Goal: Complete Application Form: Complete application form

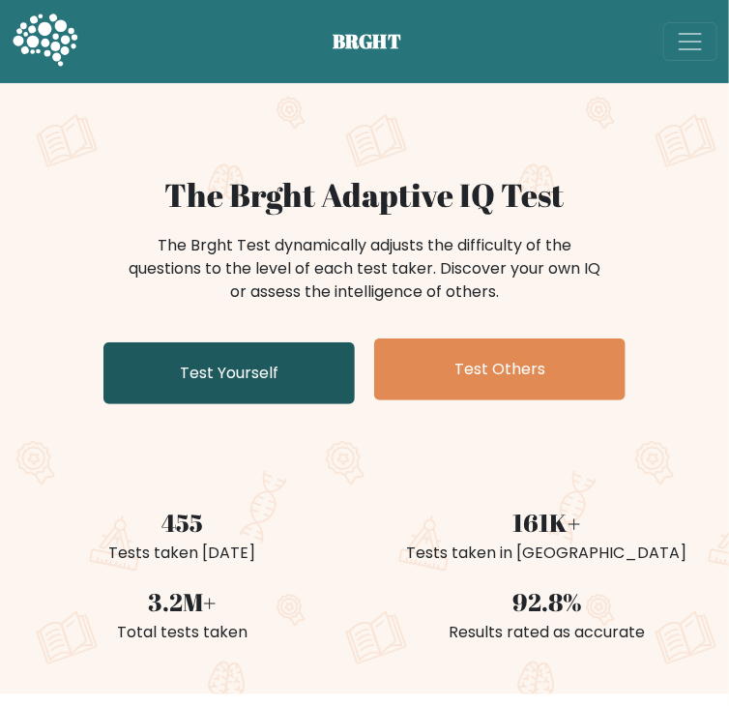
click at [273, 404] on link "Test Yourself" at bounding box center [228, 373] width 251 height 62
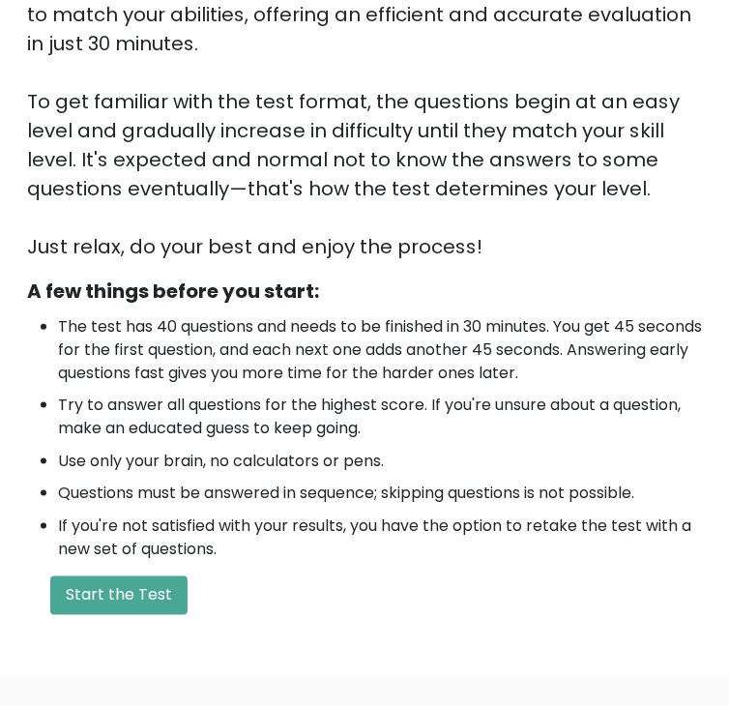
scroll to position [615, 0]
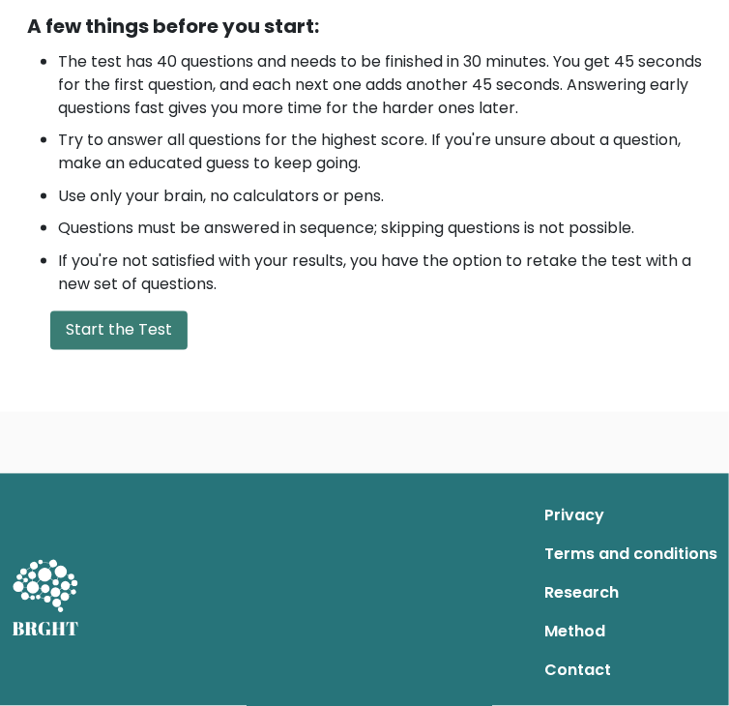
click at [188, 311] on button "Start the Test" at bounding box center [118, 330] width 137 height 39
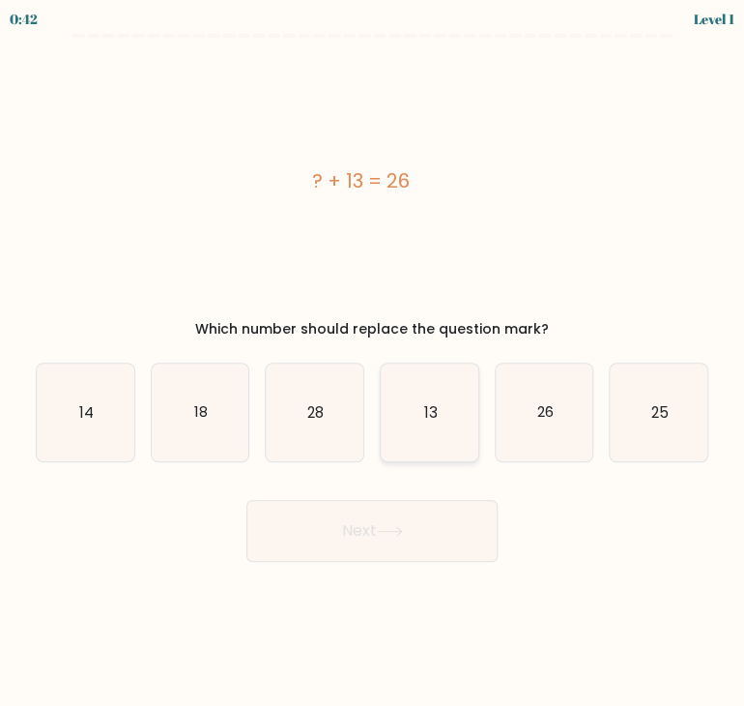
click at [441, 411] on icon "13" at bounding box center [430, 412] width 98 height 98
click at [373, 362] on input "d. 13" at bounding box center [372, 358] width 1 height 10
radio input "true"
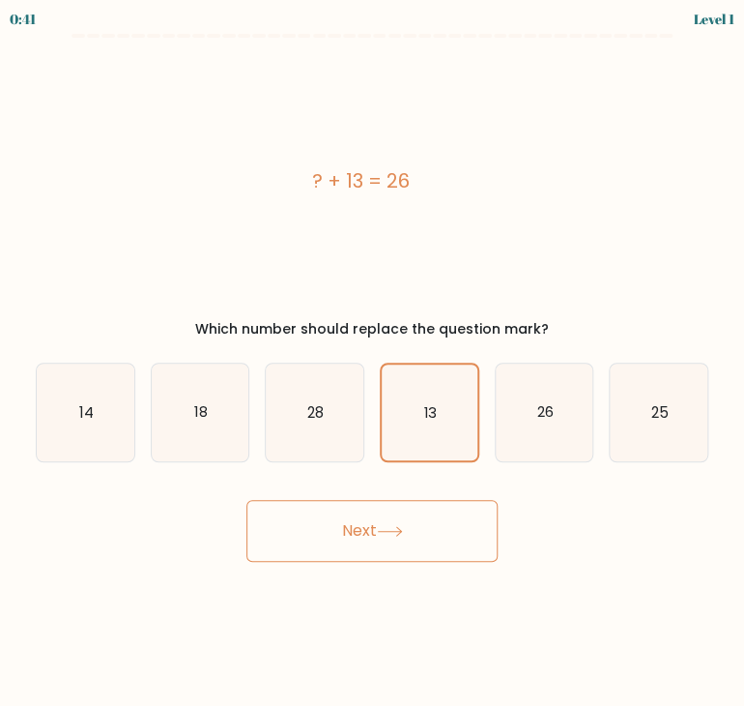
click at [418, 533] on button "Next" at bounding box center [371, 531] width 251 height 62
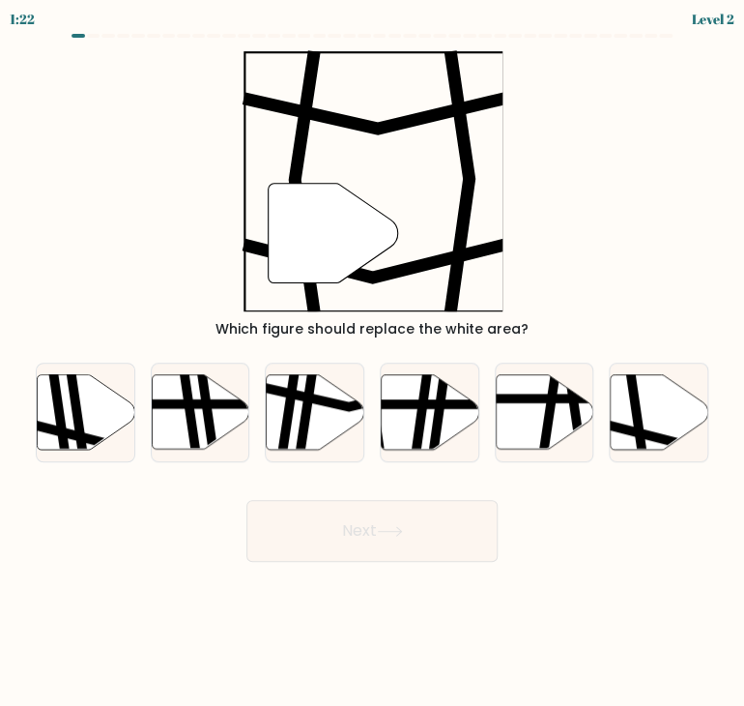
drag, startPoint x: 221, startPoint y: 332, endPoint x: 530, endPoint y: 324, distance: 308.4
click at [530, 324] on div "Which figure should replace the white area?" at bounding box center [371, 329] width 649 height 20
click at [619, 300] on div "" Which figure should replace the white area?" at bounding box center [372, 194] width 696 height 289
click at [642, 427] on icon at bounding box center [637, 373] width 14 height 196
click at [373, 362] on input "f." at bounding box center [372, 358] width 1 height 10
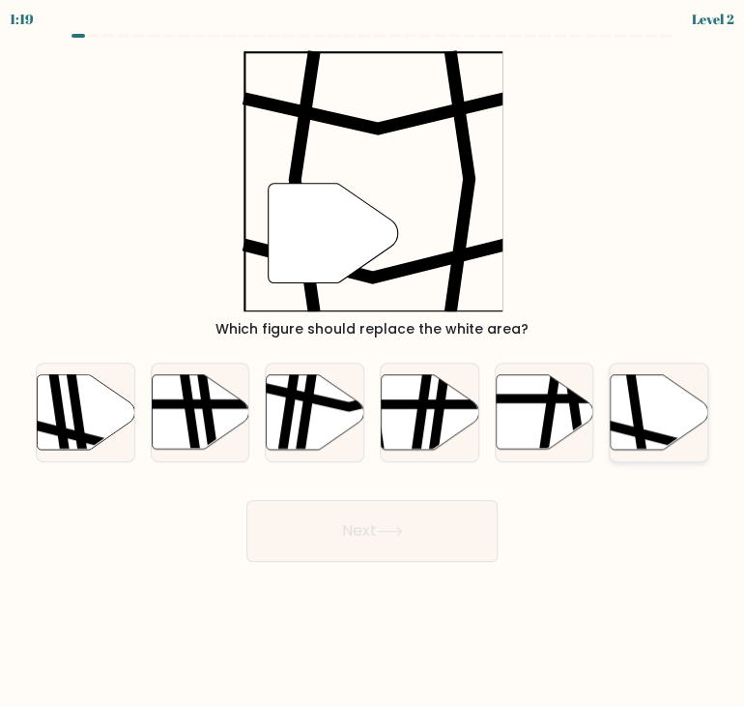
radio input "true"
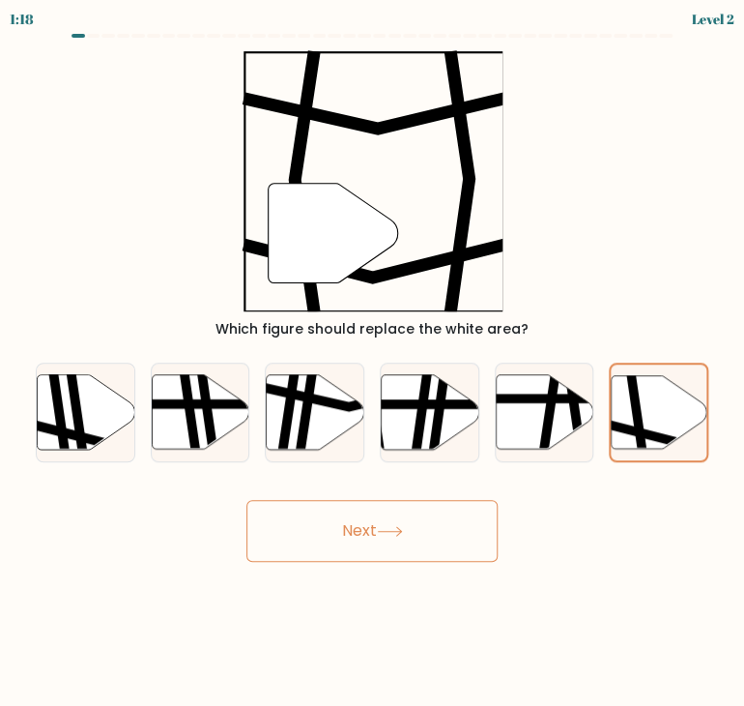
click at [442, 513] on button "Next" at bounding box center [371, 531] width 251 height 62
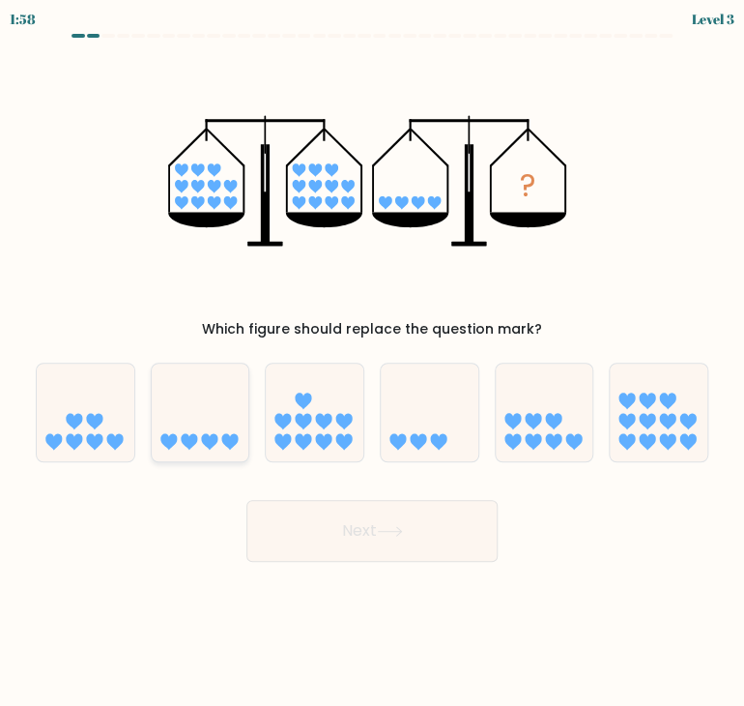
click at [224, 445] on icon at bounding box center [229, 441] width 16 height 16
click at [372, 362] on input "b." at bounding box center [372, 358] width 1 height 10
radio input "true"
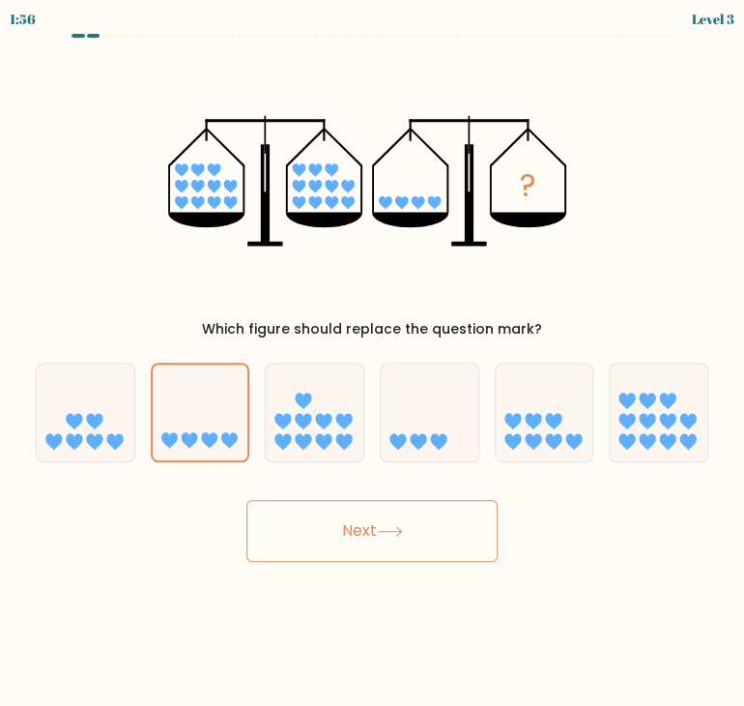
click at [414, 539] on button "Next" at bounding box center [371, 531] width 251 height 62
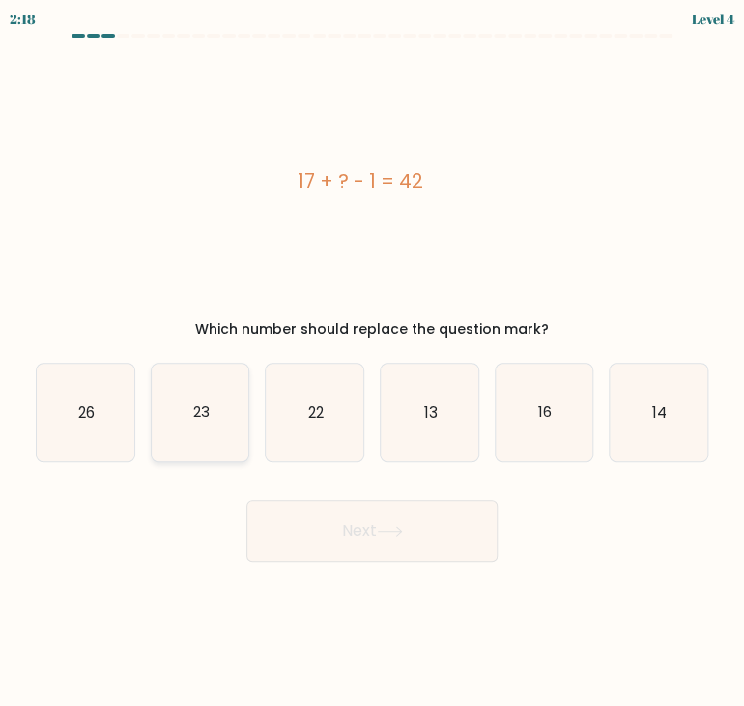
drag, startPoint x: 233, startPoint y: 431, endPoint x: 240, endPoint y: 446, distance: 16.0
click at [236, 438] on icon "23" at bounding box center [201, 412] width 98 height 98
click at [372, 362] on input "b. 23" at bounding box center [372, 358] width 1 height 10
radio input "true"
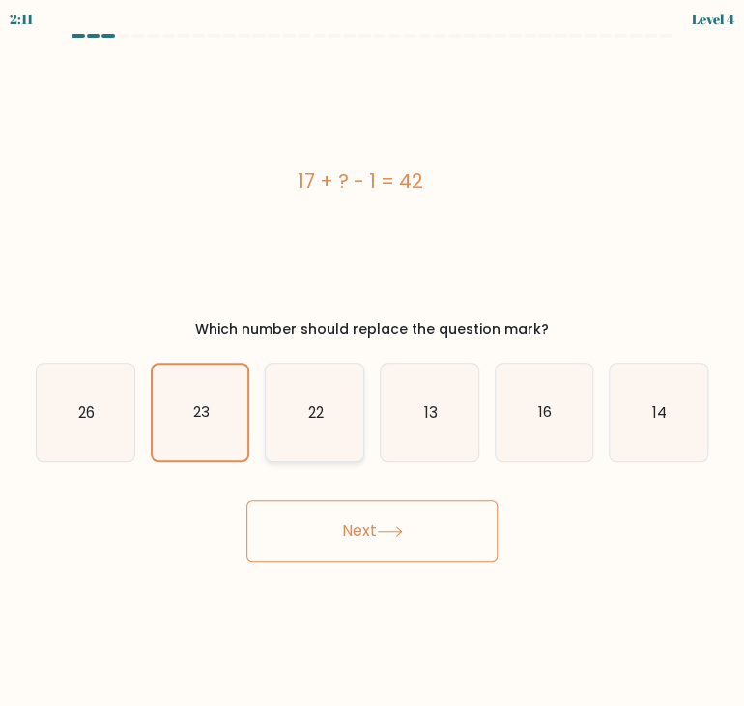
click at [317, 411] on text "22" at bounding box center [315, 411] width 15 height 20
click at [372, 362] on input "c. 22" at bounding box center [372, 358] width 1 height 10
radio input "true"
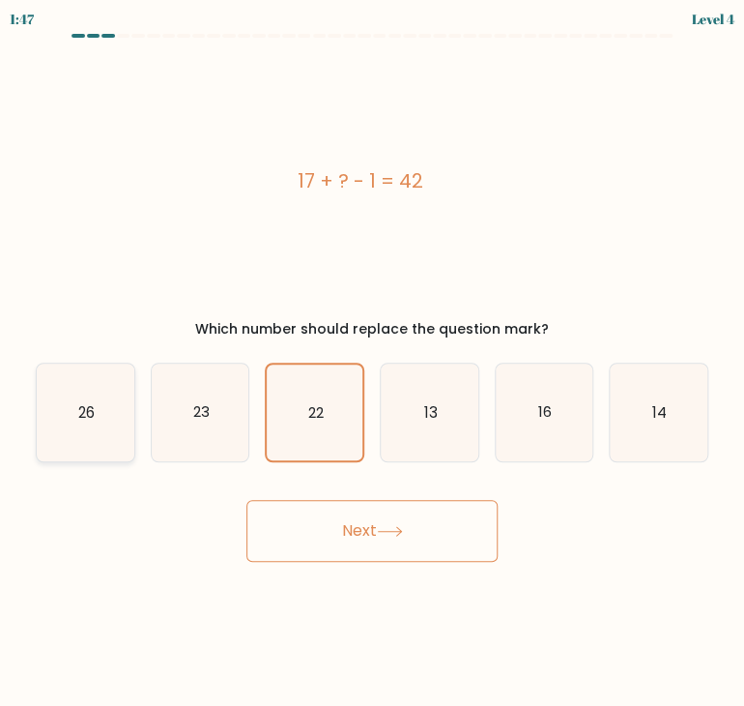
click at [78, 447] on icon "26" at bounding box center [86, 412] width 98 height 98
click at [372, 362] on input "a. 26" at bounding box center [372, 358] width 1 height 10
radio input "true"
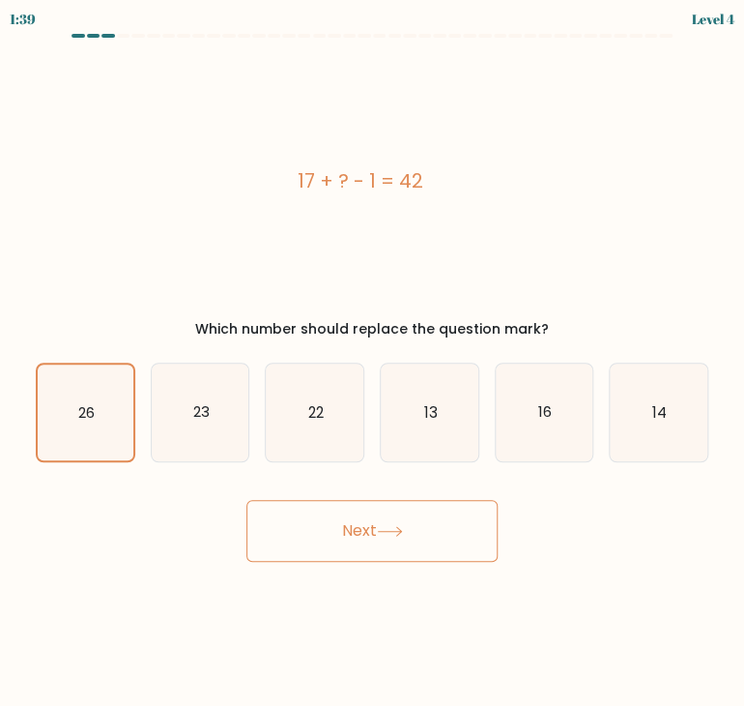
click at [399, 534] on icon at bounding box center [390, 531] width 26 height 11
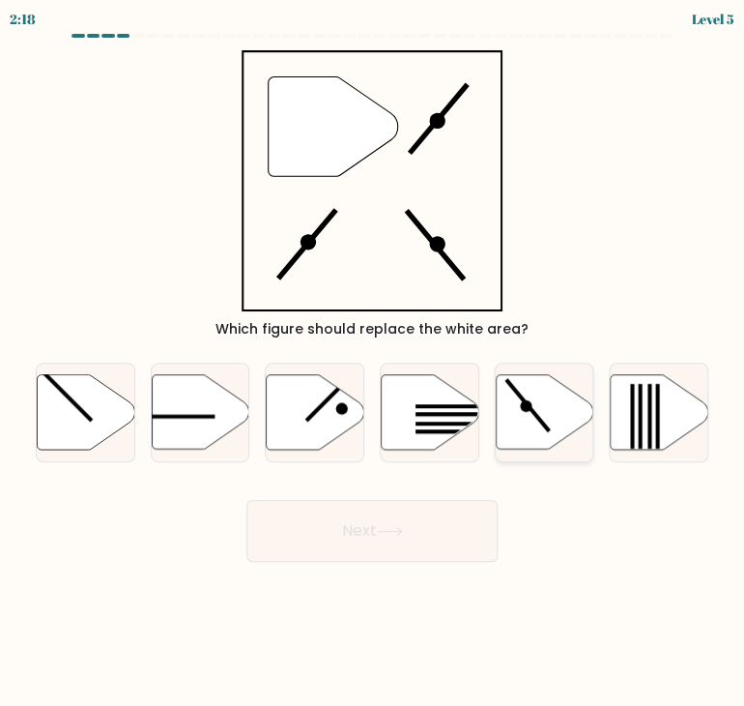
click at [545, 414] on icon at bounding box center [545, 411] width 98 height 74
click at [373, 362] on input "e." at bounding box center [372, 358] width 1 height 10
radio input "true"
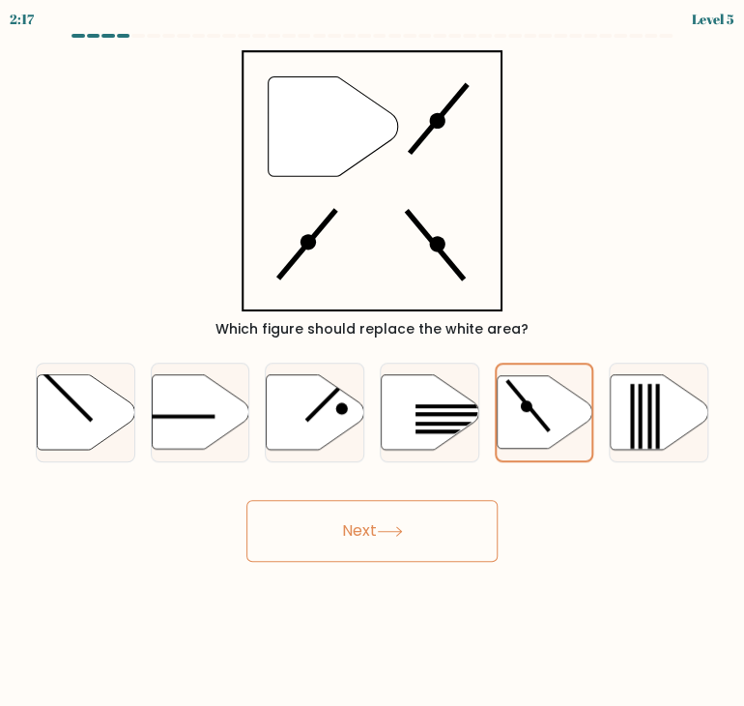
click at [425, 515] on button "Next" at bounding box center [371, 531] width 251 height 62
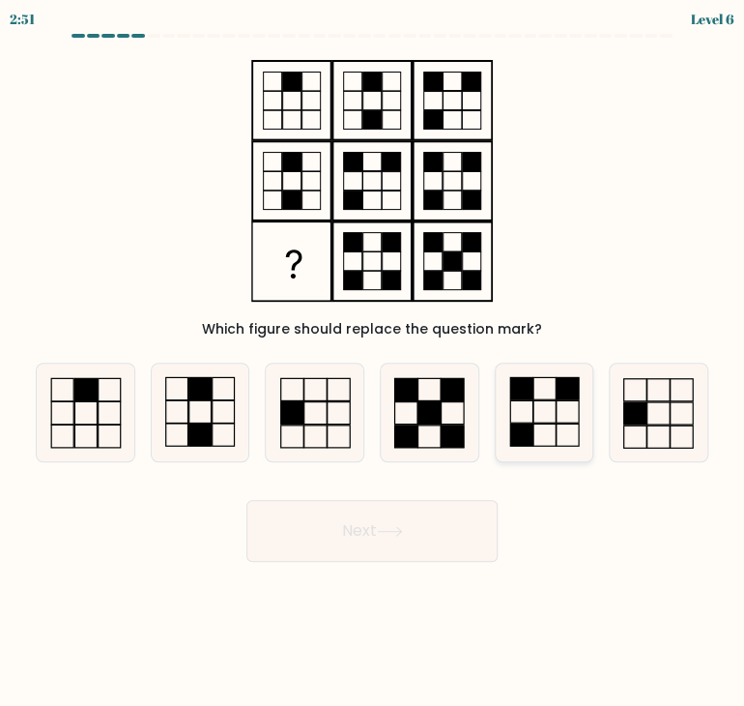
click at [534, 433] on rect at bounding box center [545, 435] width 22 height 22
click at [373, 362] on input "e." at bounding box center [372, 358] width 1 height 10
radio input "true"
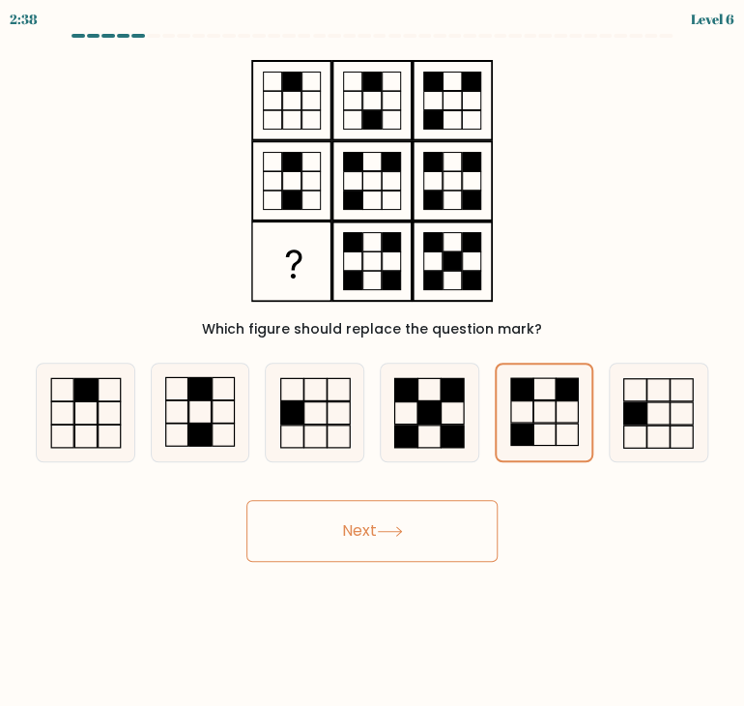
click at [413, 541] on button "Next" at bounding box center [371, 531] width 251 height 62
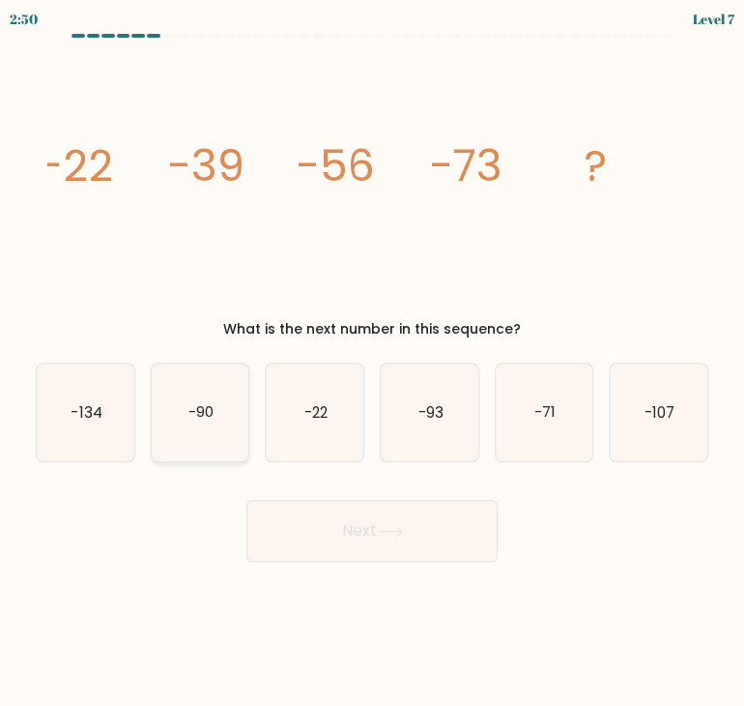
click at [220, 403] on icon "-90" at bounding box center [201, 412] width 98 height 98
click at [372, 362] on input "b. -90" at bounding box center [372, 358] width 1 height 10
radio input "true"
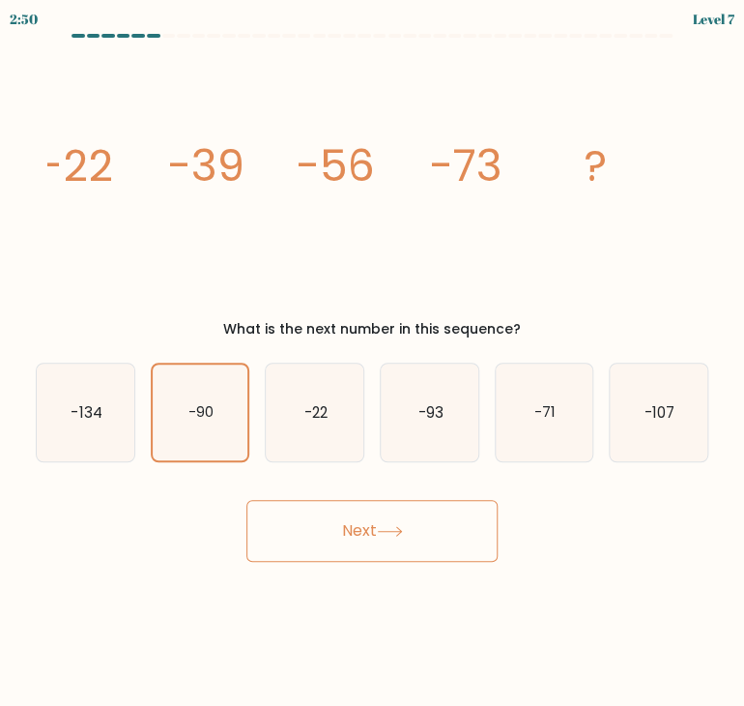
click at [387, 547] on button "Next" at bounding box center [371, 531] width 251 height 62
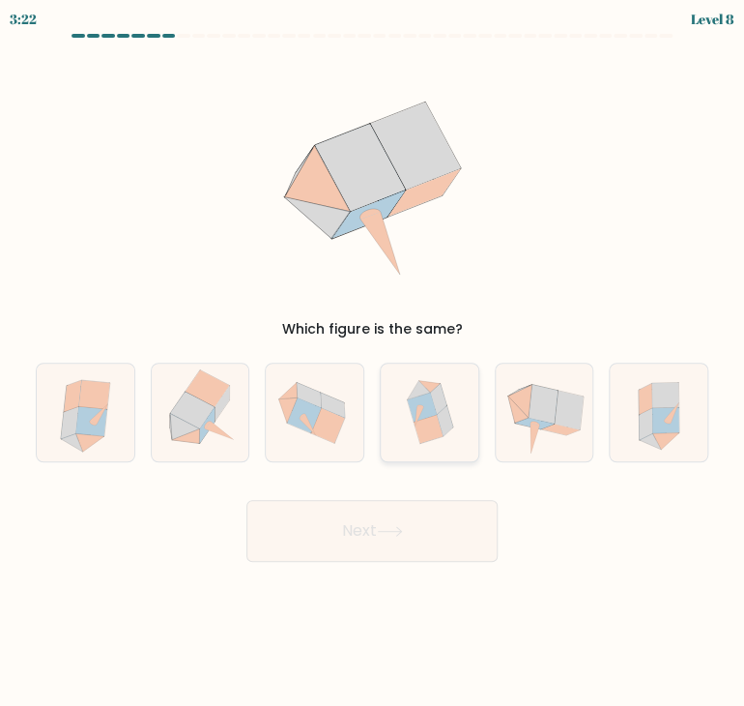
click at [436, 426] on icon at bounding box center [428, 428] width 29 height 29
click at [373, 362] on input "d." at bounding box center [372, 358] width 1 height 10
radio input "true"
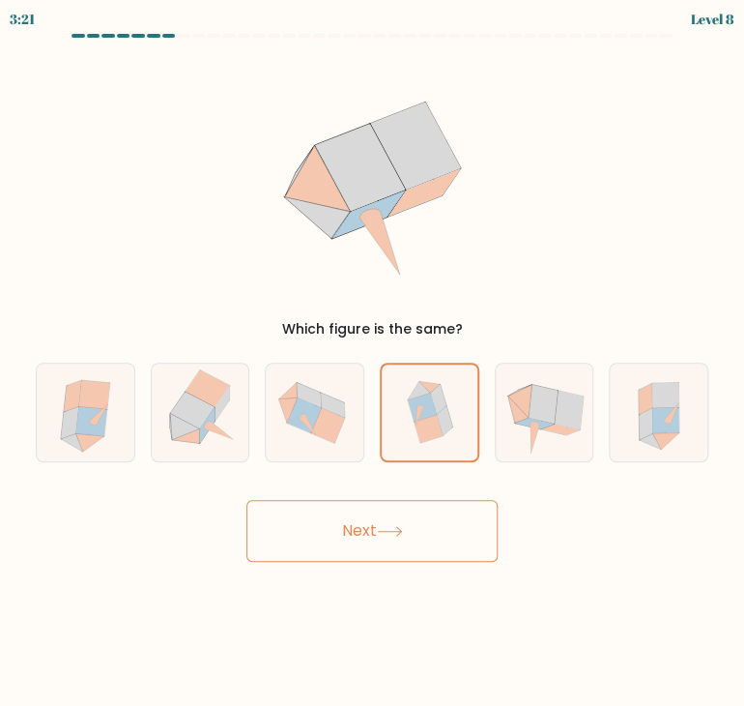
click at [364, 526] on button "Next" at bounding box center [371, 531] width 251 height 62
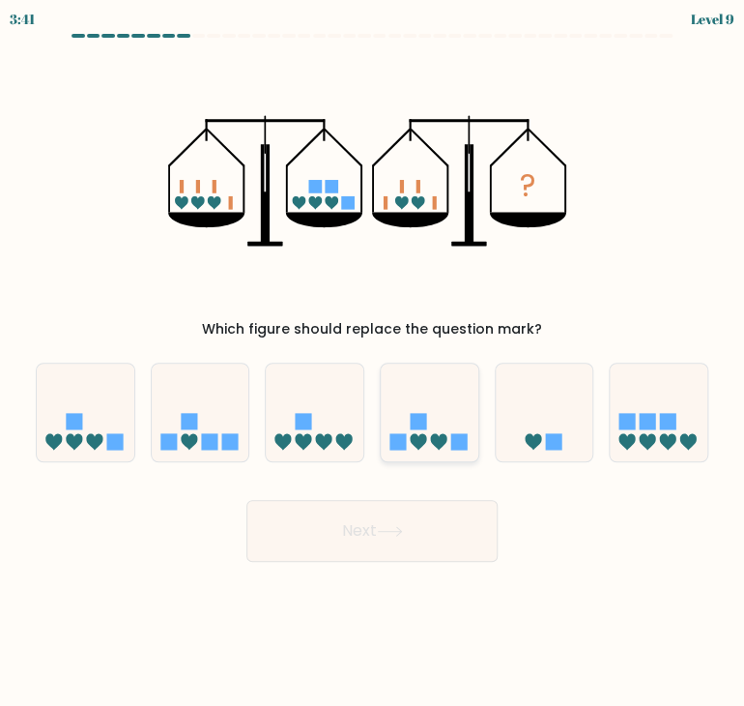
click at [408, 422] on icon at bounding box center [430, 412] width 98 height 80
click at [373, 362] on input "d." at bounding box center [372, 358] width 1 height 10
radio input "true"
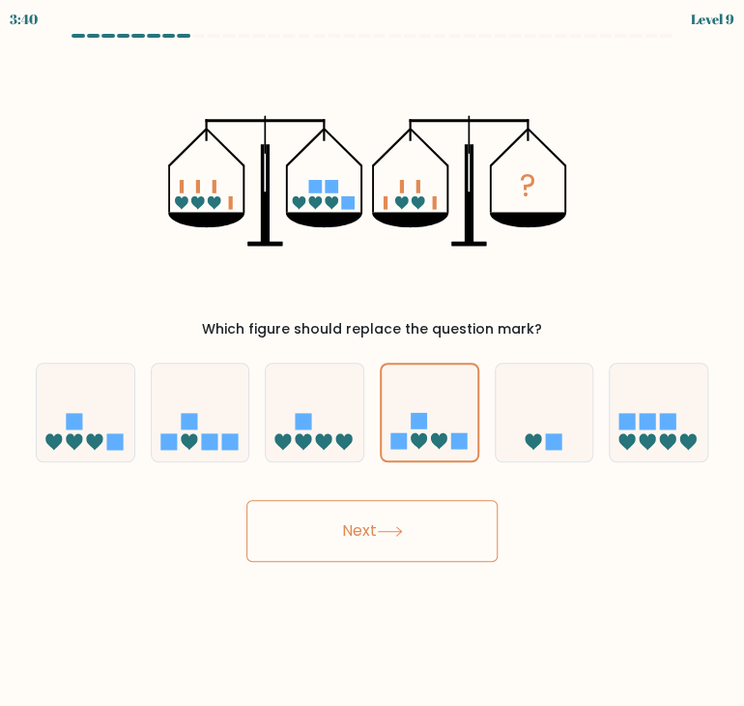
click at [413, 523] on button "Next" at bounding box center [371, 531] width 251 height 62
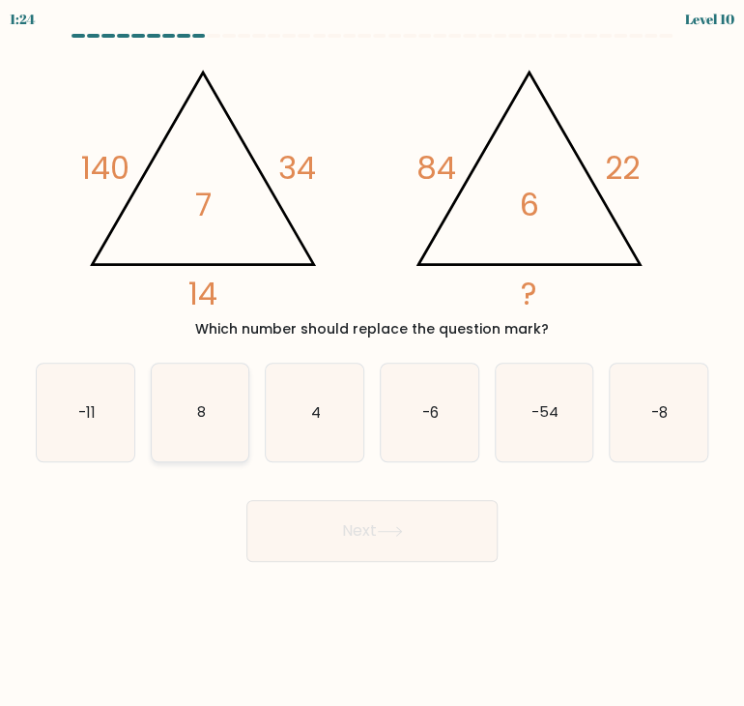
click at [201, 425] on icon "8" at bounding box center [201, 412] width 98 height 98
click at [372, 362] on input "b. 8" at bounding box center [372, 358] width 1 height 10
radio input "true"
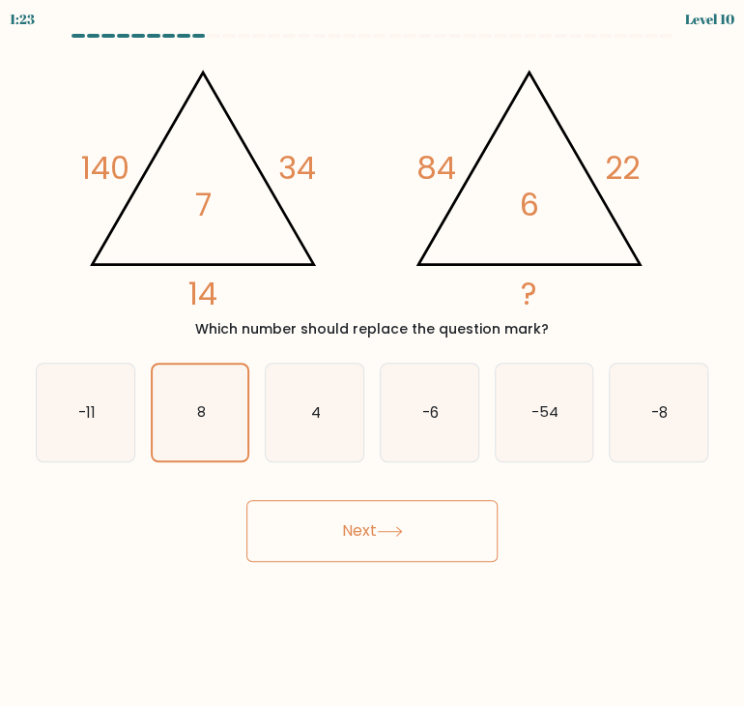
click at [367, 533] on button "Next" at bounding box center [371, 531] width 251 height 62
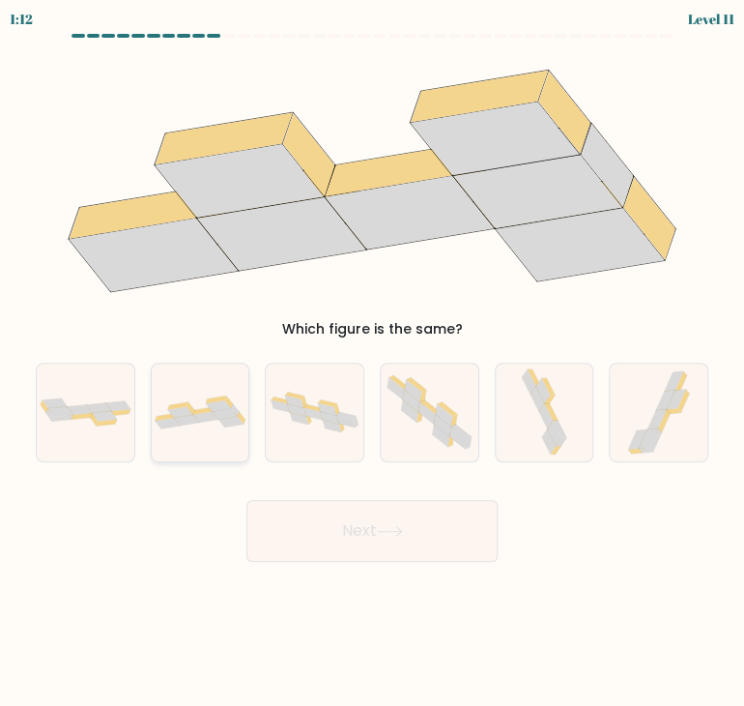
click at [215, 443] on div at bounding box center [201, 412] width 100 height 100
click at [372, 362] on input "b." at bounding box center [372, 358] width 1 height 10
radio input "true"
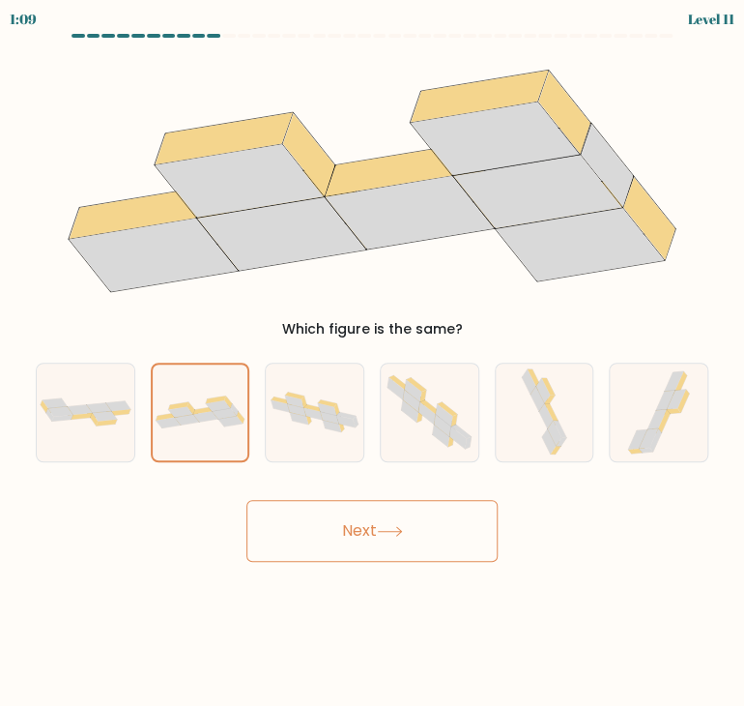
click at [329, 524] on button "Next" at bounding box center [371, 531] width 251 height 62
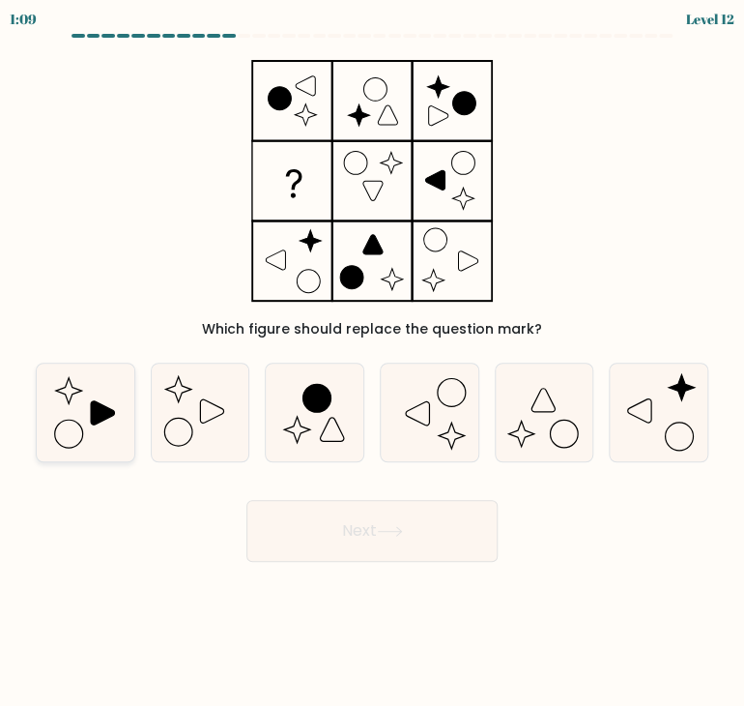
click at [97, 406] on icon at bounding box center [102, 411] width 23 height 23
click at [372, 362] on input "a." at bounding box center [372, 358] width 1 height 10
radio input "true"
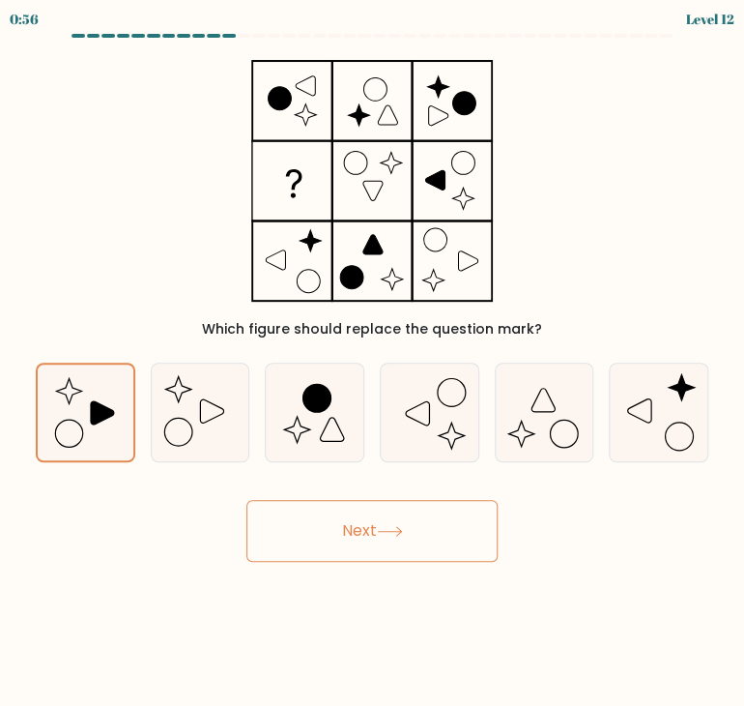
click at [340, 528] on button "Next" at bounding box center [371, 531] width 251 height 62
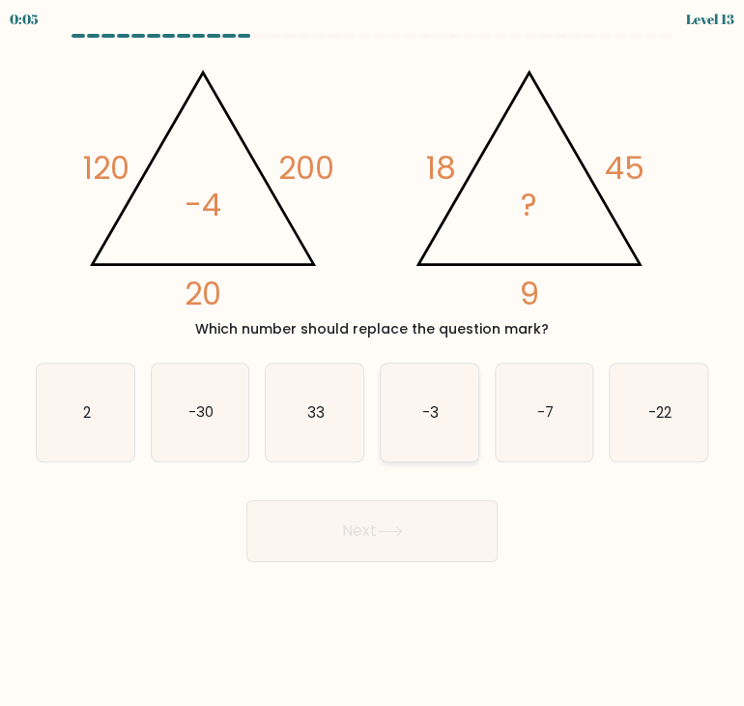
click at [445, 428] on icon "-3" at bounding box center [430, 412] width 98 height 98
click at [373, 362] on input "d. -3" at bounding box center [372, 358] width 1 height 10
radio input "true"
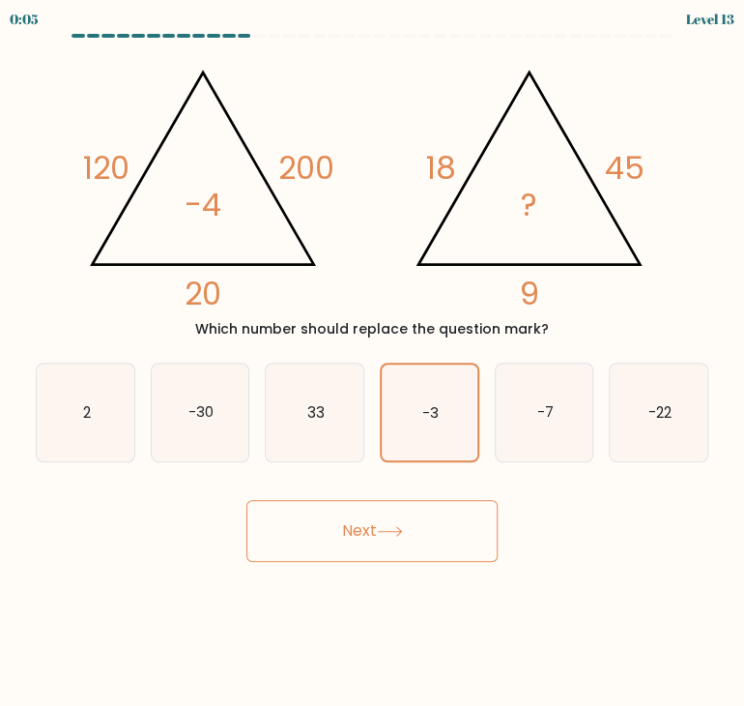
click at [428, 541] on button "Next" at bounding box center [371, 531] width 251 height 62
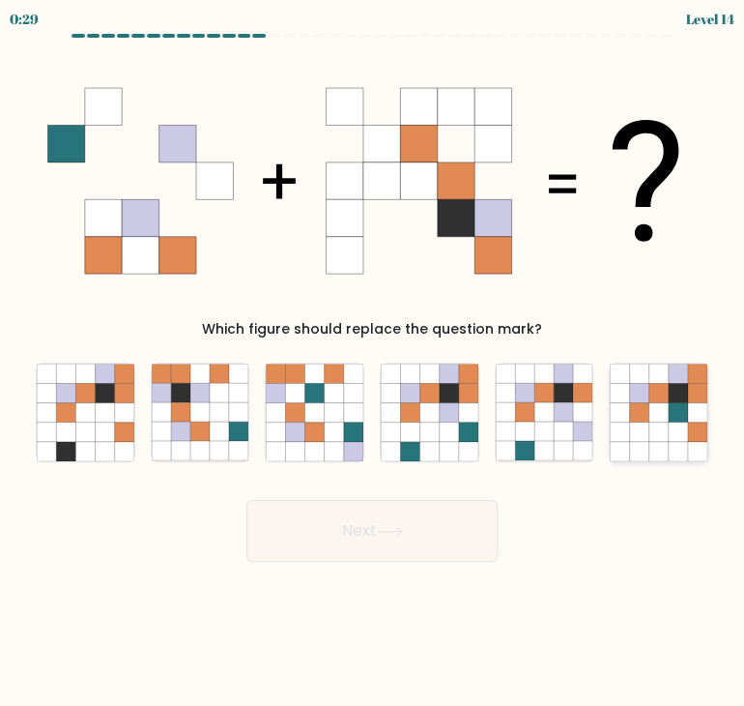
click at [673, 420] on icon at bounding box center [678, 411] width 19 height 19
click at [373, 362] on input "f." at bounding box center [372, 358] width 1 height 10
radio input "true"
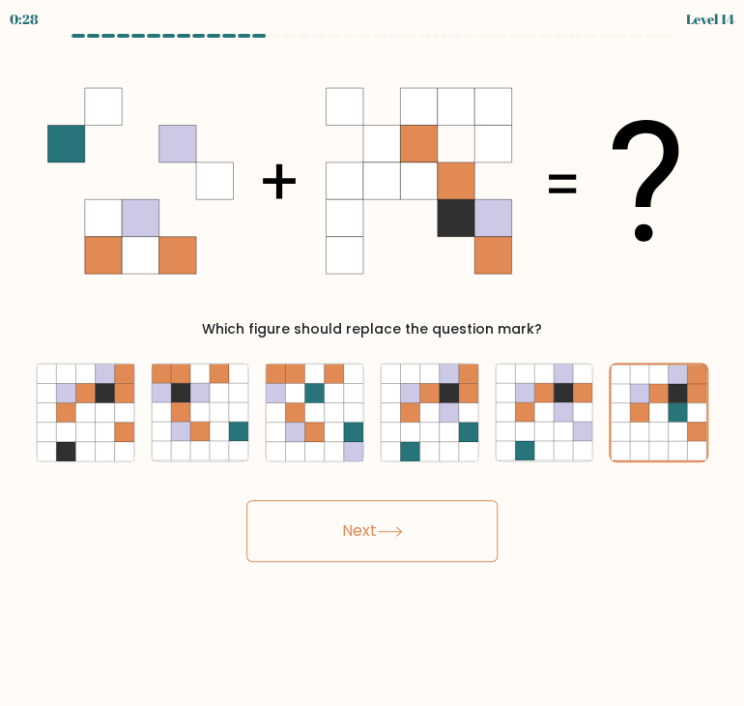
click at [430, 504] on button "Next" at bounding box center [371, 531] width 251 height 62
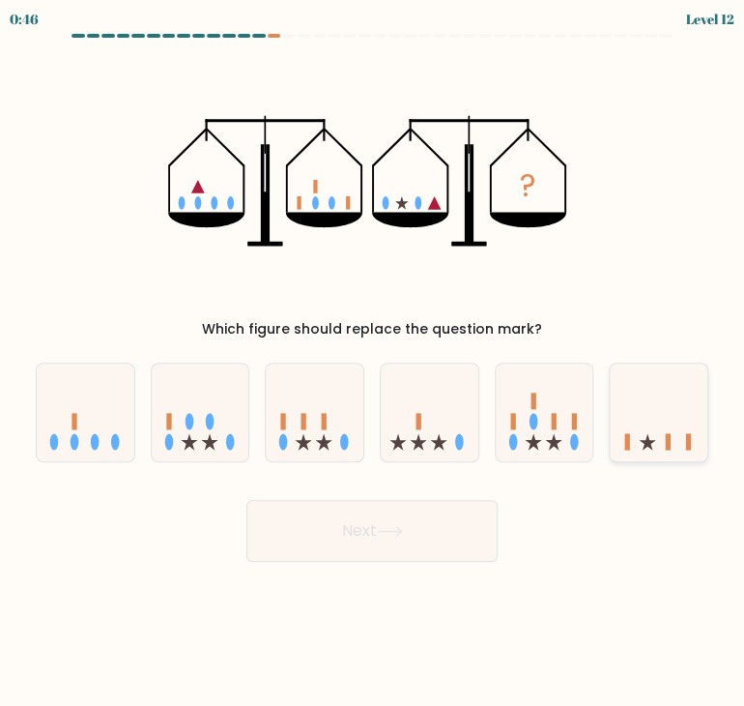
click at [653, 434] on icon at bounding box center [659, 412] width 98 height 80
click at [373, 362] on input "f." at bounding box center [372, 358] width 1 height 10
radio input "true"
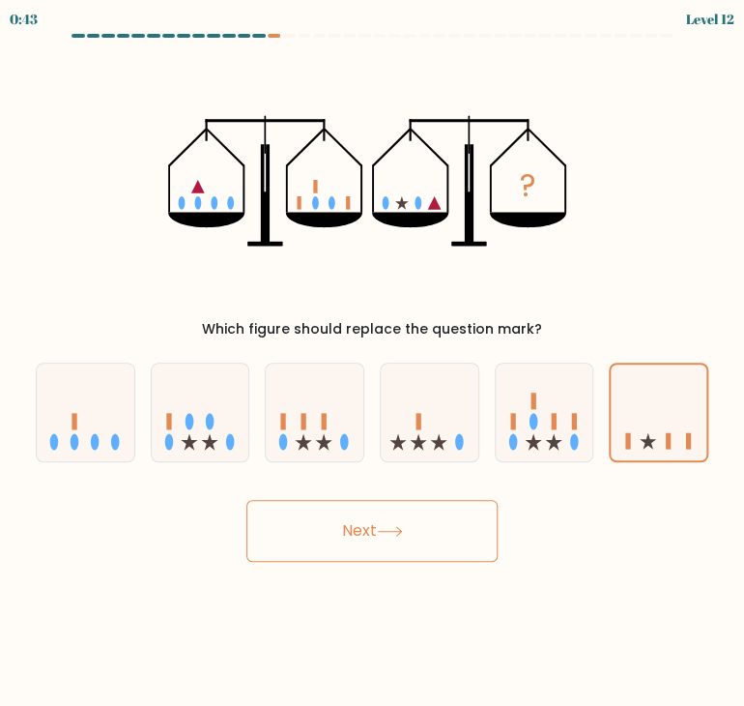
click at [423, 506] on button "Next" at bounding box center [371, 531] width 251 height 62
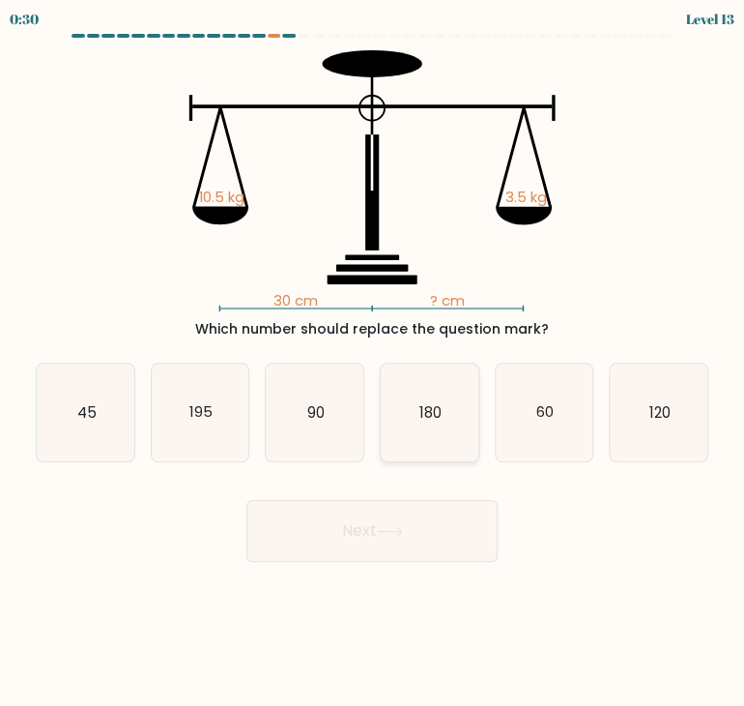
click at [445, 449] on icon "180" at bounding box center [430, 412] width 98 height 98
click at [373, 362] on input "d. 180" at bounding box center [372, 358] width 1 height 10
radio input "true"
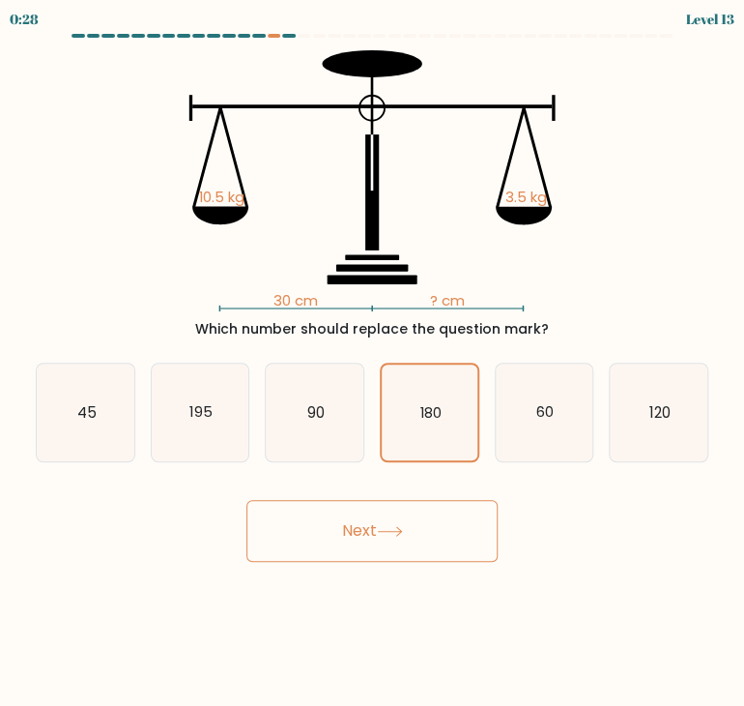
click at [470, 515] on button "Next" at bounding box center [371, 531] width 251 height 62
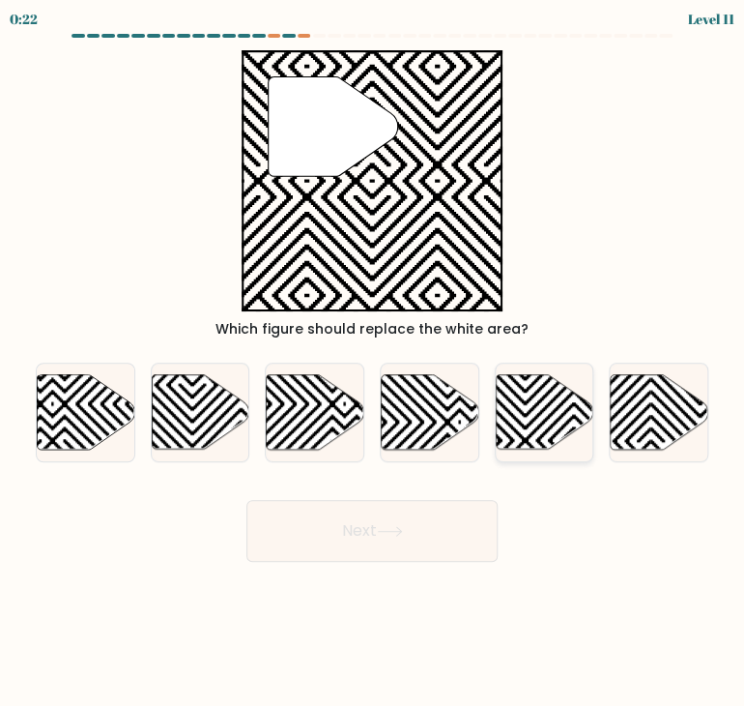
click at [540, 405] on icon at bounding box center [545, 411] width 98 height 74
click at [373, 362] on input "e." at bounding box center [372, 358] width 1 height 10
radio input "true"
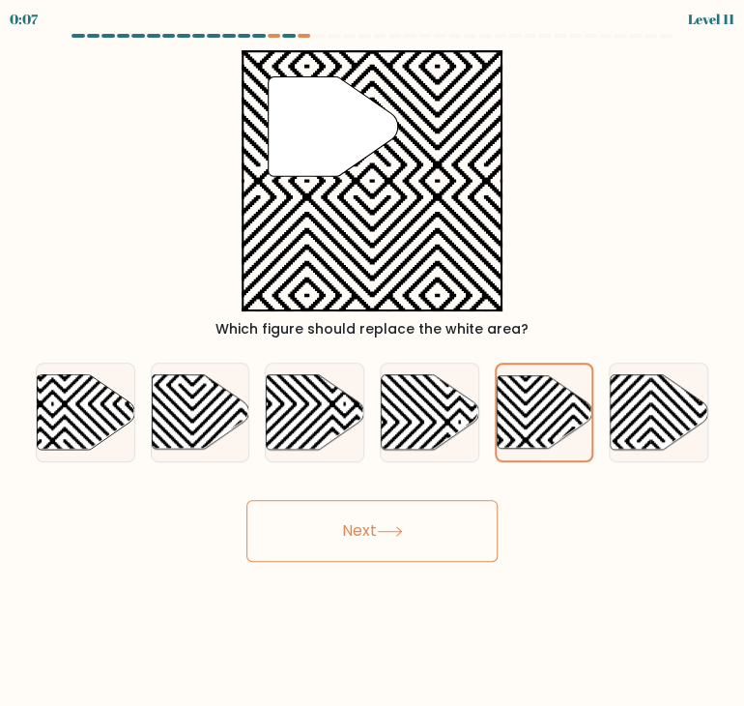
click at [394, 540] on button "Next" at bounding box center [371, 531] width 251 height 62
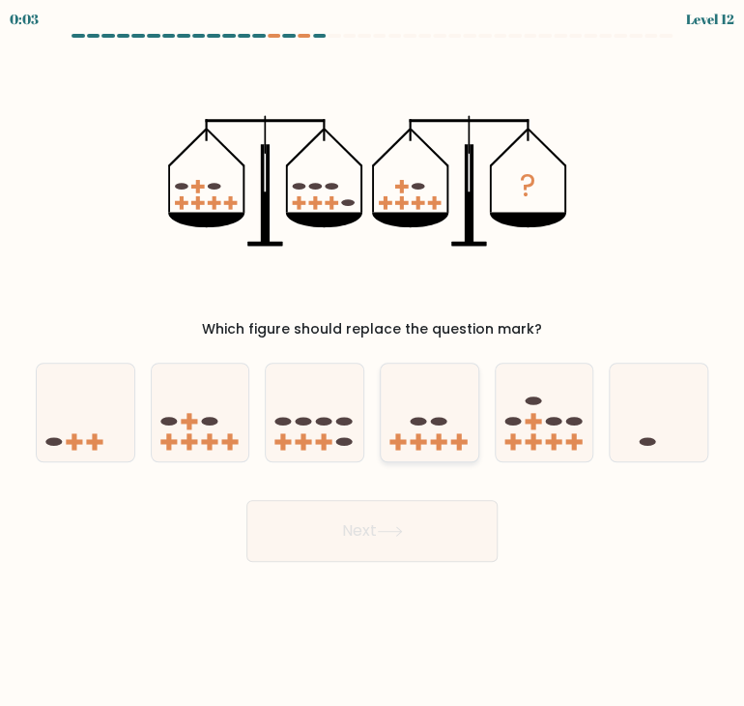
click at [460, 439] on rect at bounding box center [459, 441] width 16 height 5
click at [373, 362] on input "d." at bounding box center [372, 358] width 1 height 10
radio input "true"
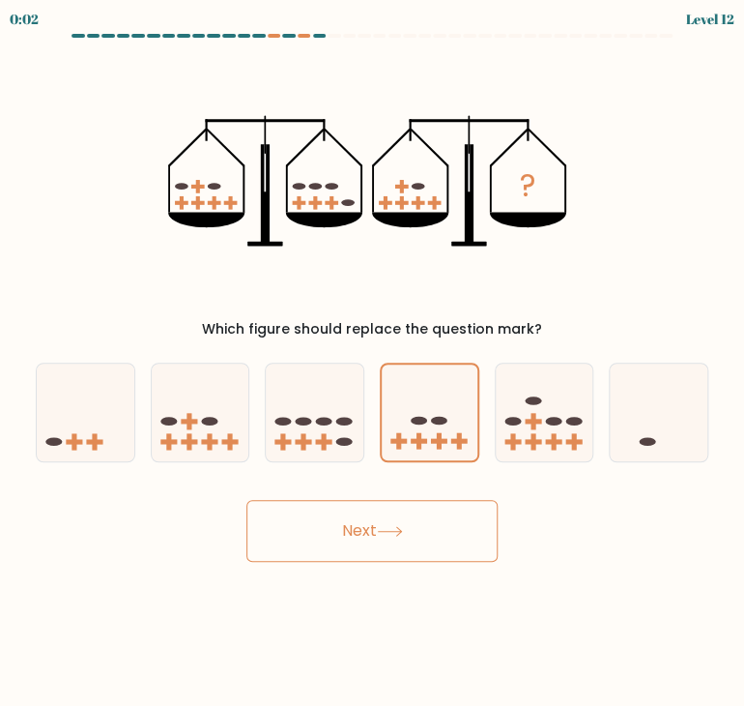
click at [426, 538] on button "Next" at bounding box center [371, 531] width 251 height 62
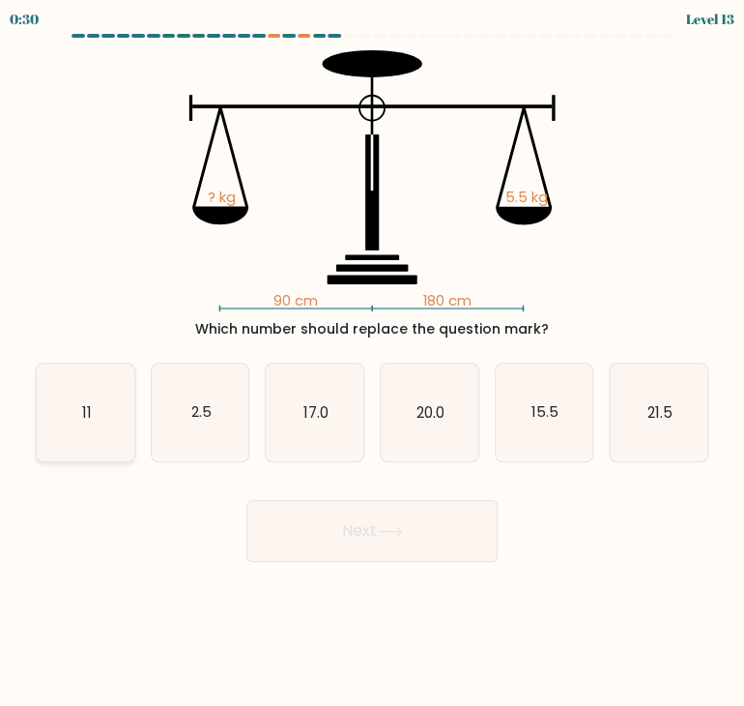
click at [66, 431] on icon "11" at bounding box center [86, 412] width 98 height 98
click at [372, 362] on input "a. 11" at bounding box center [372, 358] width 1 height 10
radio input "true"
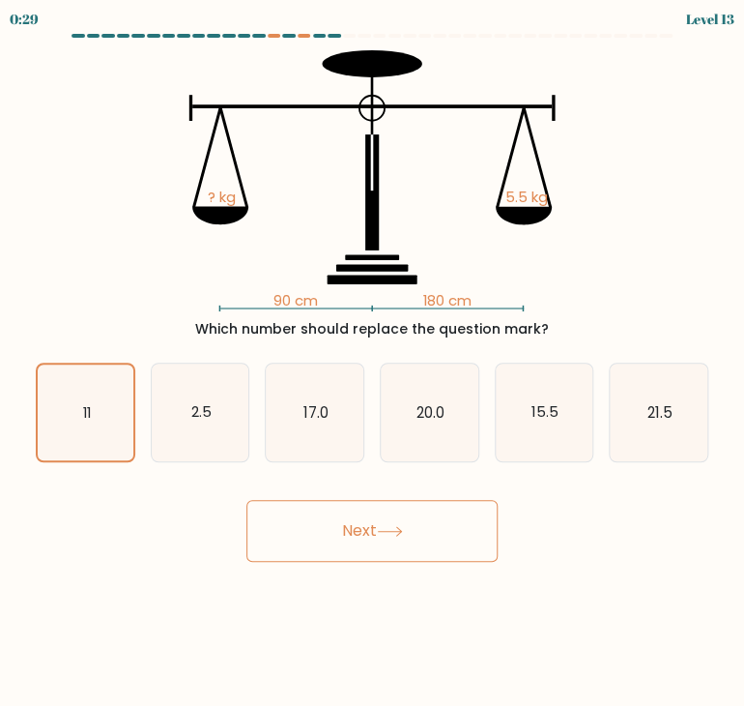
click at [271, 544] on button "Next" at bounding box center [371, 531] width 251 height 62
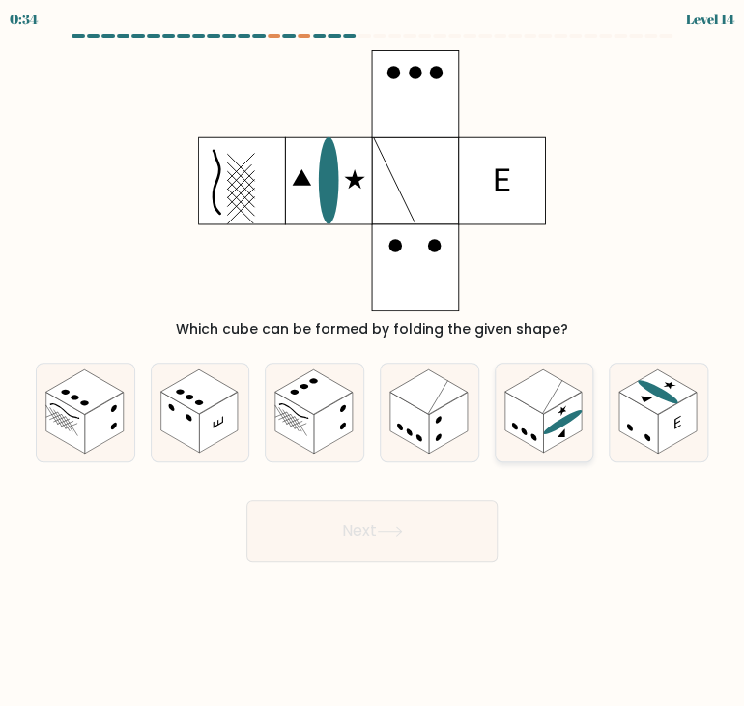
click at [569, 434] on rect at bounding box center [562, 421] width 39 height 61
click at [373, 362] on input "e." at bounding box center [372, 358] width 1 height 10
radio input "true"
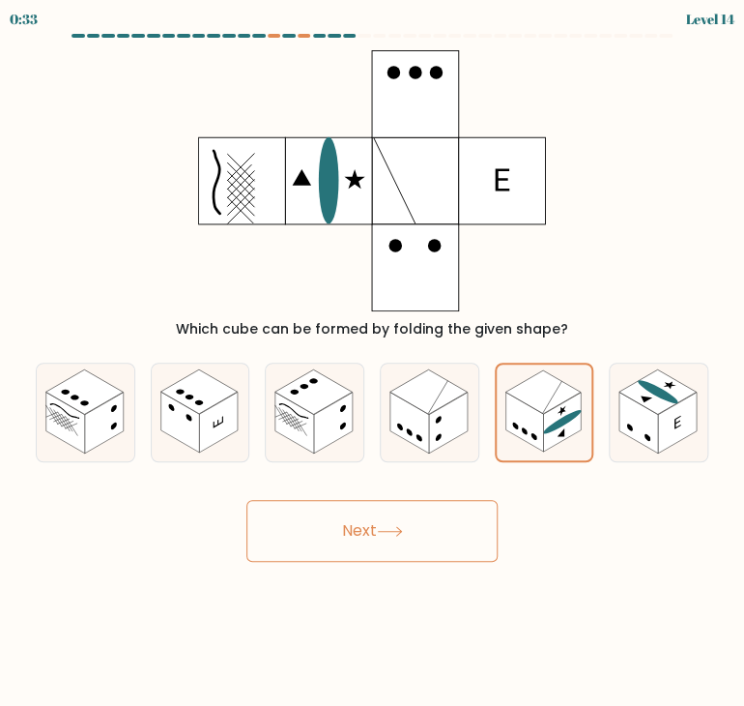
click at [468, 521] on button "Next" at bounding box center [371, 531] width 251 height 62
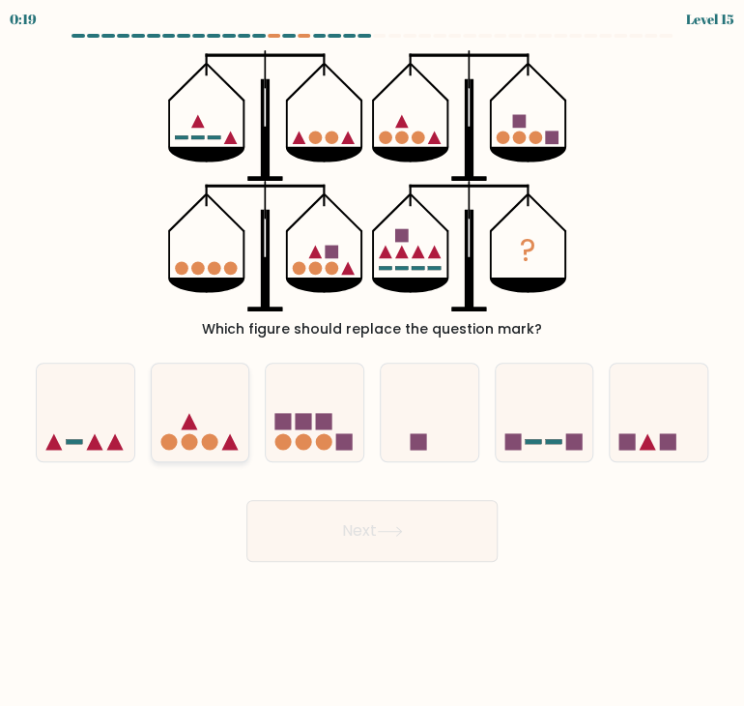
click at [216, 427] on icon at bounding box center [201, 412] width 98 height 80
click at [372, 362] on input "b." at bounding box center [372, 358] width 1 height 10
radio input "true"
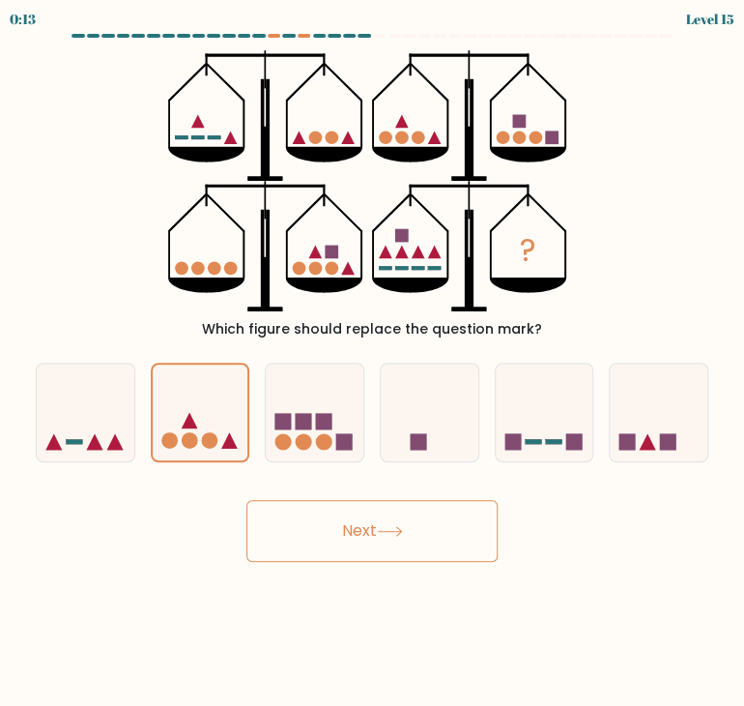
click at [336, 537] on button "Next" at bounding box center [371, 531] width 251 height 62
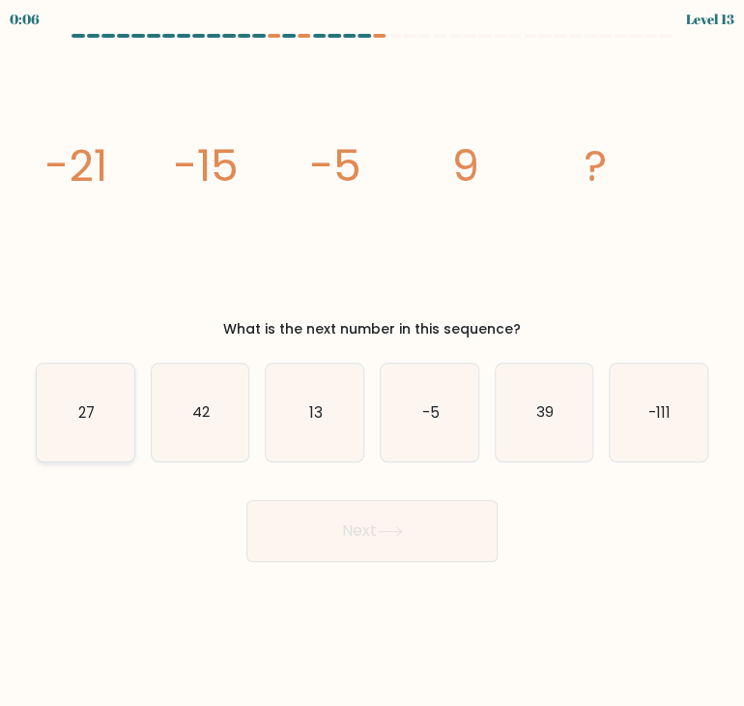
click at [62, 422] on icon "27" at bounding box center [86, 412] width 98 height 98
click at [372, 362] on input "a. 27" at bounding box center [372, 358] width 1 height 10
radio input "true"
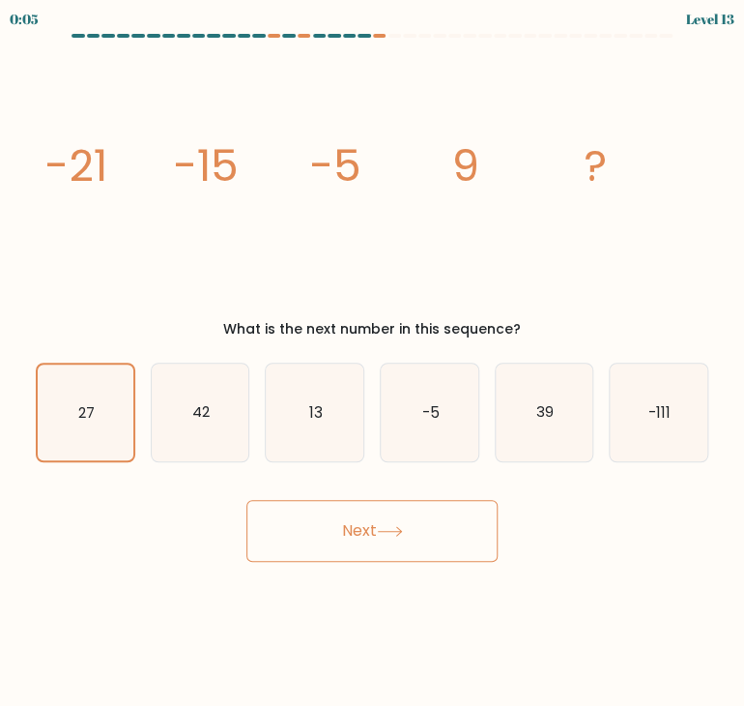
click at [387, 554] on button "Next" at bounding box center [371, 531] width 251 height 62
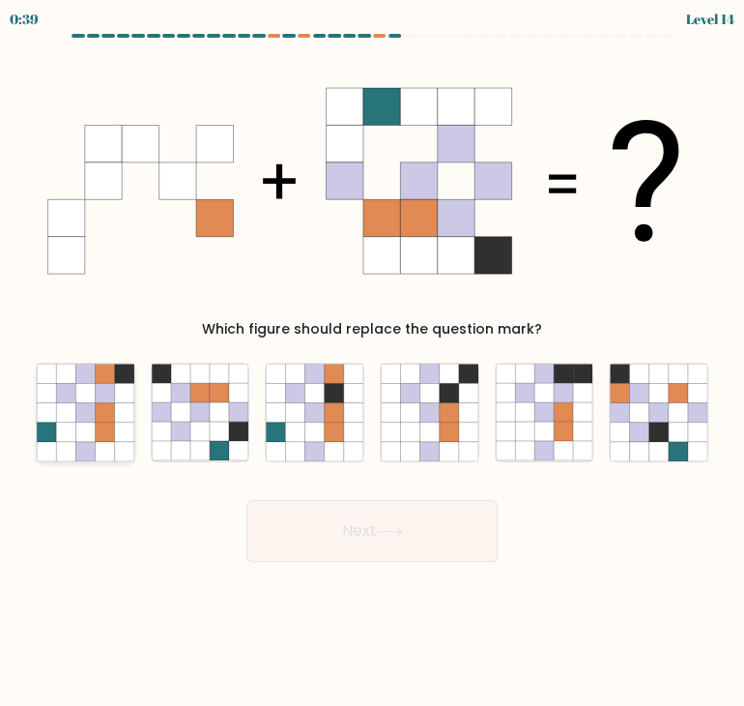
click at [102, 384] on icon at bounding box center [104, 392] width 19 height 19
click at [372, 362] on input "a." at bounding box center [372, 358] width 1 height 10
radio input "true"
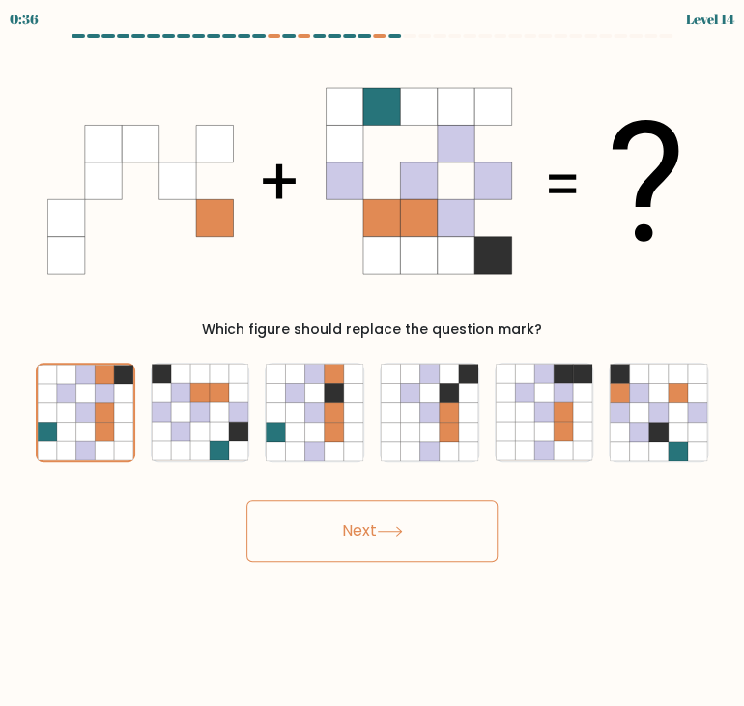
click at [358, 531] on button "Next" at bounding box center [371, 531] width 251 height 62
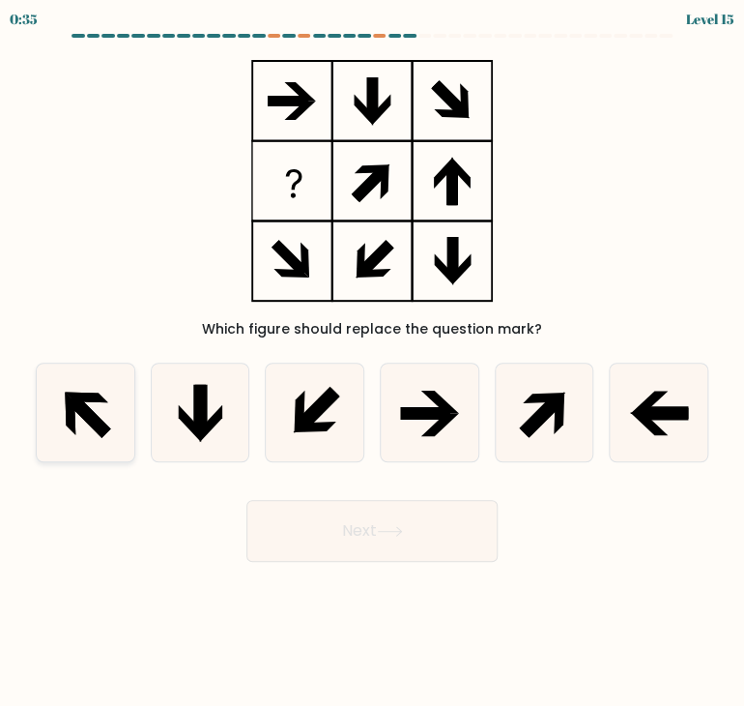
click at [97, 399] on icon at bounding box center [86, 396] width 43 height 11
click at [372, 362] on input "a." at bounding box center [372, 358] width 1 height 10
radio input "true"
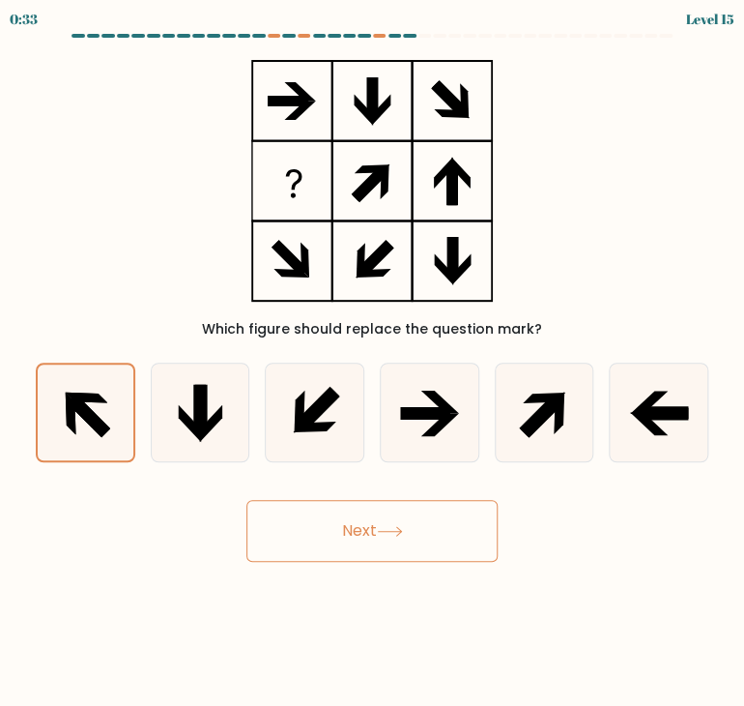
click at [336, 540] on button "Next" at bounding box center [371, 531] width 251 height 62
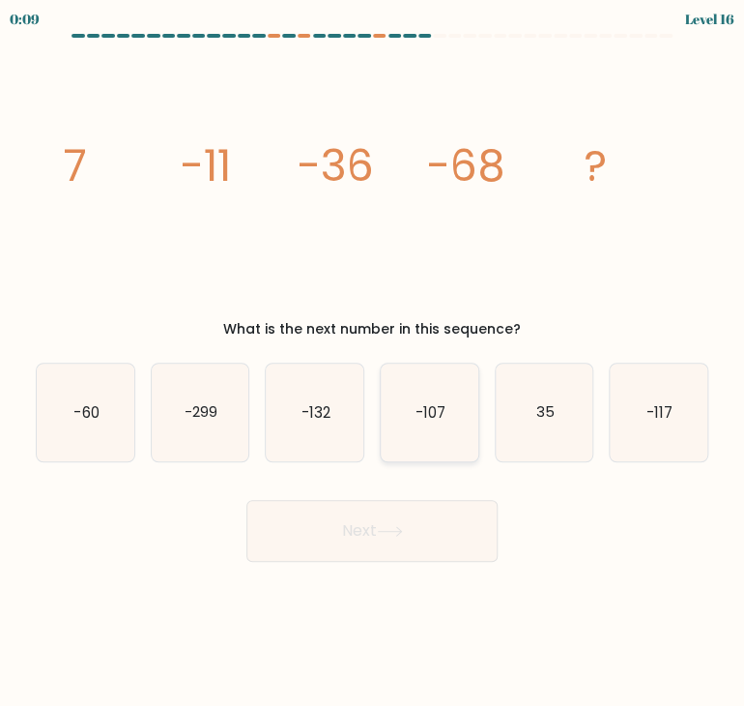
click at [435, 451] on icon "-107" at bounding box center [430, 412] width 98 height 98
click at [373, 362] on input "d. -107" at bounding box center [372, 358] width 1 height 10
radio input "true"
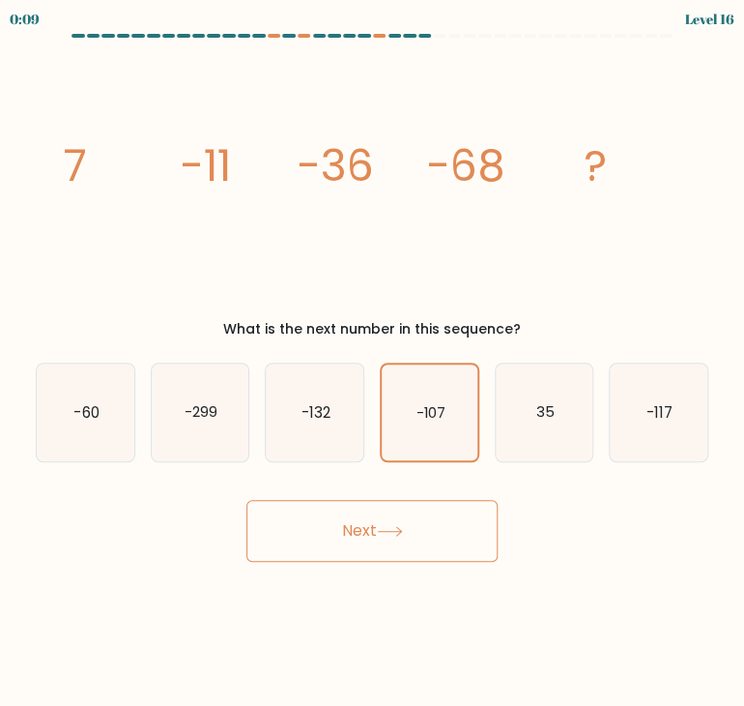
click at [419, 540] on button "Next" at bounding box center [371, 531] width 251 height 62
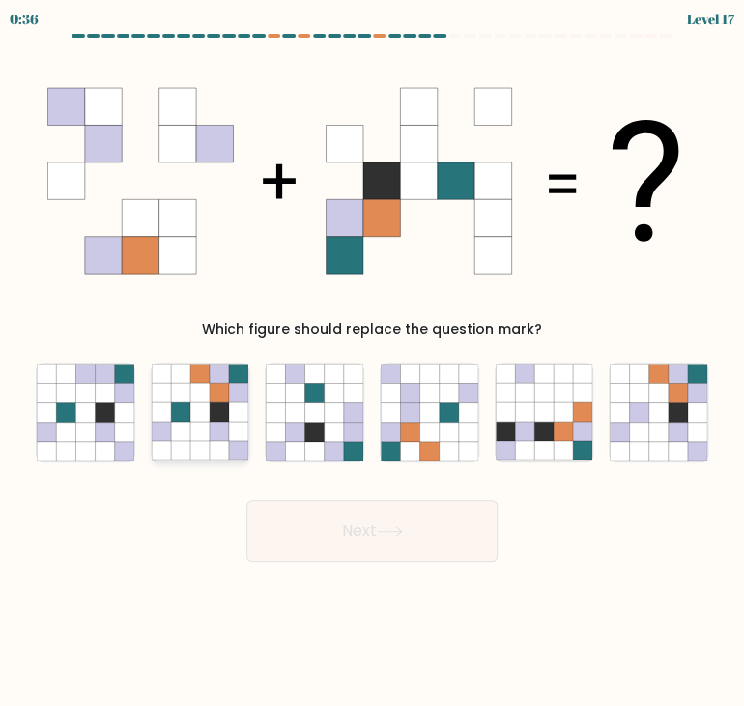
click at [224, 407] on icon at bounding box center [219, 411] width 19 height 19
click at [372, 362] on input "b." at bounding box center [372, 358] width 1 height 10
radio input "true"
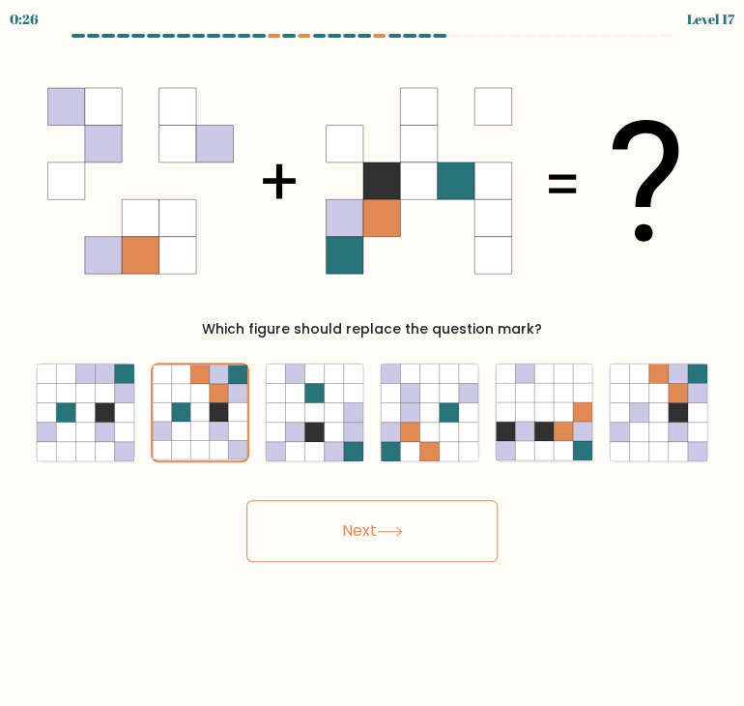
click at [410, 523] on button "Next" at bounding box center [371, 531] width 251 height 62
click at [199, 407] on icon at bounding box center [199, 412] width 19 height 19
click at [372, 362] on input "b." at bounding box center [372, 358] width 1 height 10
click at [381, 537] on button "Next" at bounding box center [371, 531] width 251 height 62
click at [503, 44] on div at bounding box center [372, 40] width 696 height 12
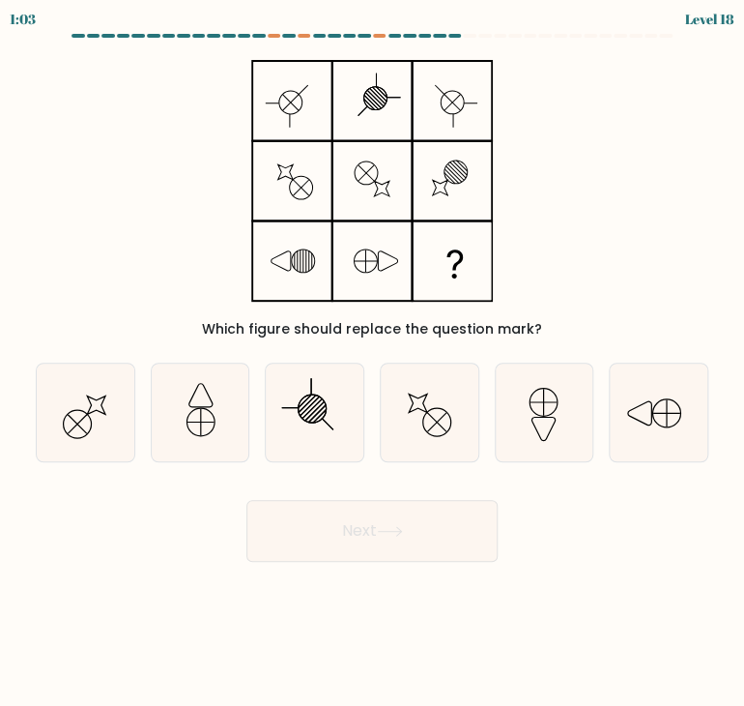
click at [413, 527] on button "Next" at bounding box center [371, 531] width 251 height 62
click at [572, 245] on div "Which figure should replace the question mark?" at bounding box center [372, 194] width 696 height 289
click at [211, 442] on icon at bounding box center [201, 412] width 98 height 98
click at [372, 362] on input "b." at bounding box center [372, 358] width 1 height 10
radio input "true"
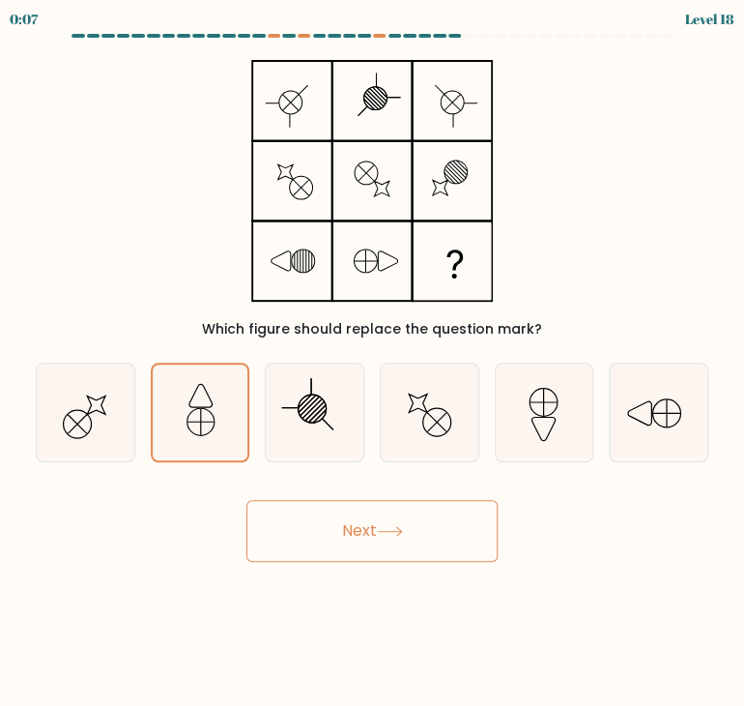
click at [350, 522] on button "Next" at bounding box center [371, 531] width 251 height 62
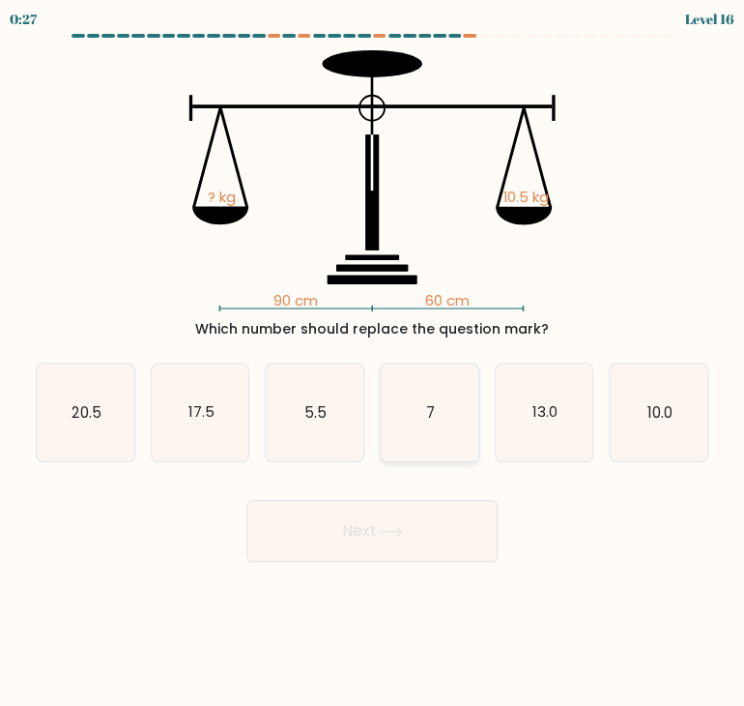
click at [428, 446] on icon "7" at bounding box center [430, 412] width 98 height 98
click at [373, 362] on input "d. 7" at bounding box center [372, 358] width 1 height 10
radio input "true"
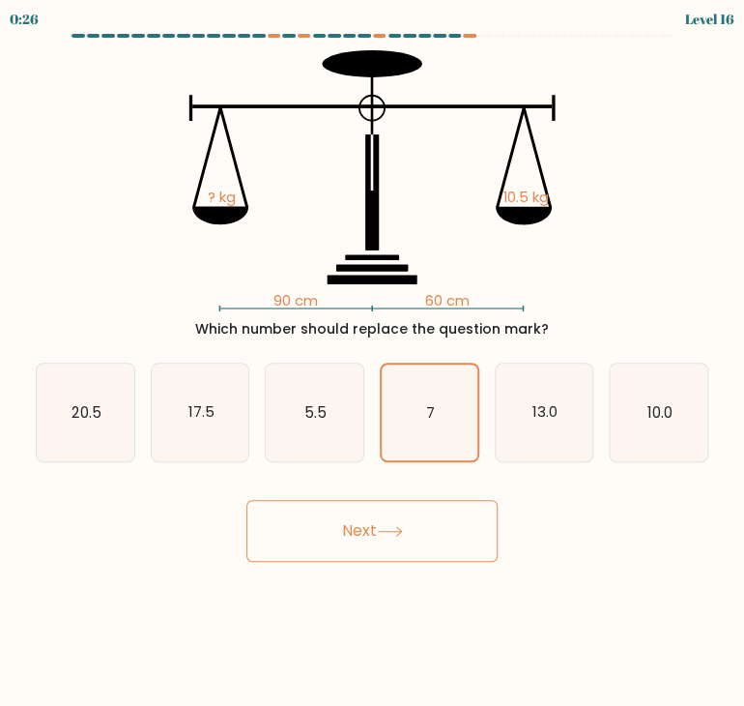
click at [312, 550] on button "Next" at bounding box center [371, 531] width 251 height 62
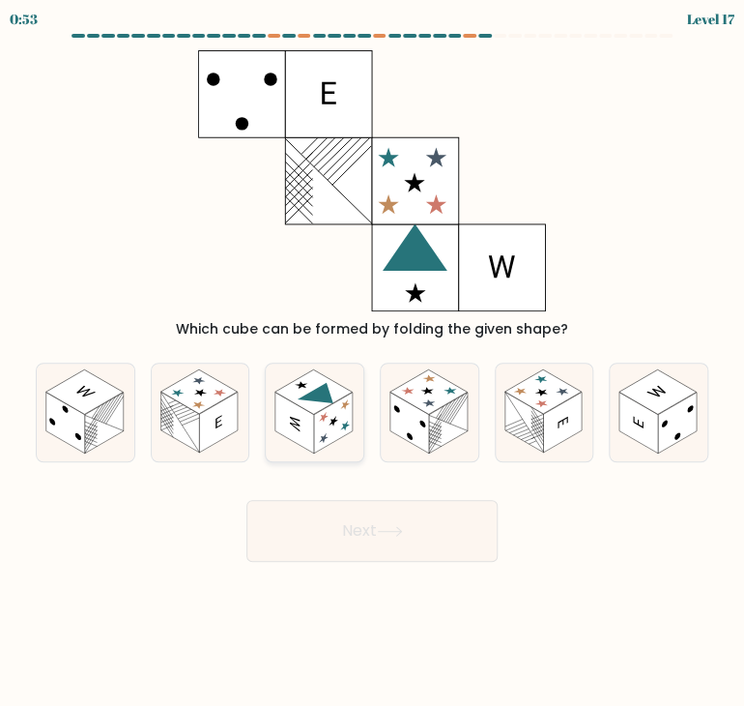
click at [329, 426] on rect at bounding box center [333, 421] width 39 height 61
click at [372, 362] on input "c." at bounding box center [372, 358] width 1 height 10
radio input "true"
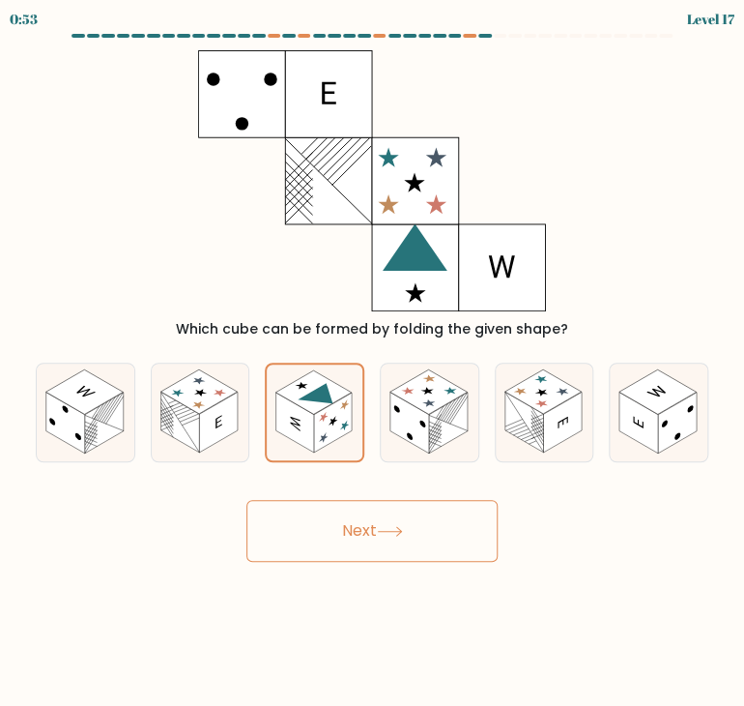
click at [405, 519] on button "Next" at bounding box center [371, 531] width 251 height 62
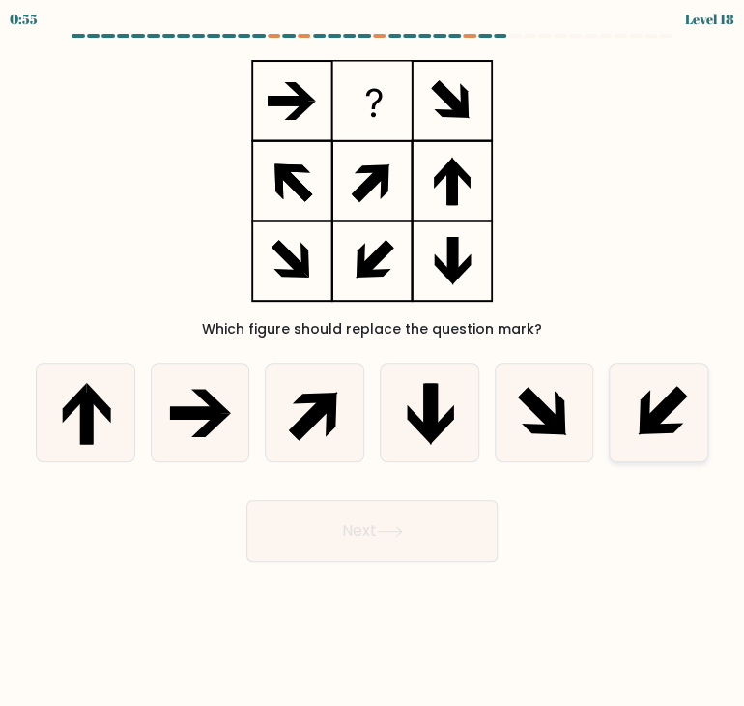
click at [688, 419] on icon at bounding box center [659, 412] width 98 height 98
click at [373, 362] on input "f." at bounding box center [372, 358] width 1 height 10
radio input "true"
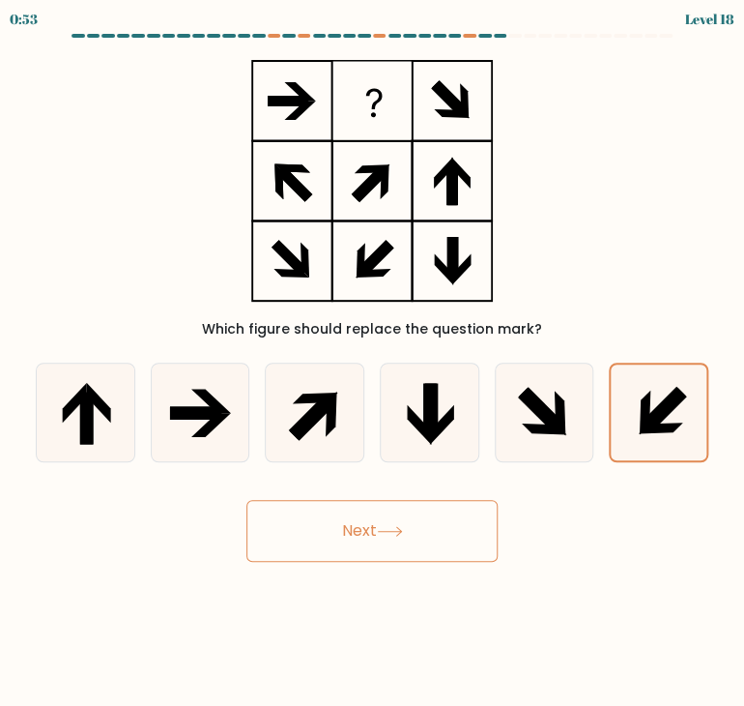
click at [478, 536] on button "Next" at bounding box center [371, 531] width 251 height 62
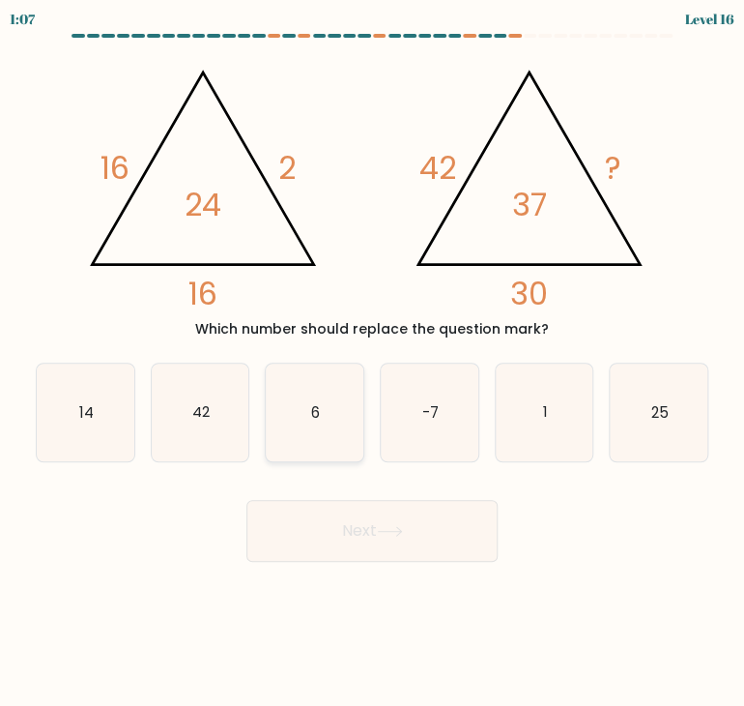
click at [319, 449] on icon "6" at bounding box center [315, 412] width 98 height 98
click at [372, 362] on input "c. 6" at bounding box center [372, 358] width 1 height 10
radio input "true"
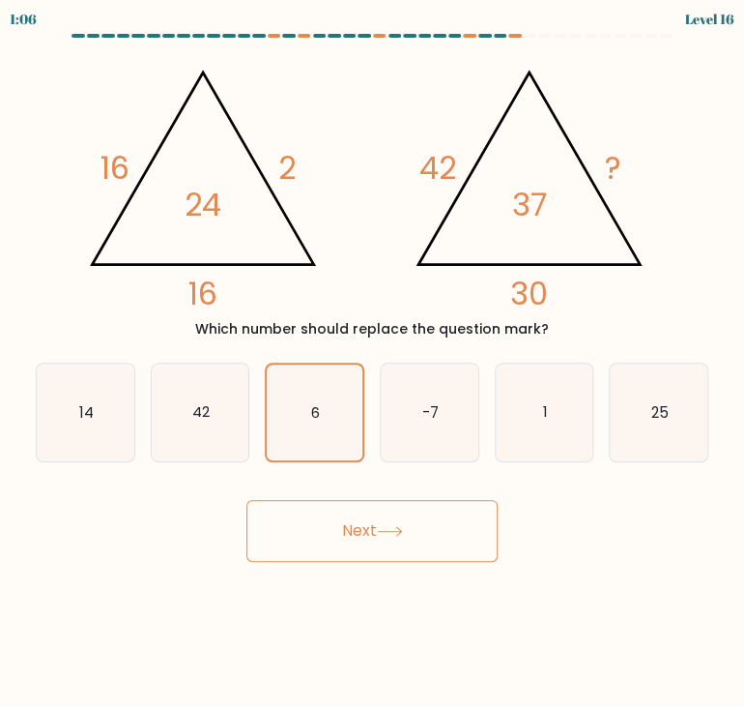
click at [340, 548] on button "Next" at bounding box center [371, 531] width 251 height 62
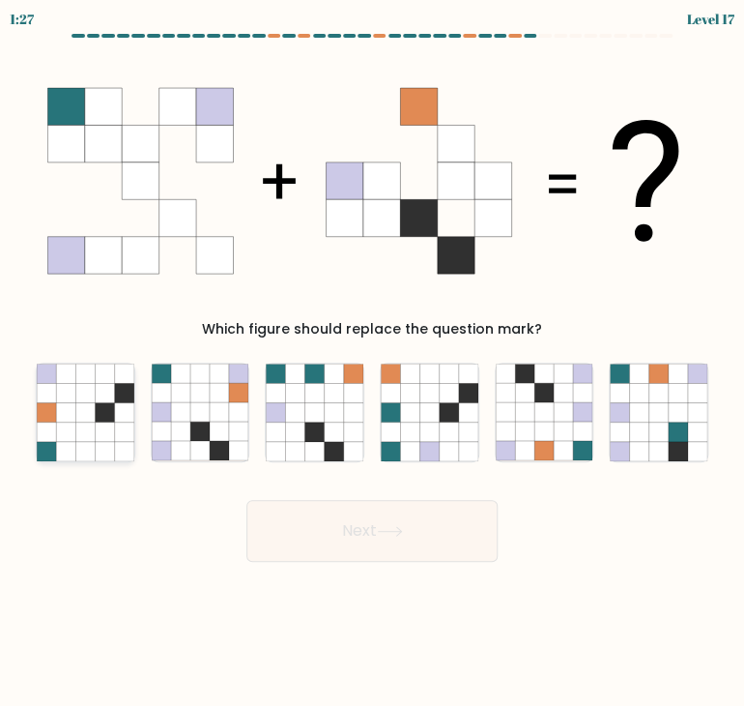
click at [89, 432] on icon at bounding box center [84, 430] width 19 height 19
click at [372, 362] on input "a." at bounding box center [372, 358] width 1 height 10
radio input "true"
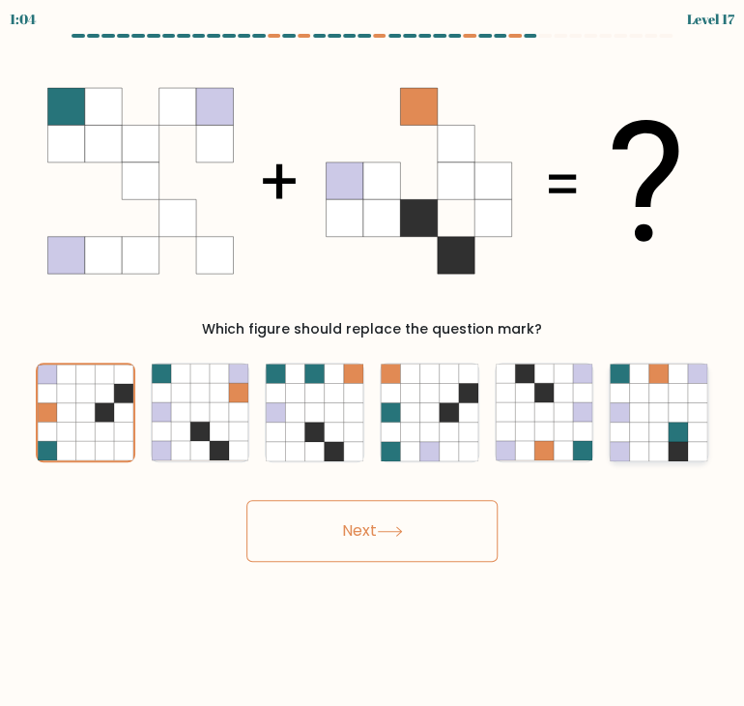
click at [642, 451] on icon at bounding box center [639, 450] width 19 height 19
click at [373, 362] on input "f." at bounding box center [372, 358] width 1 height 10
radio input "true"
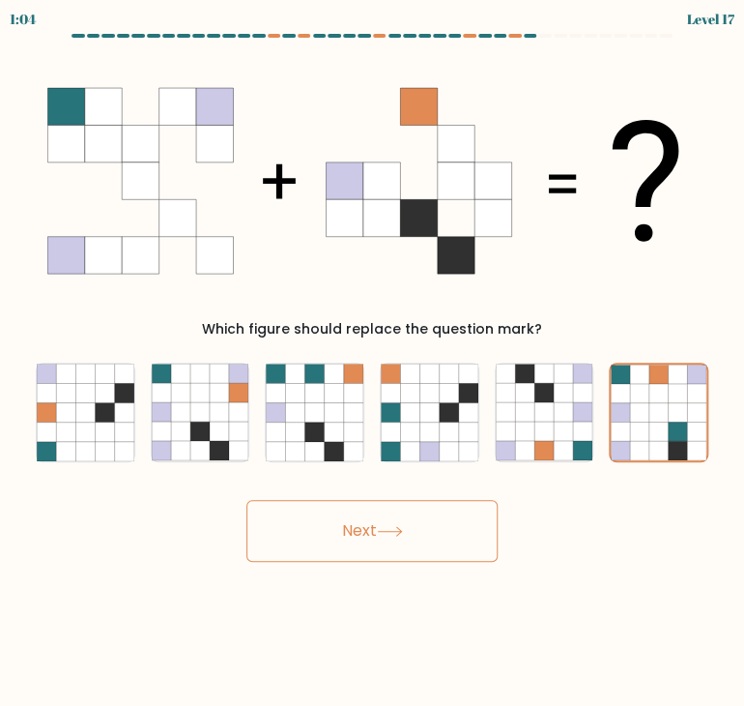
click at [414, 542] on button "Next" at bounding box center [371, 531] width 251 height 62
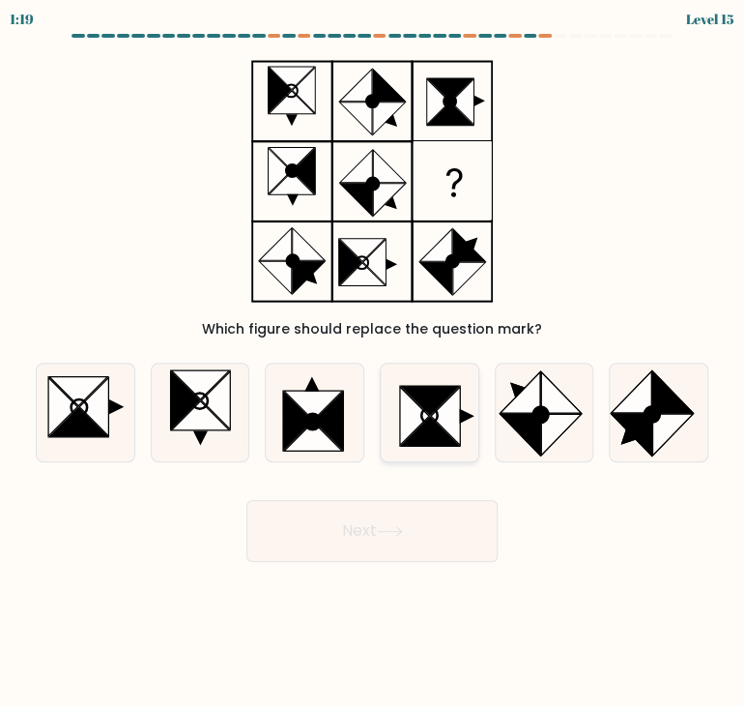
click at [421, 430] on icon at bounding box center [430, 431] width 58 height 29
click at [373, 362] on input "d." at bounding box center [372, 358] width 1 height 10
radio input "true"
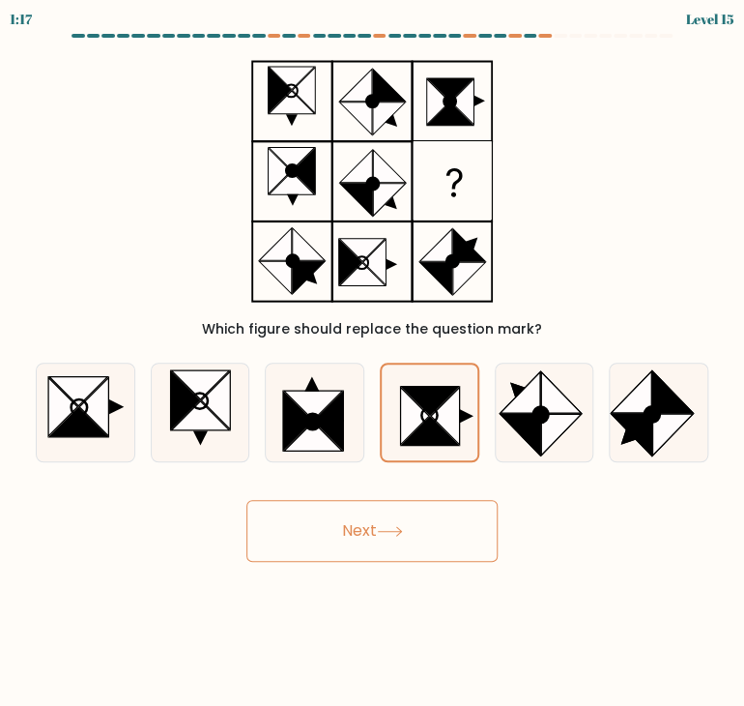
click at [403, 527] on icon at bounding box center [390, 531] width 26 height 11
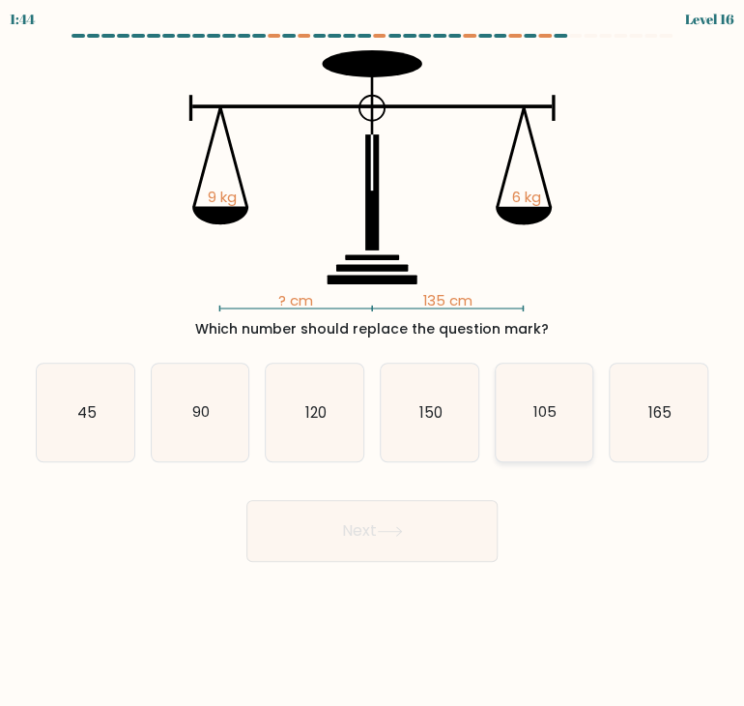
click at [568, 419] on icon "105" at bounding box center [545, 412] width 98 height 98
click at [373, 362] on input "e. 105" at bounding box center [372, 358] width 1 height 10
radio input "true"
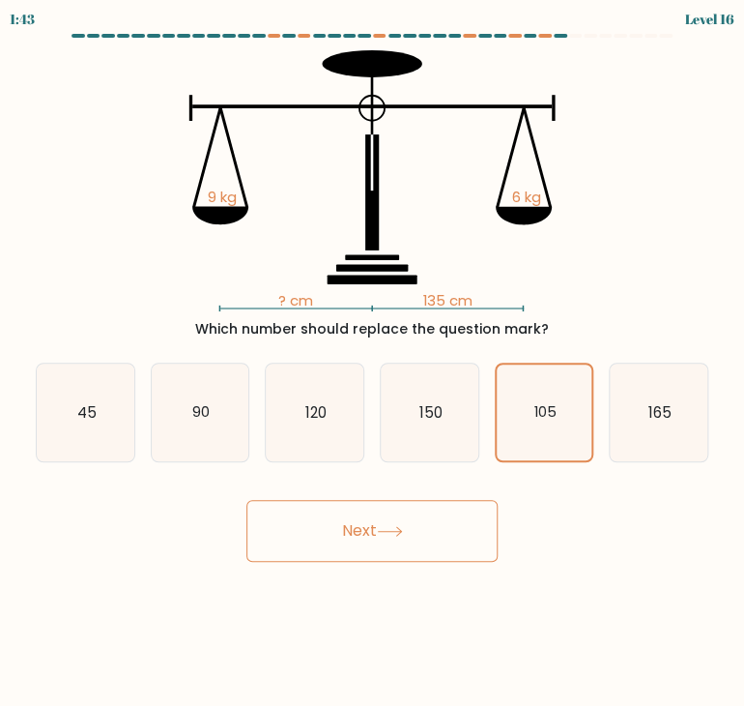
click at [433, 519] on button "Next" at bounding box center [371, 531] width 251 height 62
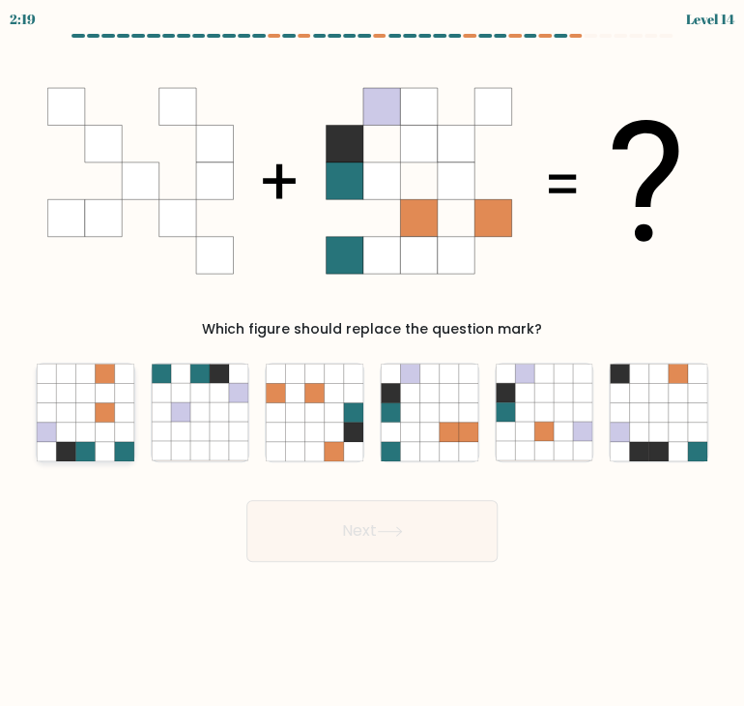
click at [103, 448] on icon at bounding box center [104, 450] width 19 height 19
click at [372, 362] on input "a." at bounding box center [372, 358] width 1 height 10
radio input "true"
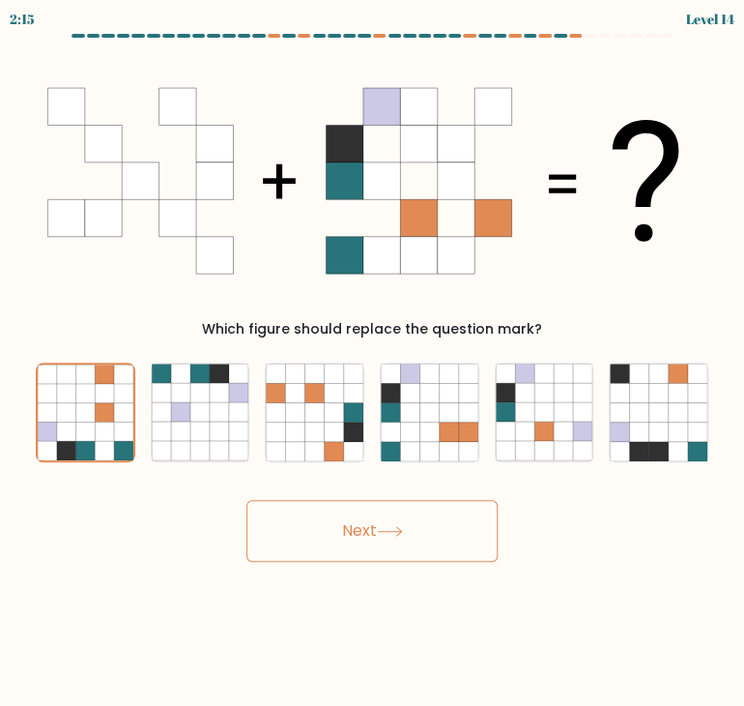
click at [303, 531] on button "Next" at bounding box center [371, 531] width 251 height 62
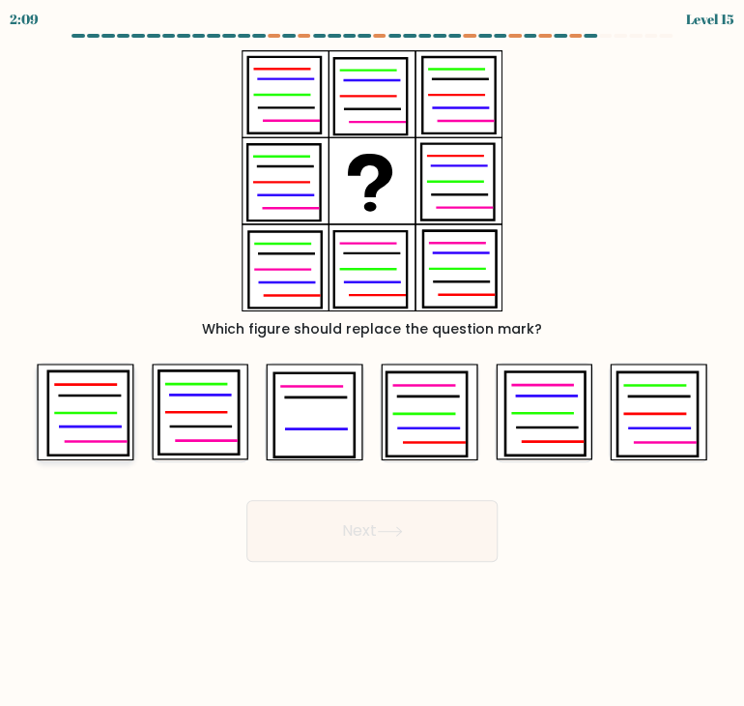
click at [56, 426] on icon at bounding box center [88, 413] width 80 height 84
click at [372, 362] on input "a." at bounding box center [372, 358] width 1 height 10
radio input "true"
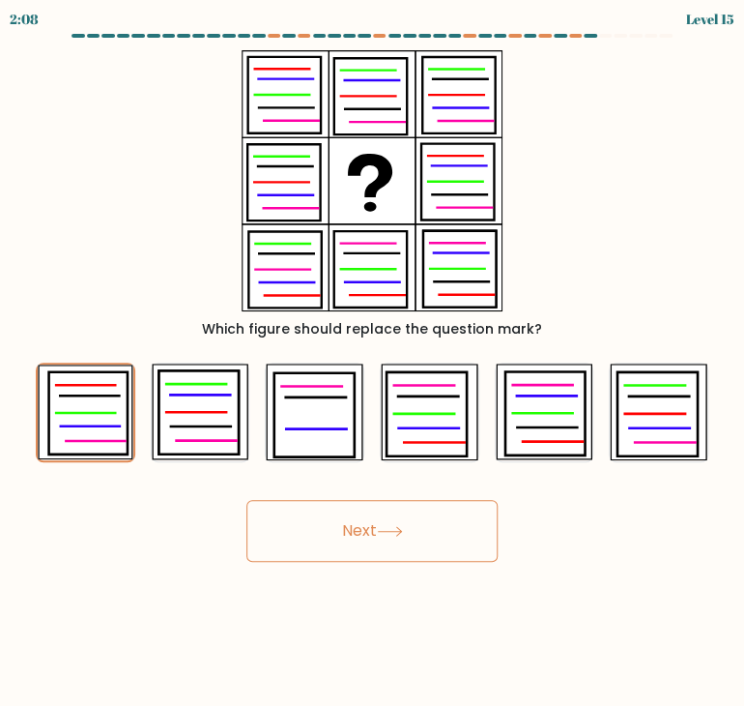
click at [365, 548] on button "Next" at bounding box center [371, 531] width 251 height 62
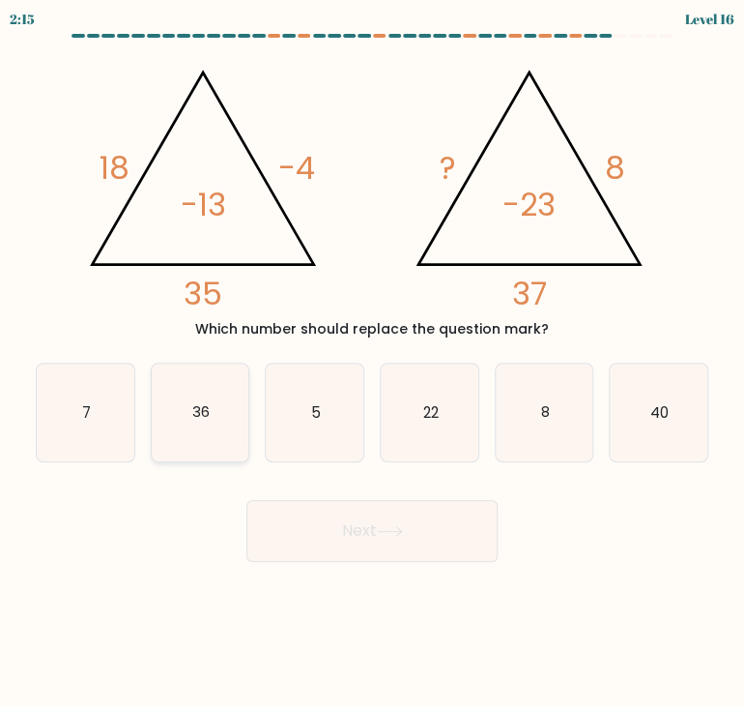
click at [209, 438] on icon "36" at bounding box center [201, 412] width 98 height 98
click at [372, 362] on input "b. 36" at bounding box center [372, 358] width 1 height 10
radio input "true"
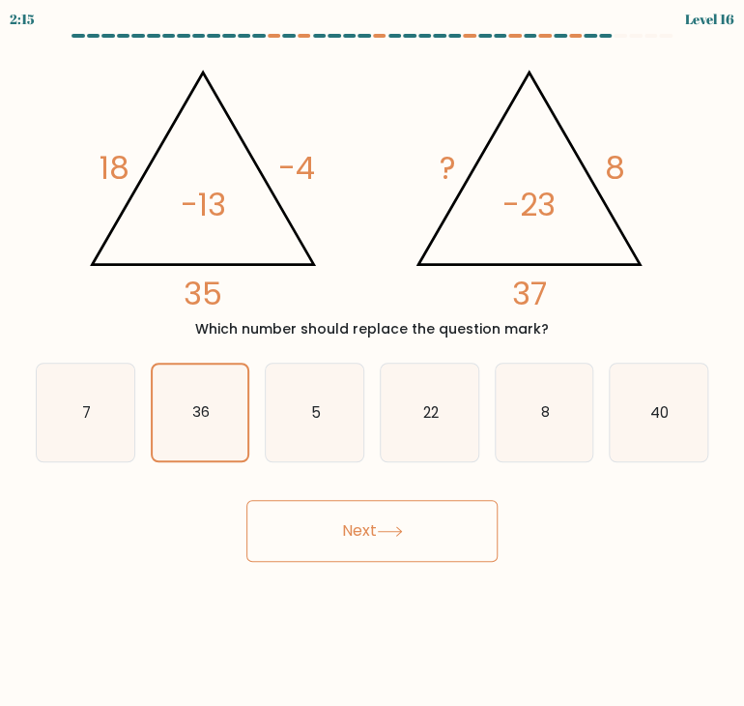
click at [325, 527] on button "Next" at bounding box center [371, 531] width 251 height 62
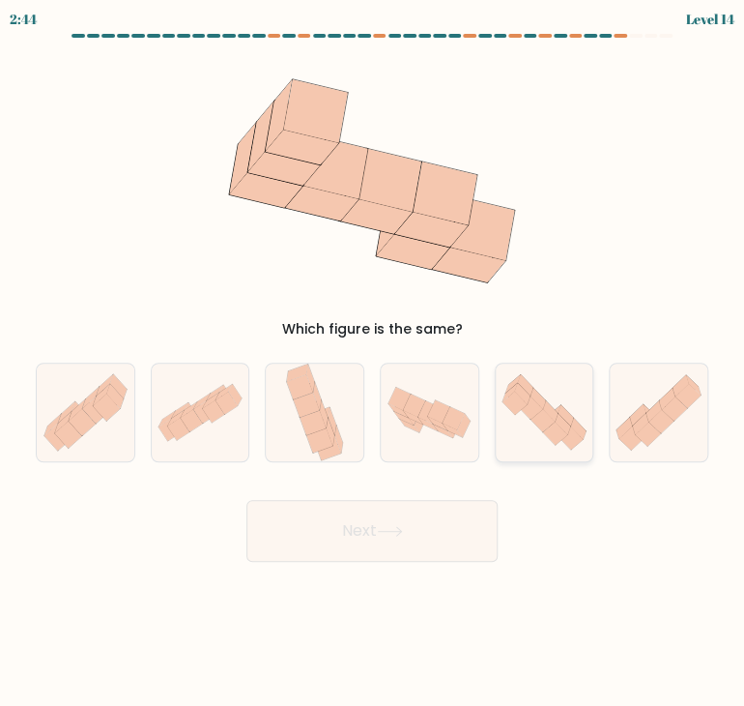
click at [552, 395] on icon at bounding box center [545, 412] width 98 height 84
click at [373, 362] on input "e." at bounding box center [372, 358] width 1 height 10
radio input "true"
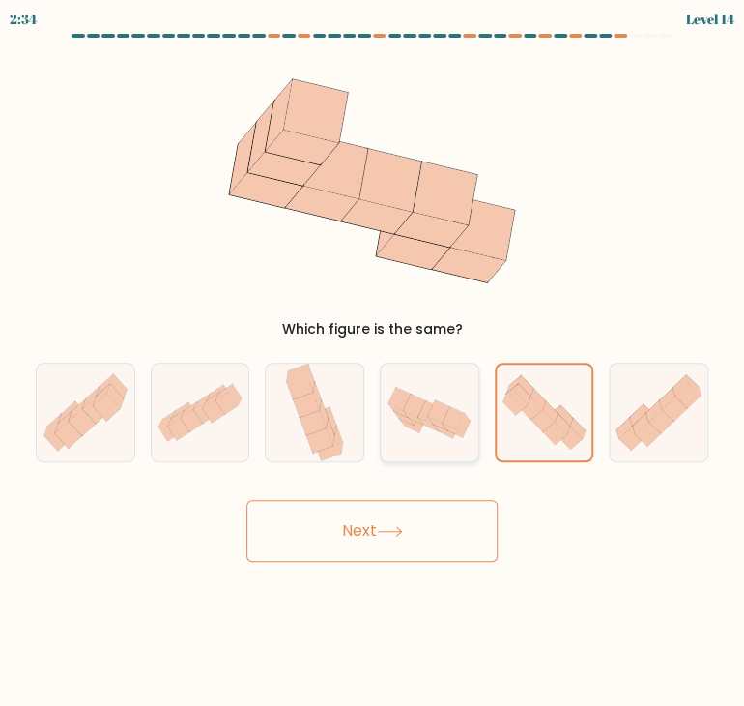
click at [435, 426] on icon at bounding box center [443, 430] width 20 height 14
click at [373, 362] on input "d." at bounding box center [372, 358] width 1 height 10
radio input "true"
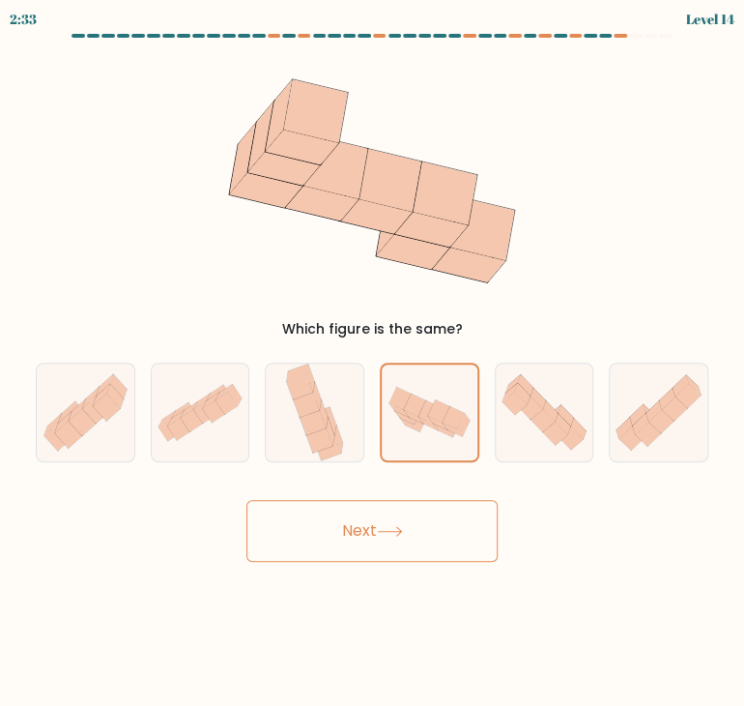
click at [410, 515] on button "Next" at bounding box center [371, 531] width 251 height 62
click at [436, 426] on icon at bounding box center [442, 430] width 19 height 14
click at [373, 362] on input "d." at bounding box center [372, 358] width 1 height 10
click at [445, 552] on button "Next" at bounding box center [371, 531] width 251 height 62
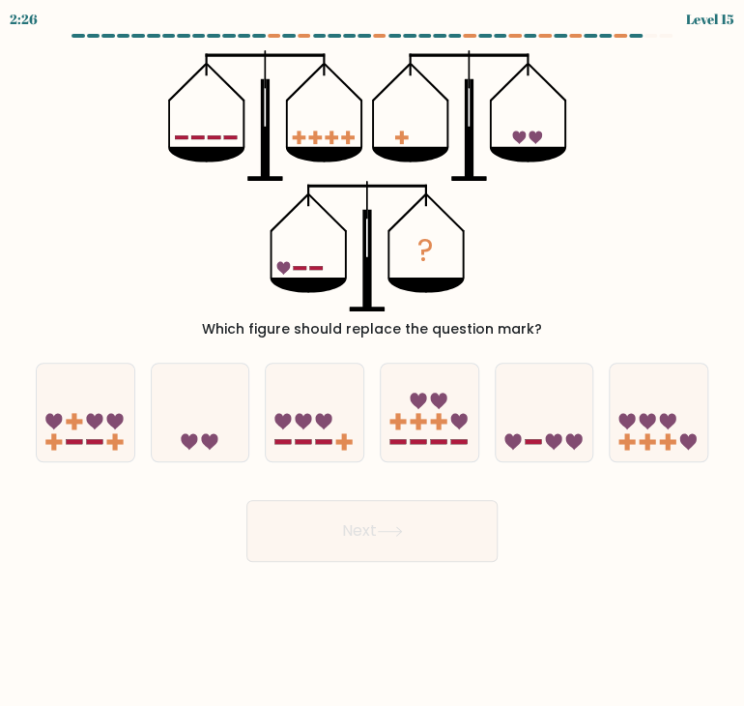
click at [383, 153] on icon at bounding box center [410, 154] width 76 height 15
click at [576, 389] on icon at bounding box center [545, 412] width 98 height 80
click at [373, 362] on input "e." at bounding box center [372, 358] width 1 height 10
radio input "true"
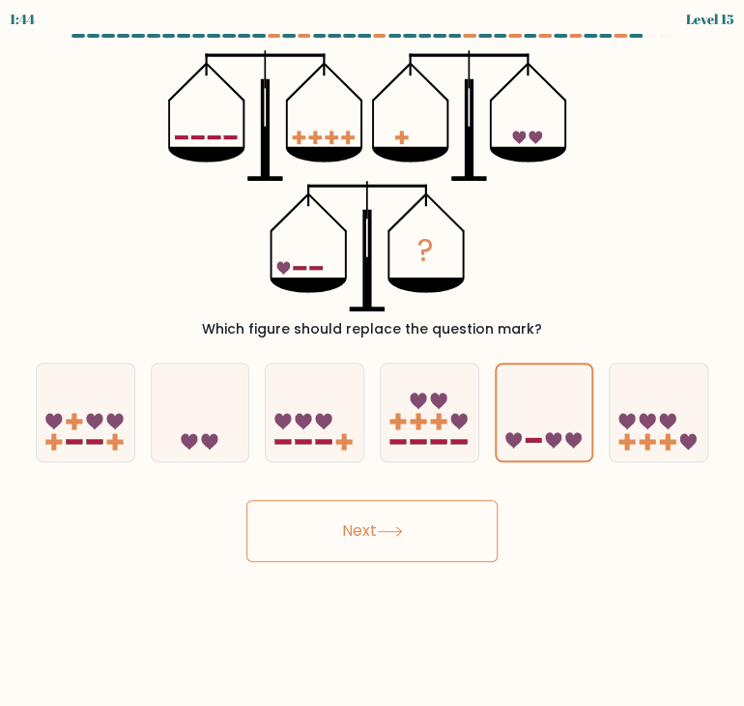
click at [379, 513] on button "Next" at bounding box center [371, 531] width 251 height 62
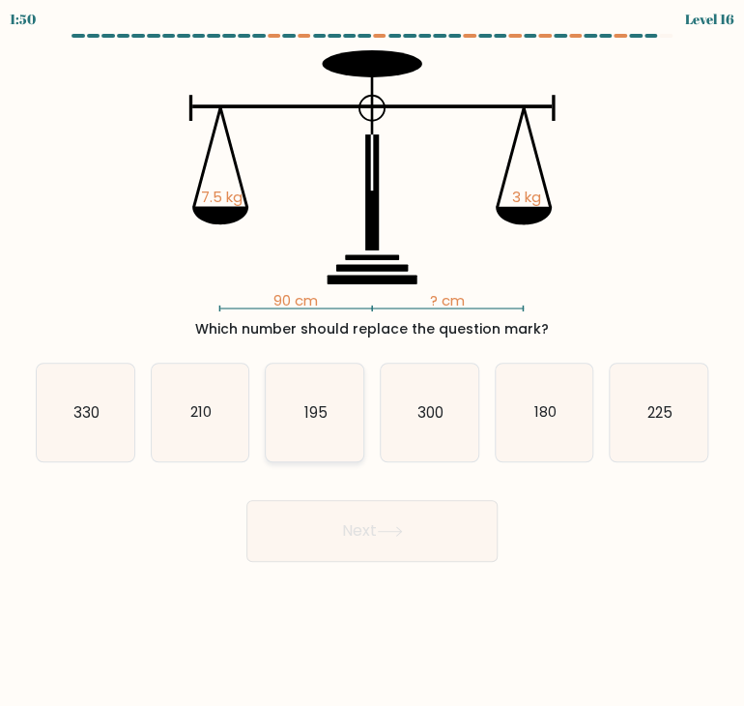
click at [315, 449] on icon "195" at bounding box center [315, 412] width 98 height 98
click at [372, 362] on input "c. 195" at bounding box center [372, 358] width 1 height 10
radio input "true"
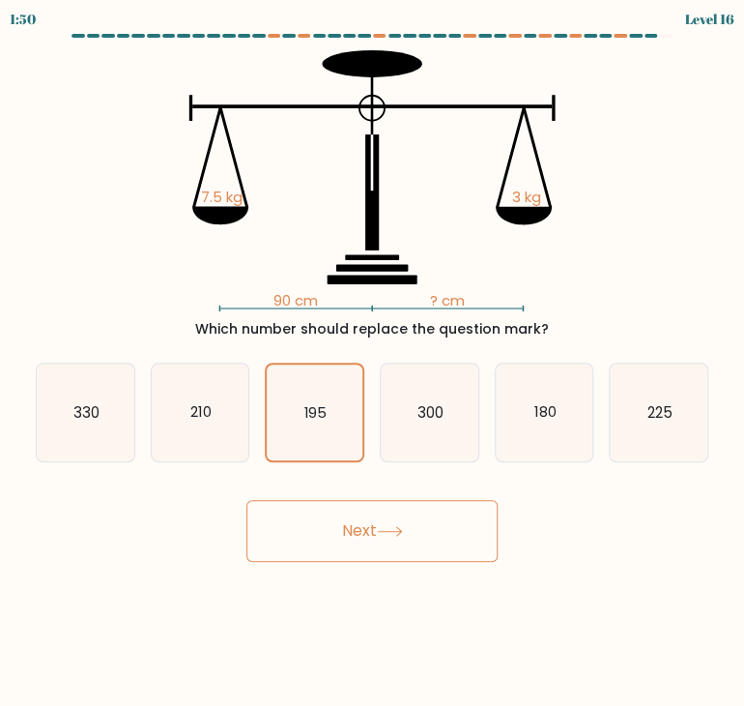
click at [335, 533] on button "Next" at bounding box center [371, 531] width 251 height 62
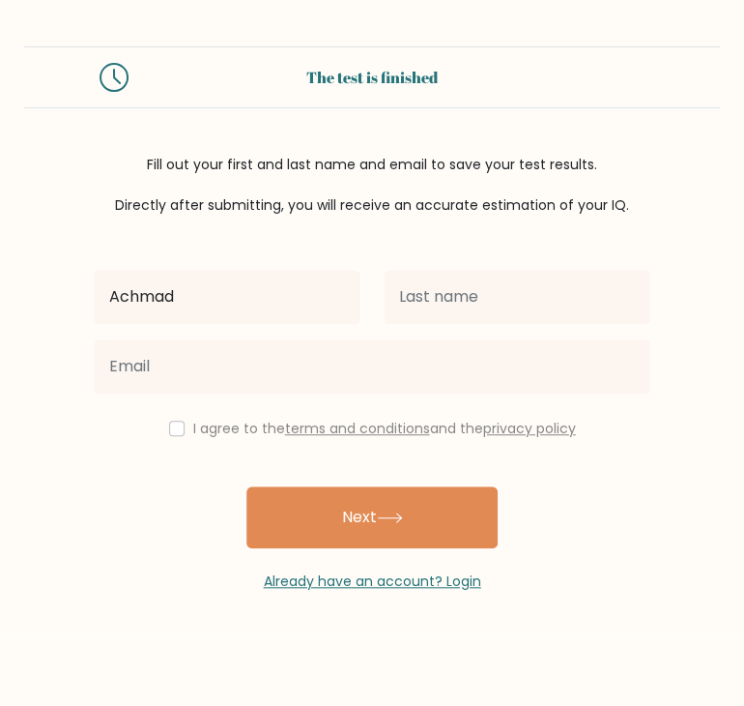
type input "[PERSON_NAME]"
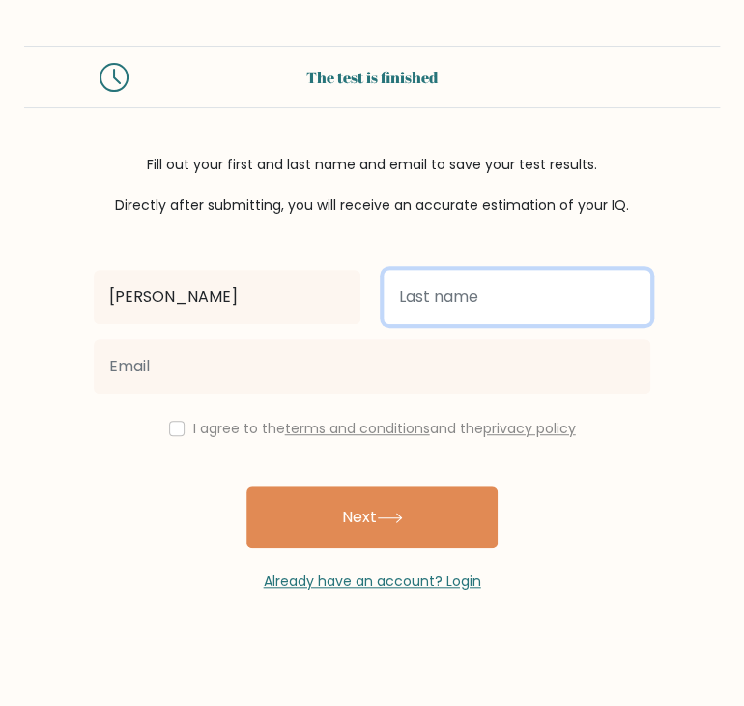
click at [479, 314] on input "text" at bounding box center [517, 297] width 267 height 54
type input "Dwianto"
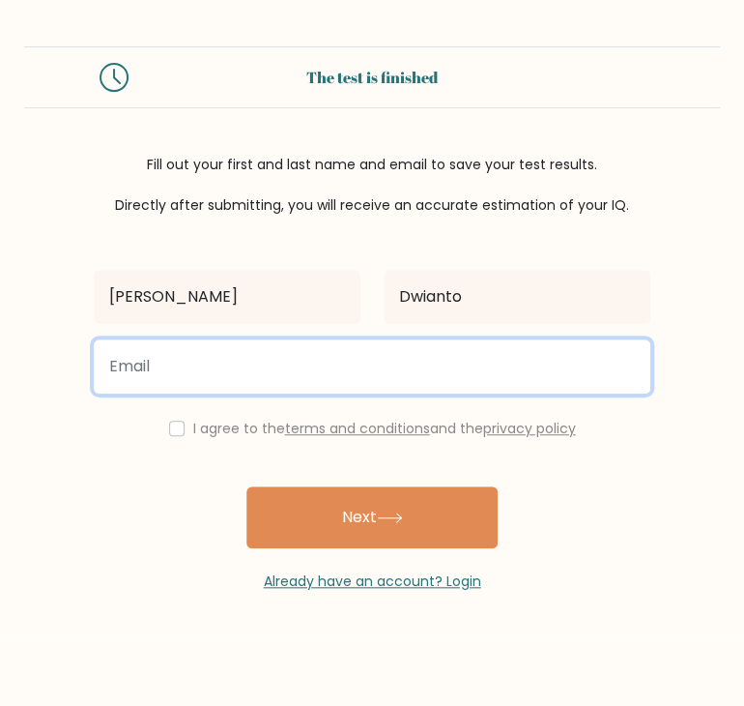
click at [437, 370] on input "email" at bounding box center [372, 366] width 557 height 54
type input "[EMAIL_ADDRESS][DOMAIN_NAME]"
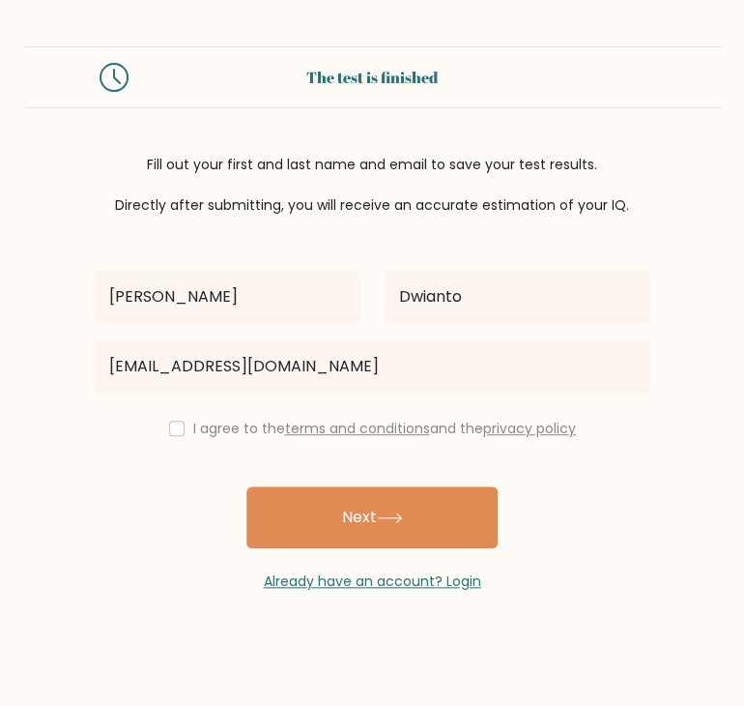
click at [179, 426] on div "I agree to the terms and conditions and the privacy policy" at bounding box center [372, 428] width 580 height 23
click at [169, 431] on input "checkbox" at bounding box center [176, 427] width 15 height 15
checkbox input "true"
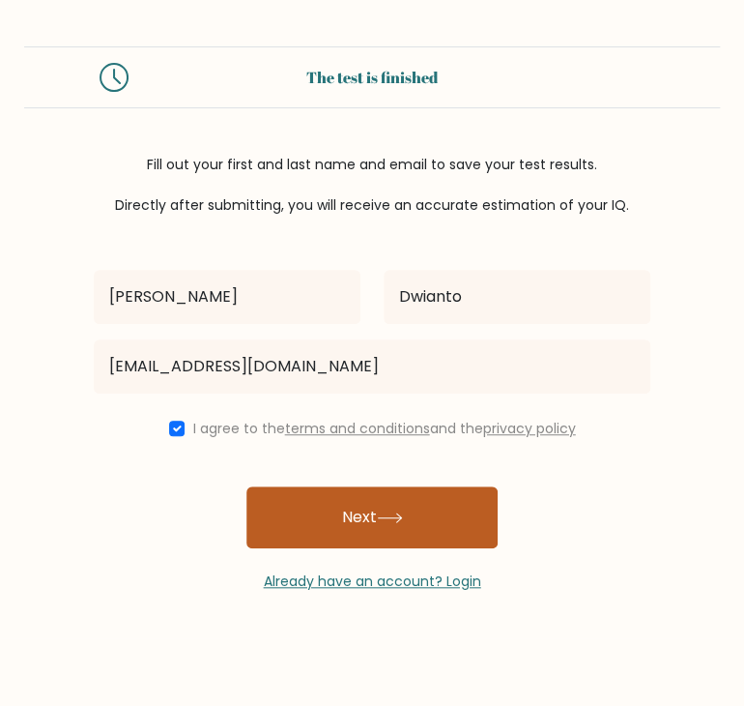
click at [317, 515] on button "Next" at bounding box center [371, 517] width 251 height 62
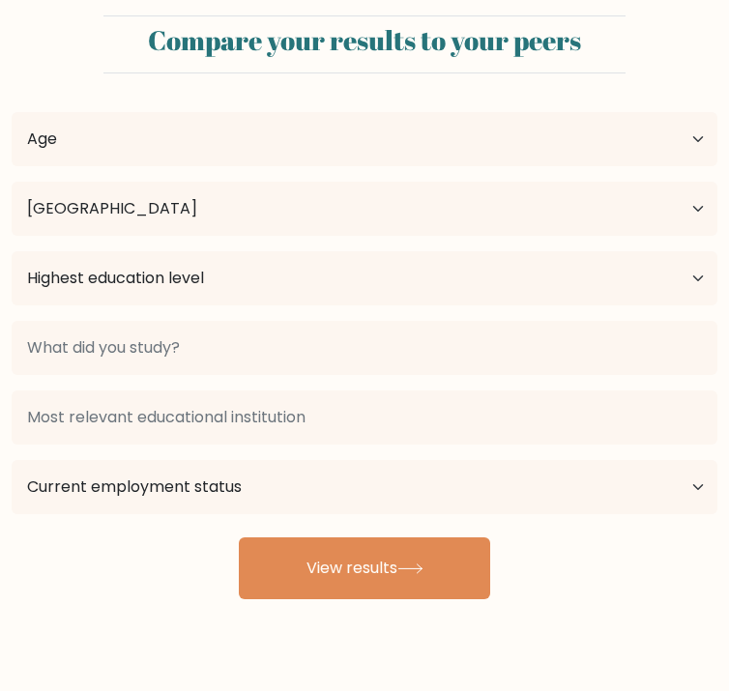
select select "ID"
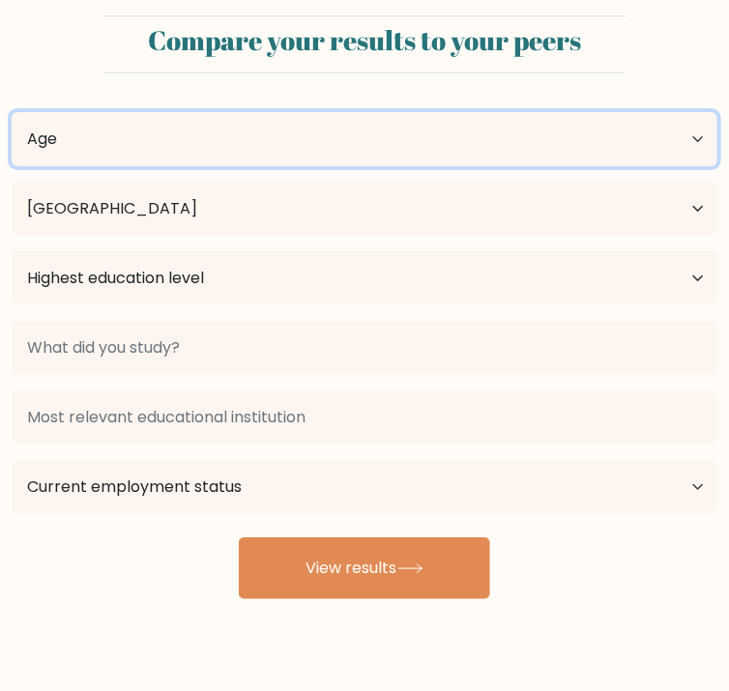
click at [275, 166] on select "Age Under [DEMOGRAPHIC_DATA] [DEMOGRAPHIC_DATA] [DEMOGRAPHIC_DATA] [DEMOGRAPHIC…" at bounding box center [365, 139] width 706 height 54
select select "25_34"
click at [12, 166] on select "Age Under [DEMOGRAPHIC_DATA] [DEMOGRAPHIC_DATA] [DEMOGRAPHIC_DATA] [DEMOGRAPHIC…" at bounding box center [365, 139] width 706 height 54
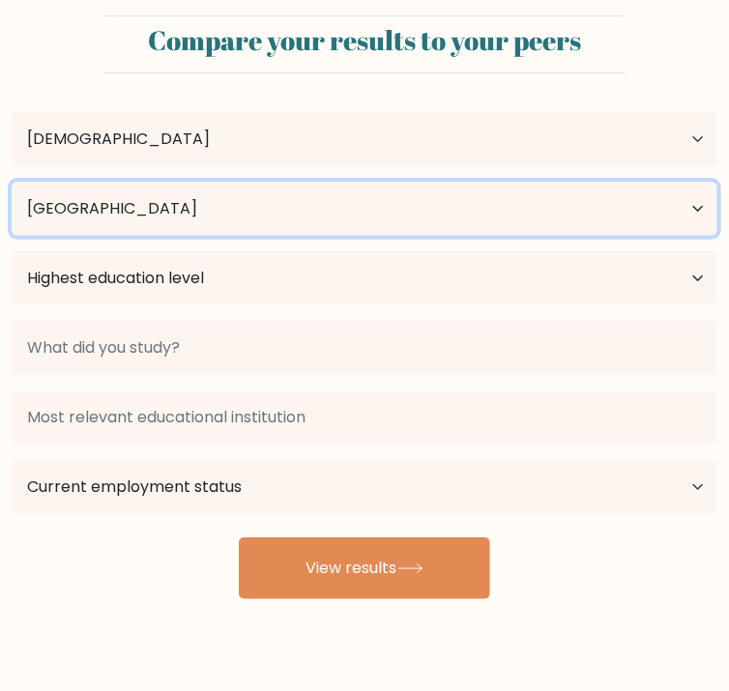
click at [468, 236] on select "Country [GEOGRAPHIC_DATA] [GEOGRAPHIC_DATA] [GEOGRAPHIC_DATA] [US_STATE] [GEOGR…" at bounding box center [365, 209] width 706 height 54
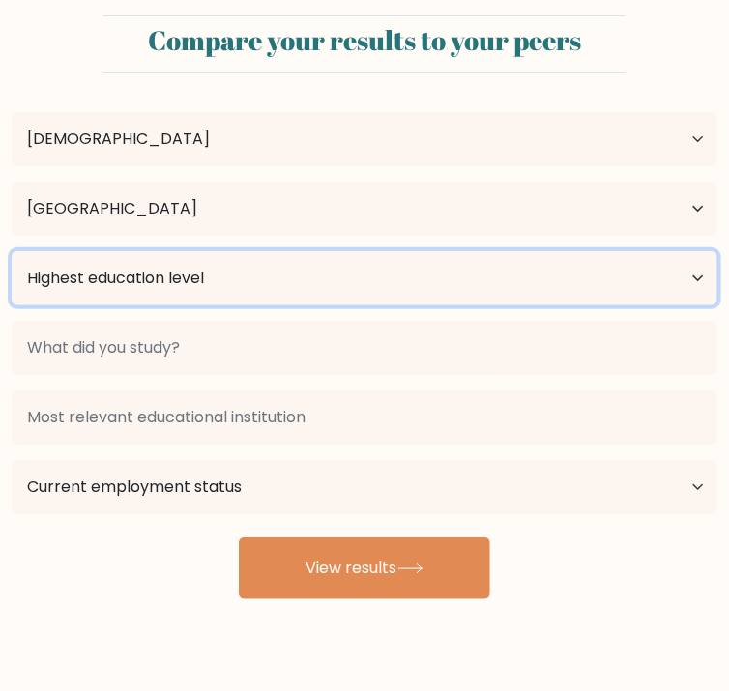
click at [210, 305] on select "Highest education level No schooling Primary Lower Secondary Upper Secondary Oc…" at bounding box center [365, 278] width 706 height 54
select select "bachelors_degree"
click at [12, 305] on select "Highest education level No schooling Primary Lower Secondary Upper Secondary Oc…" at bounding box center [365, 278] width 706 height 54
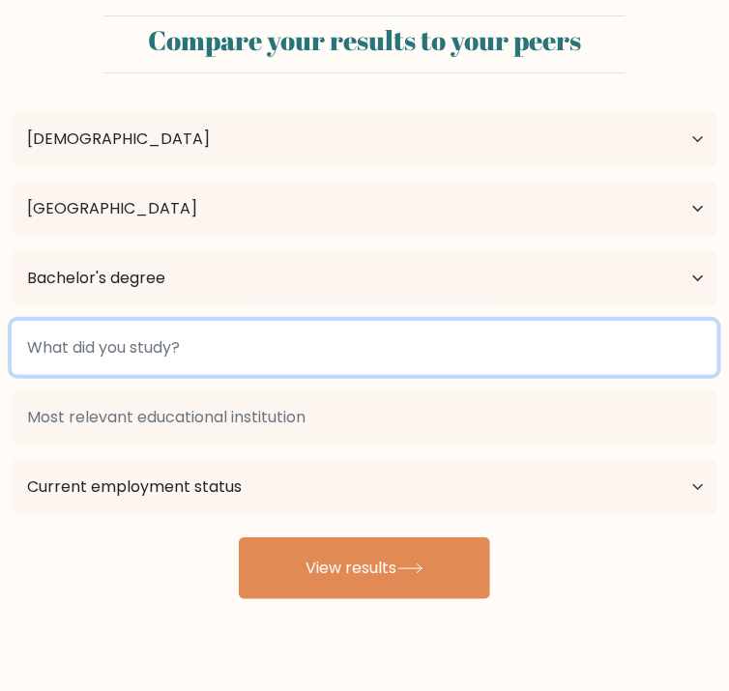
click at [481, 355] on input at bounding box center [365, 348] width 706 height 54
type input "other"
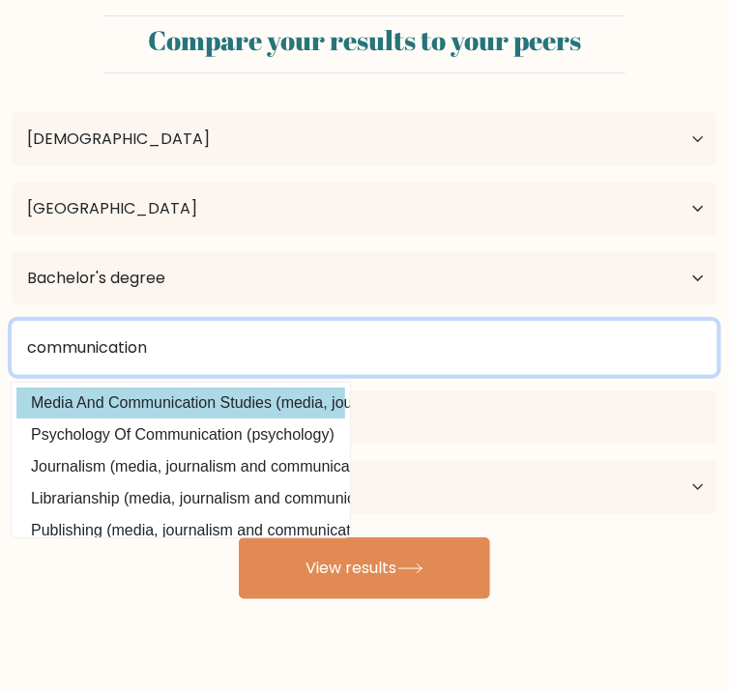
type input "communication"
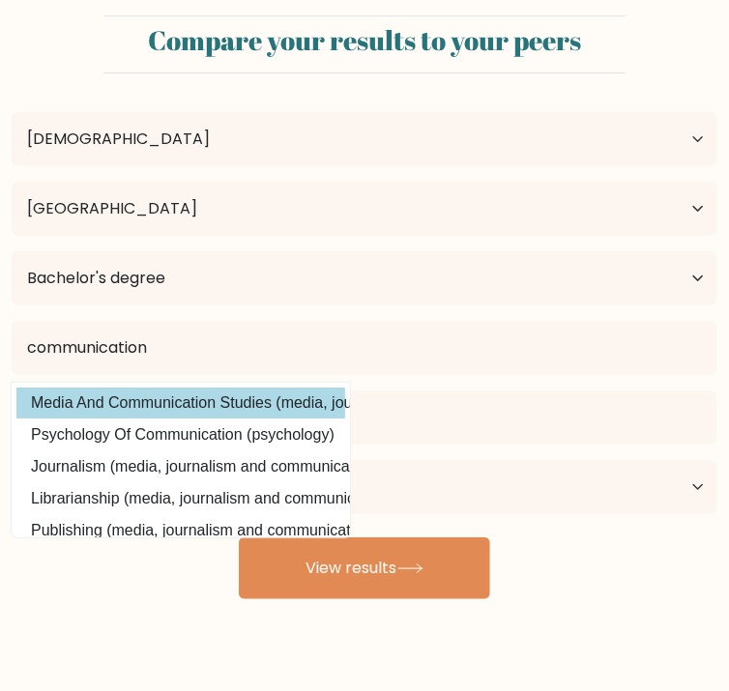
click at [503, 389] on div "[PERSON_NAME] Age Under [DEMOGRAPHIC_DATA] [DEMOGRAPHIC_DATA] [DEMOGRAPHIC_DATA…" at bounding box center [364, 344] width 729 height 510
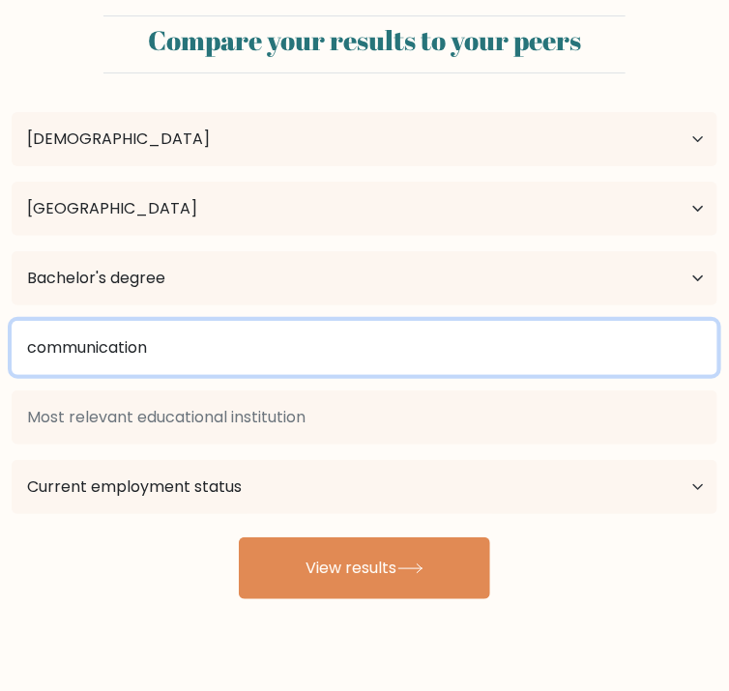
click at [508, 364] on input "communication" at bounding box center [365, 348] width 706 height 54
click at [535, 364] on input "communication" at bounding box center [365, 348] width 706 height 54
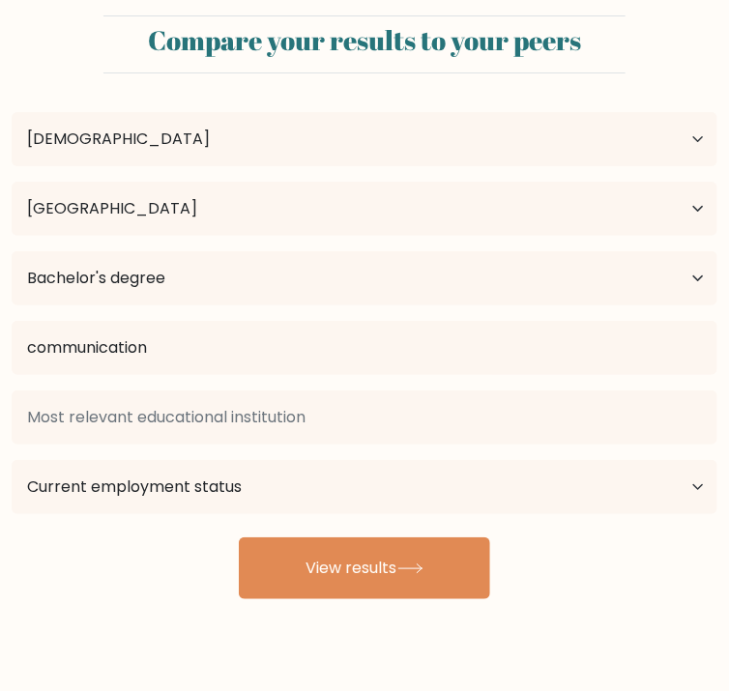
click at [264, 486] on div "Achmad Reyhan Dwianto Age Under 18 years old 18-24 years old 25-34 years old 35…" at bounding box center [364, 344] width 729 height 510
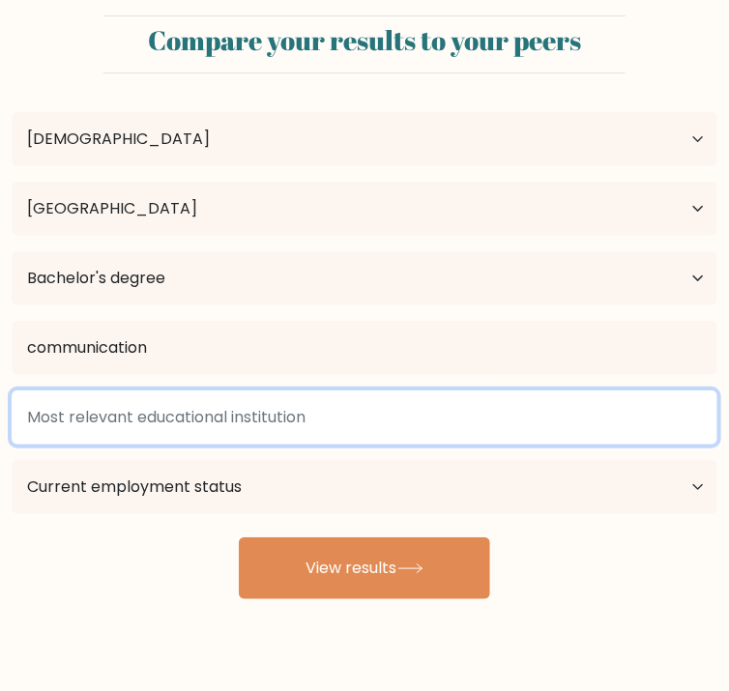
click at [210, 422] on input at bounding box center [365, 417] width 706 height 54
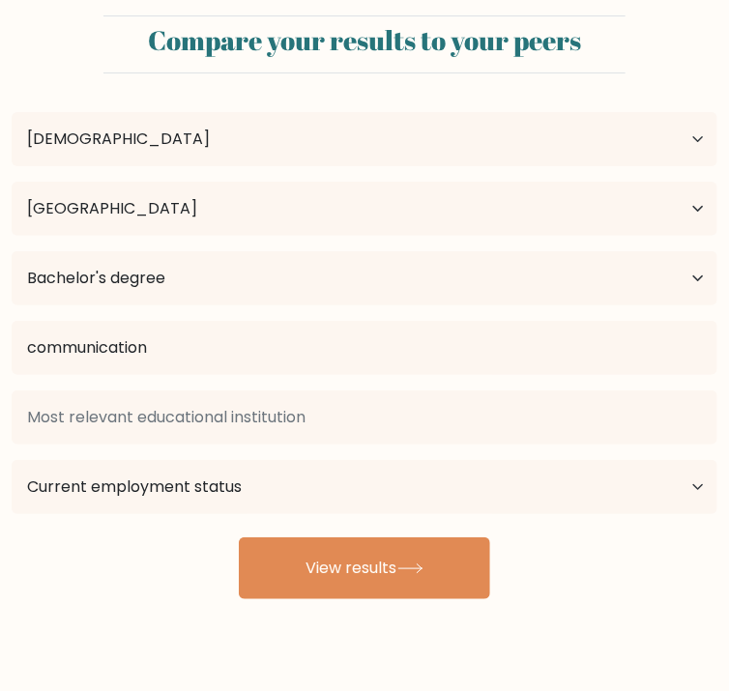
click at [179, 496] on div "Achmad Reyhan Dwianto Age Under 18 years old 18-24 years old 25-34 years old 35…" at bounding box center [364, 344] width 729 height 510
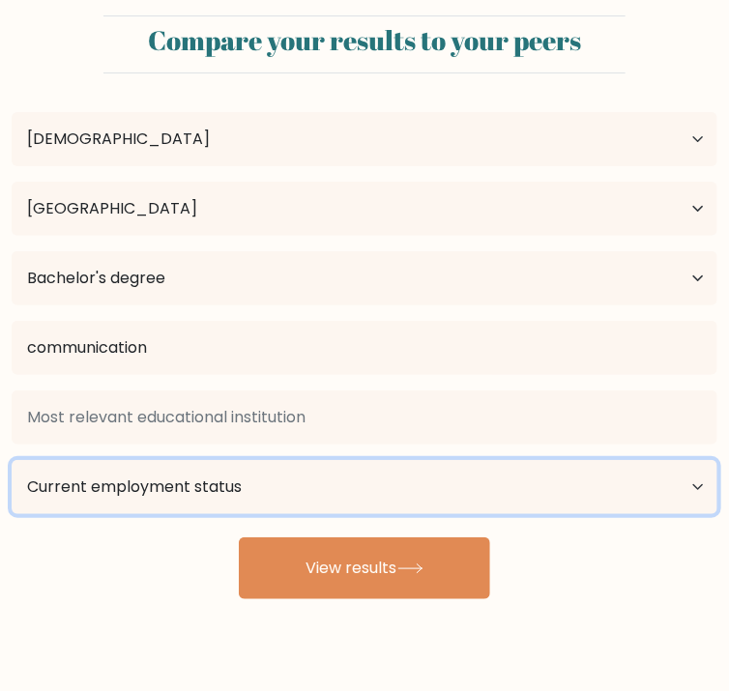
click at [460, 460] on select "Current employment status Employed Student Retired Other / prefer not to answer" at bounding box center [365, 487] width 706 height 54
select select "employed"
click at [388, 460] on select "Current employment status Employed Student Retired Other / prefer not to answer" at bounding box center [365, 487] width 706 height 54
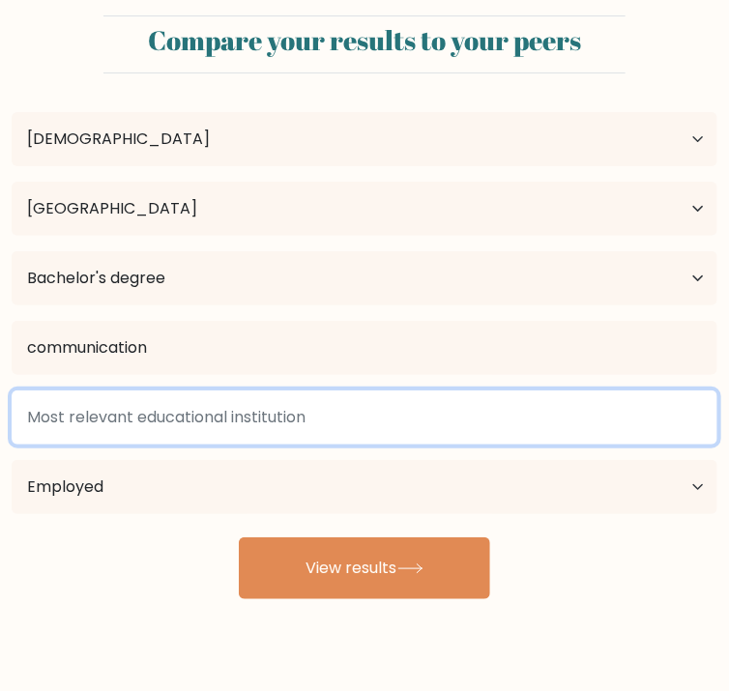
click at [226, 445] on input at bounding box center [365, 417] width 706 height 54
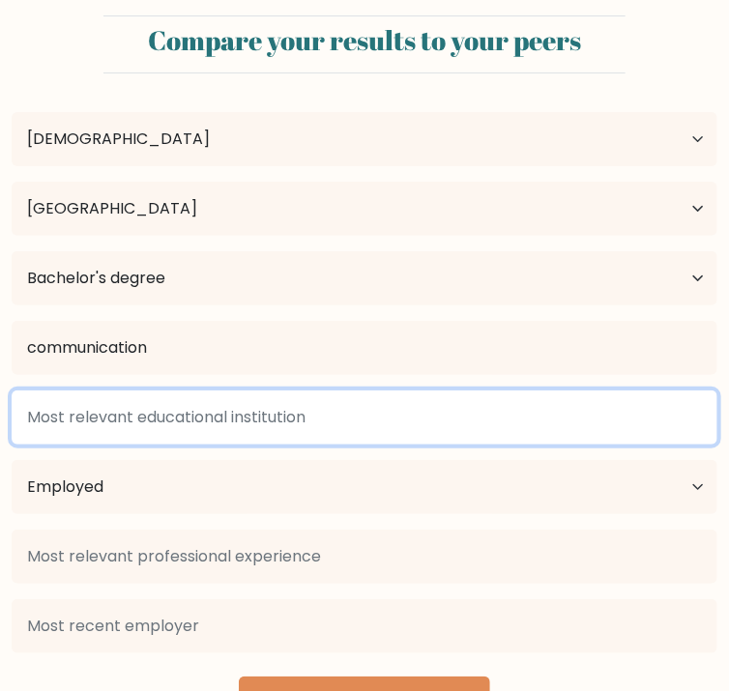
click at [240, 445] on input at bounding box center [365, 417] width 706 height 54
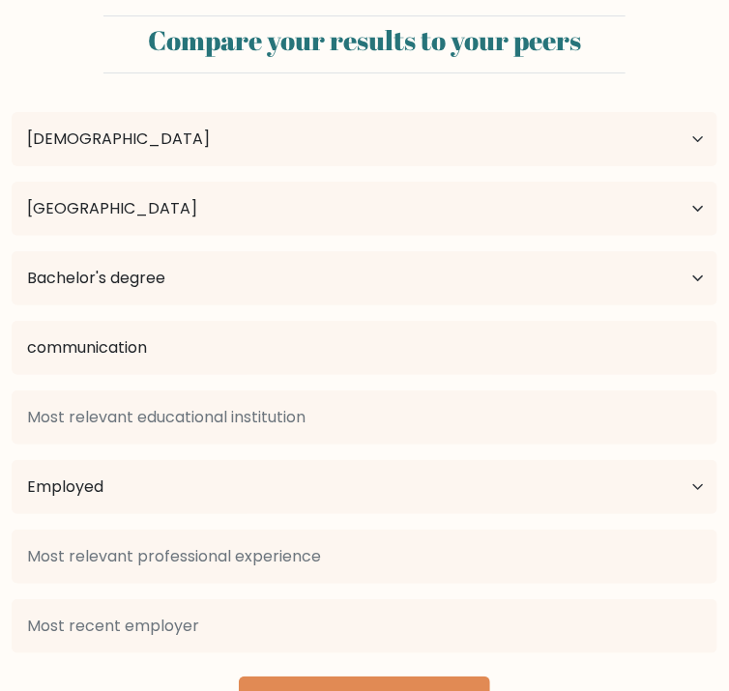
click at [367, 592] on div at bounding box center [364, 627] width 729 height 70
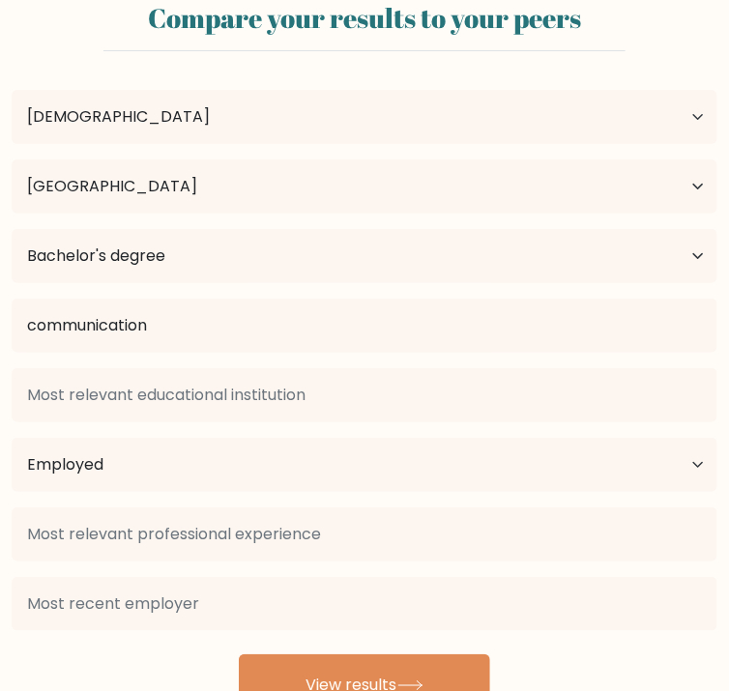
scroll to position [42, 0]
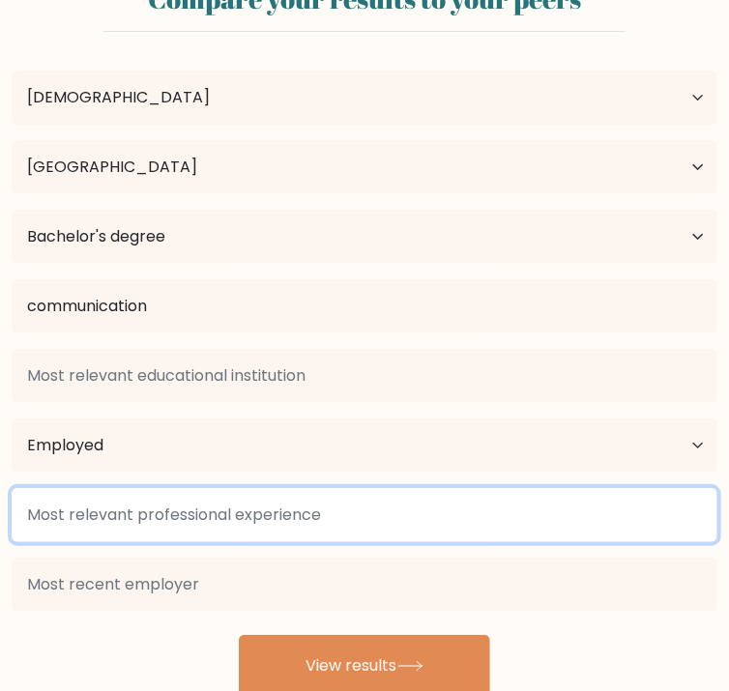
click at [291, 488] on input at bounding box center [365, 515] width 706 height 54
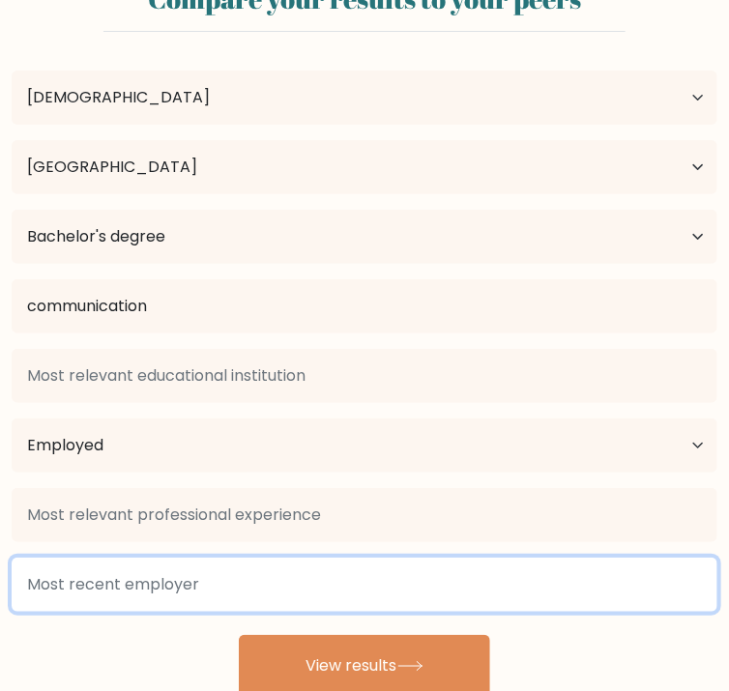
click at [423, 558] on input at bounding box center [365, 585] width 706 height 54
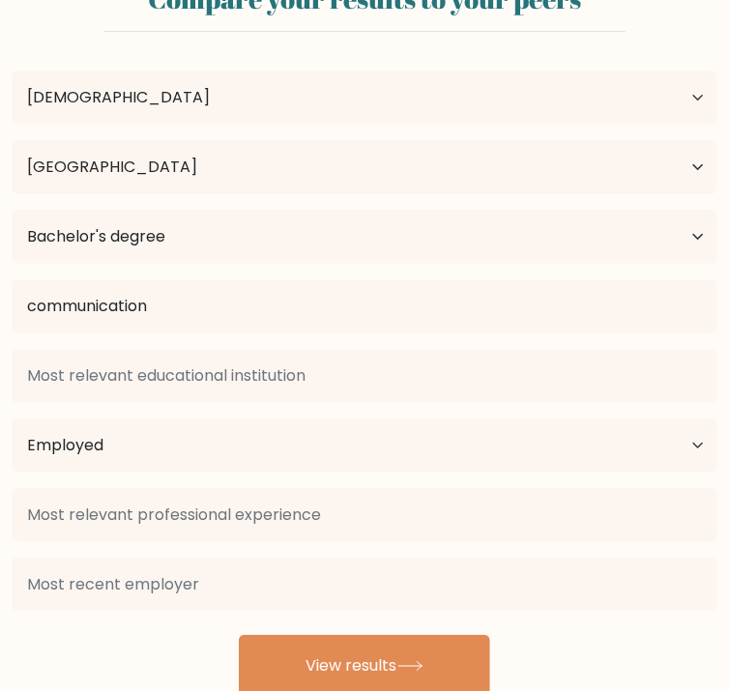
click at [346, 520] on div "Achmad Reyhan Dwianto Age Under 18 years old 18-24 years old 25-34 years old 35…" at bounding box center [364, 371] width 729 height 649
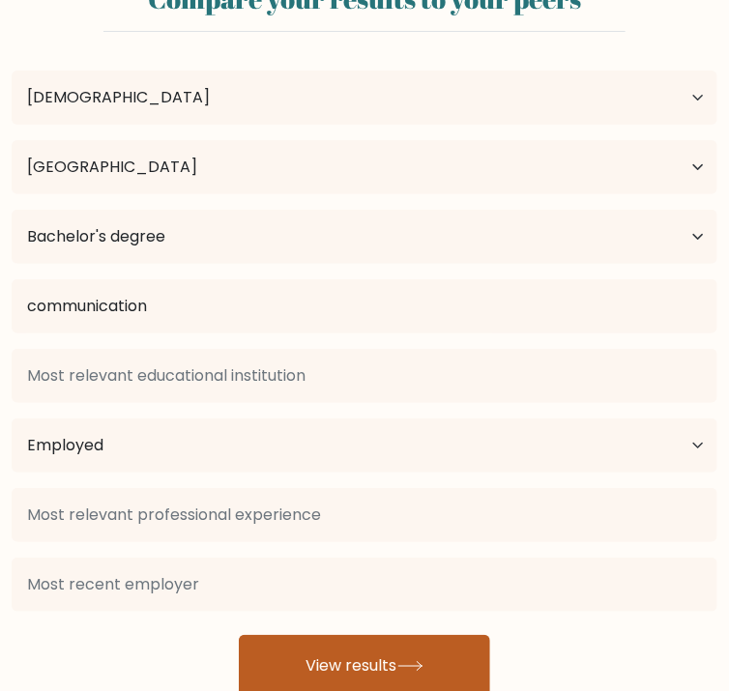
click at [361, 635] on button "View results" at bounding box center [364, 666] width 251 height 62
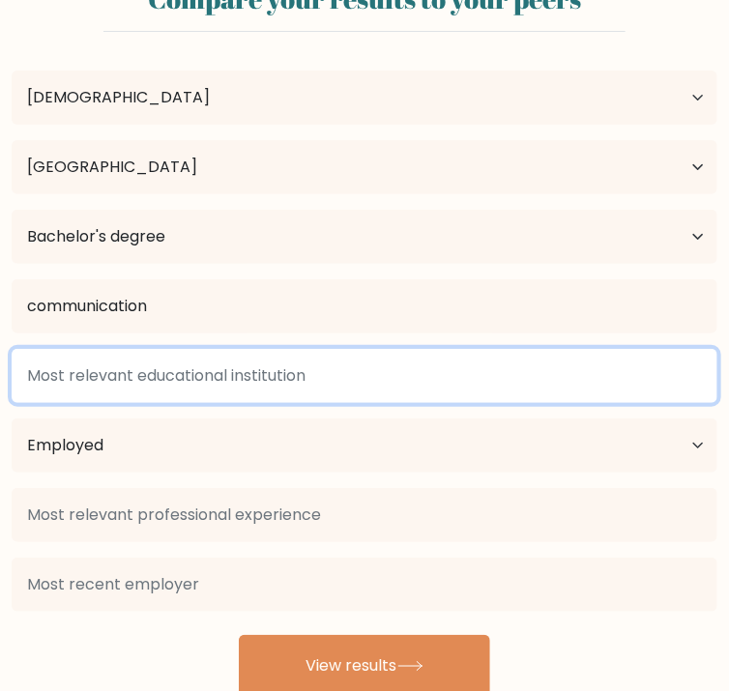
type input "M"
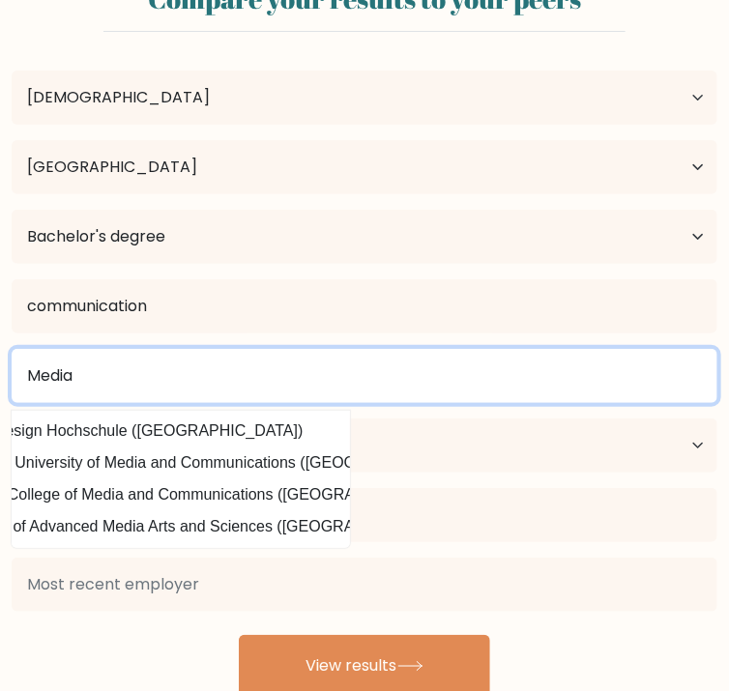
scroll to position [0, 0]
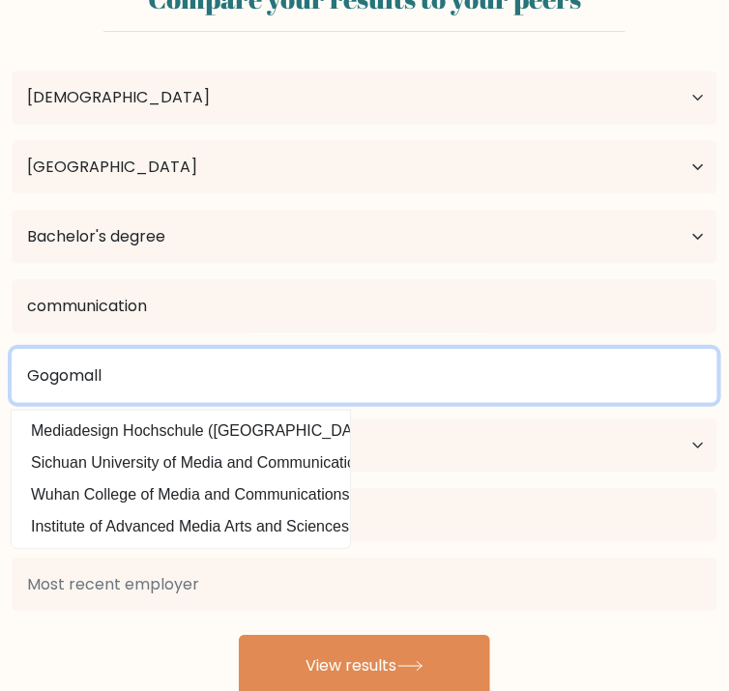
type input "Gogomall"
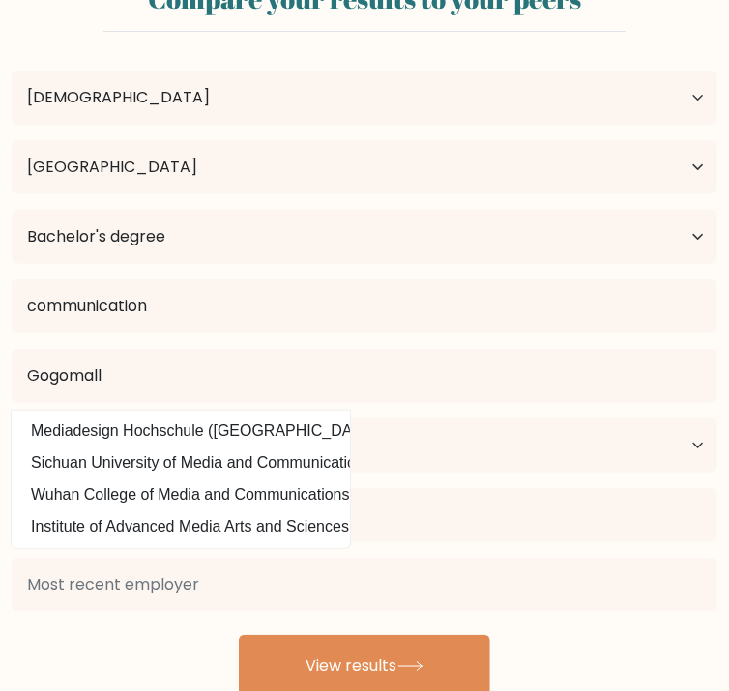
click at [369, 411] on div "Current employment status Employed Student Retired Other / prefer not to answer" at bounding box center [364, 446] width 729 height 70
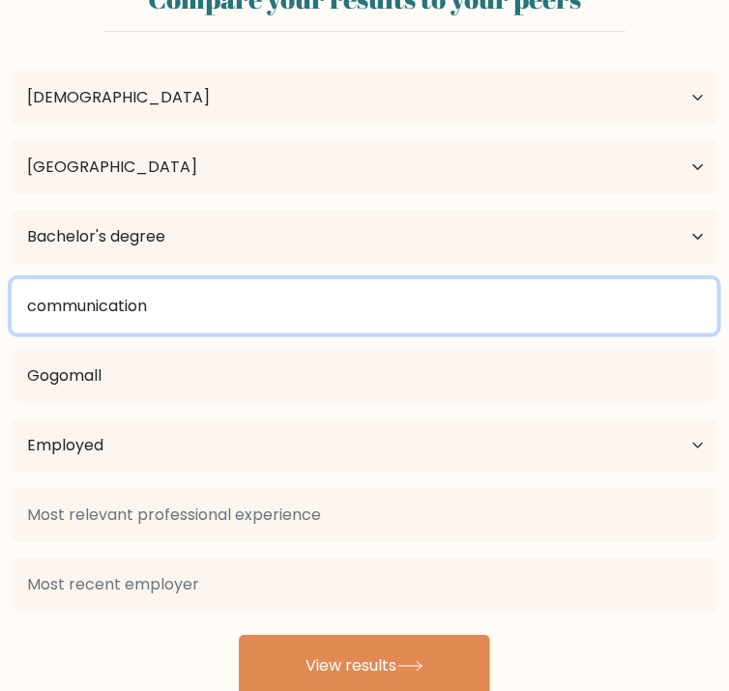
click at [563, 312] on input "communication" at bounding box center [365, 306] width 706 height 54
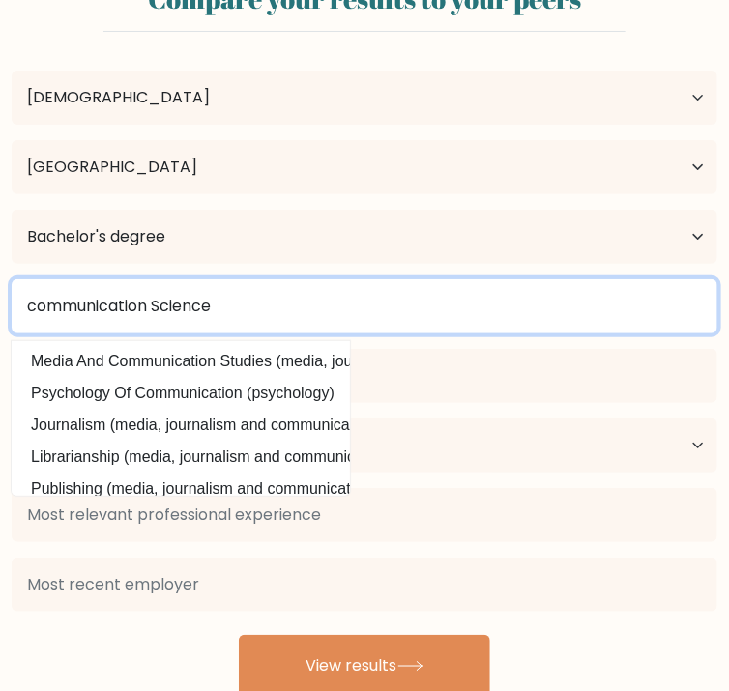
type input "communication Science"
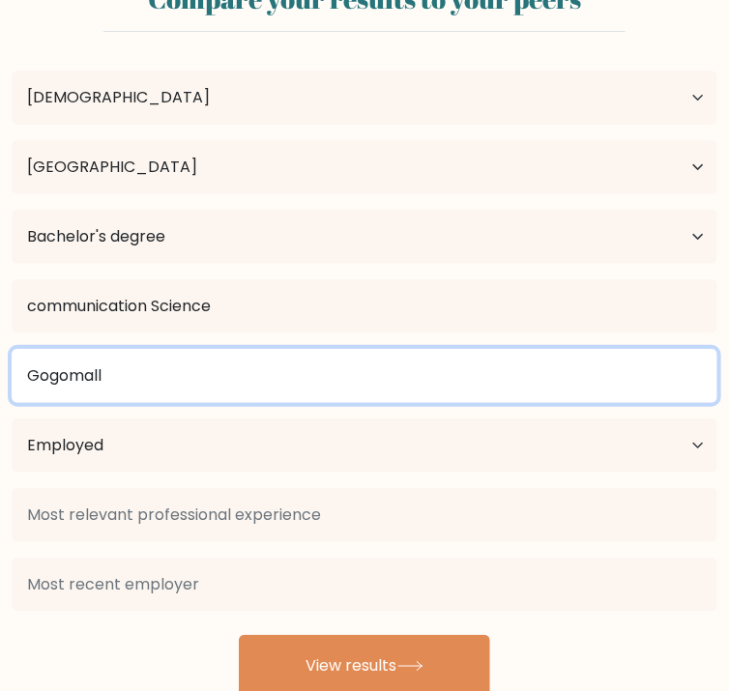
click at [245, 403] on input "Gogomall" at bounding box center [365, 376] width 706 height 54
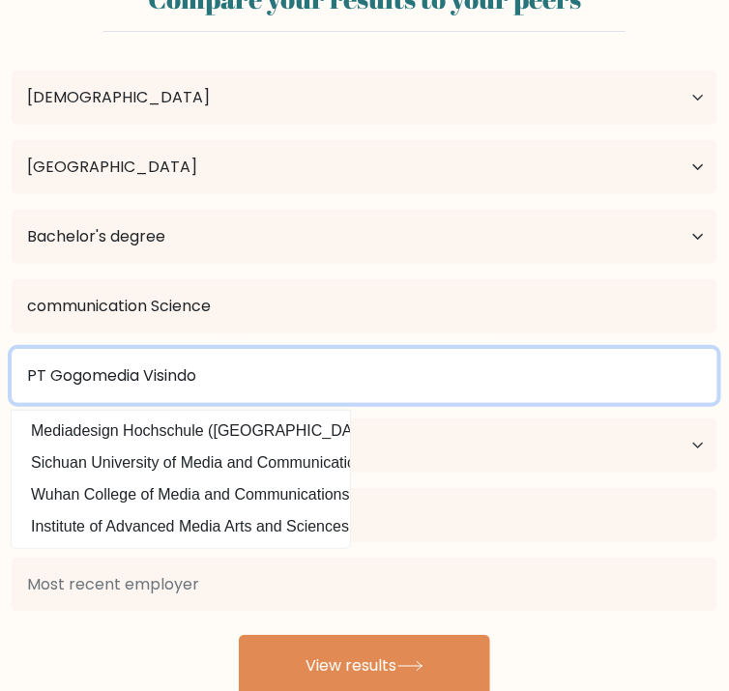
type input "PT Gogomedia Visindo"
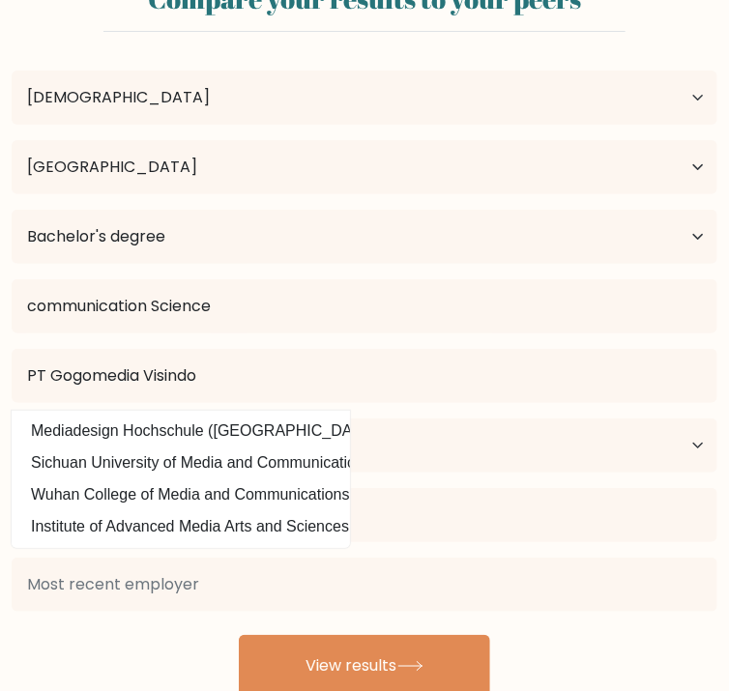
click at [403, 536] on div "Achmad Reyhan Dwianto Age Under 18 years old 18-24 years old 25-34 years old 35…" at bounding box center [364, 371] width 729 height 649
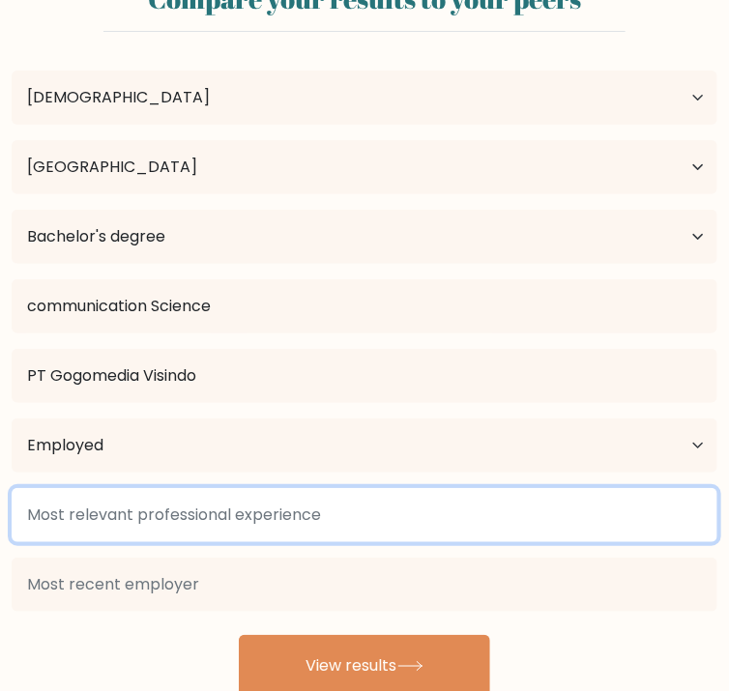
click at [237, 497] on input at bounding box center [365, 515] width 706 height 54
type input "Creative"
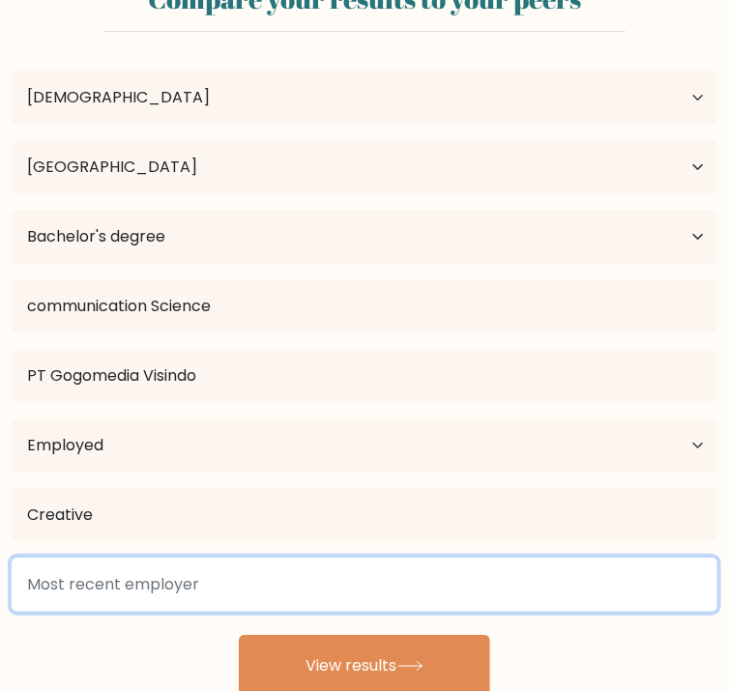
click at [476, 558] on input at bounding box center [365, 585] width 706 height 54
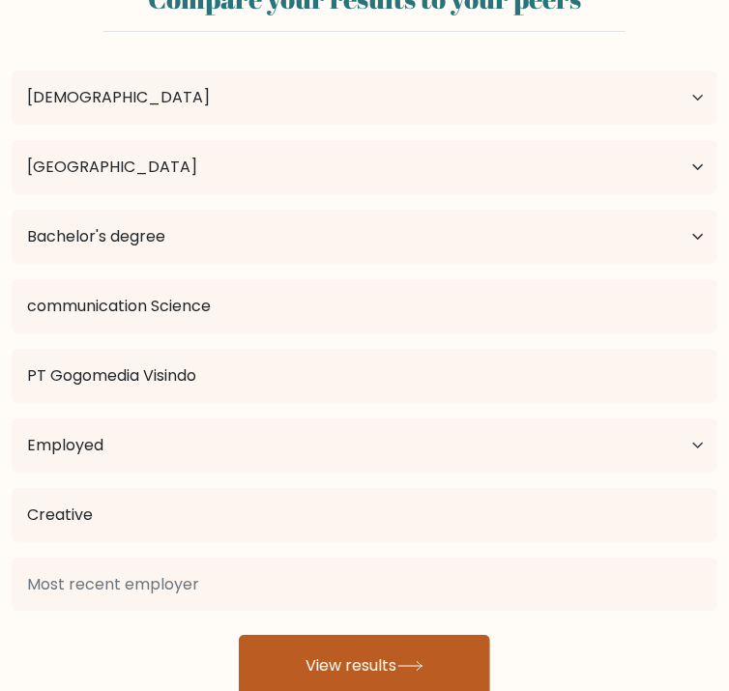
click at [469, 635] on button "View results" at bounding box center [364, 666] width 251 height 62
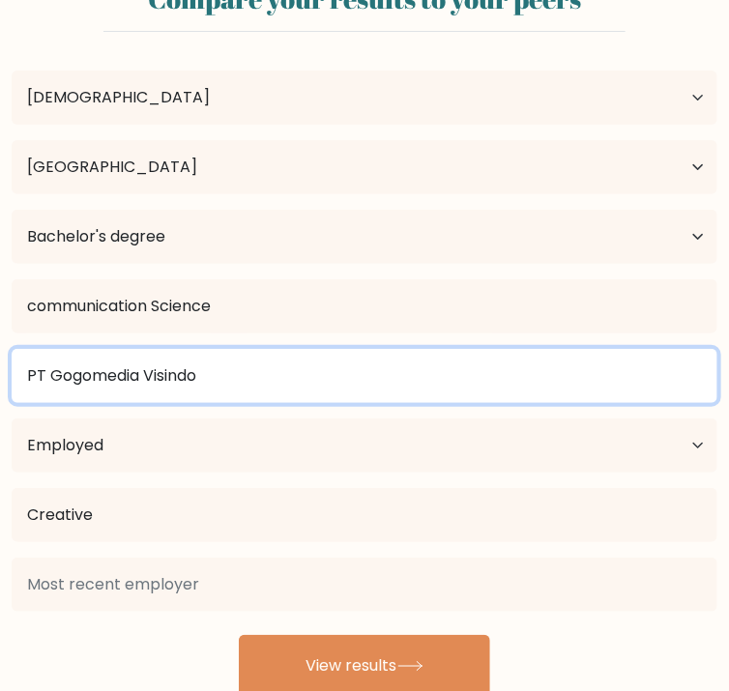
click at [209, 384] on input "PT Gogomedia Visindo" at bounding box center [365, 376] width 706 height 54
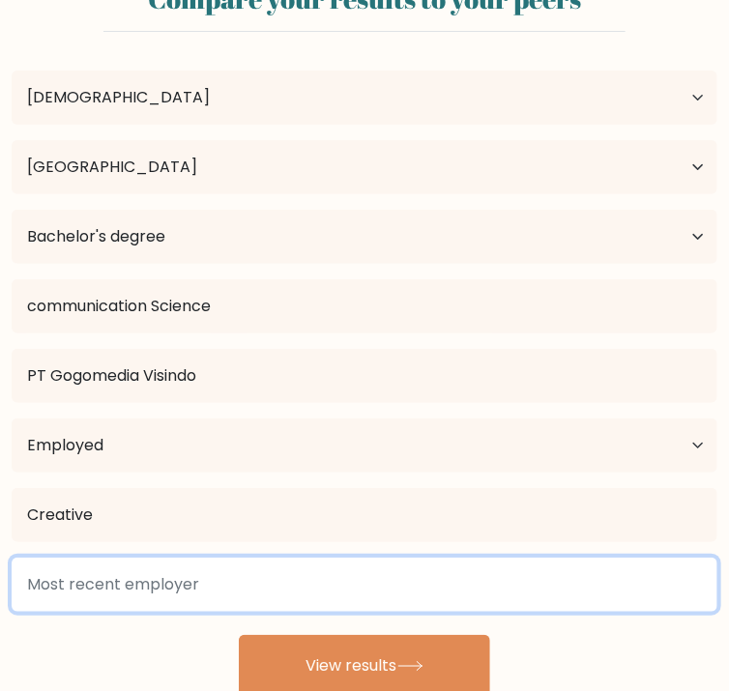
click at [475, 558] on input at bounding box center [365, 585] width 706 height 54
paste input "PT Gogomedia Visindo"
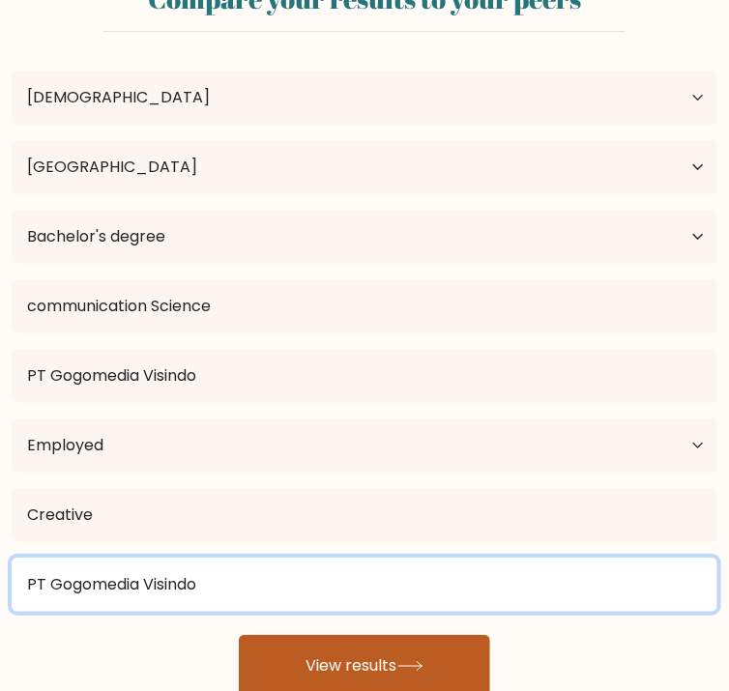
type input "PT Gogomedia Visindo"
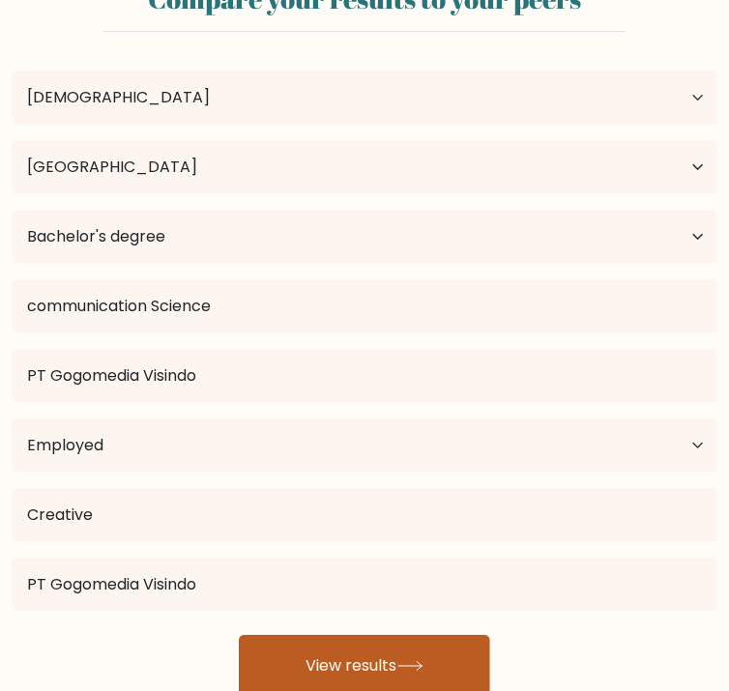
click at [465, 635] on button "View results" at bounding box center [364, 666] width 251 height 62
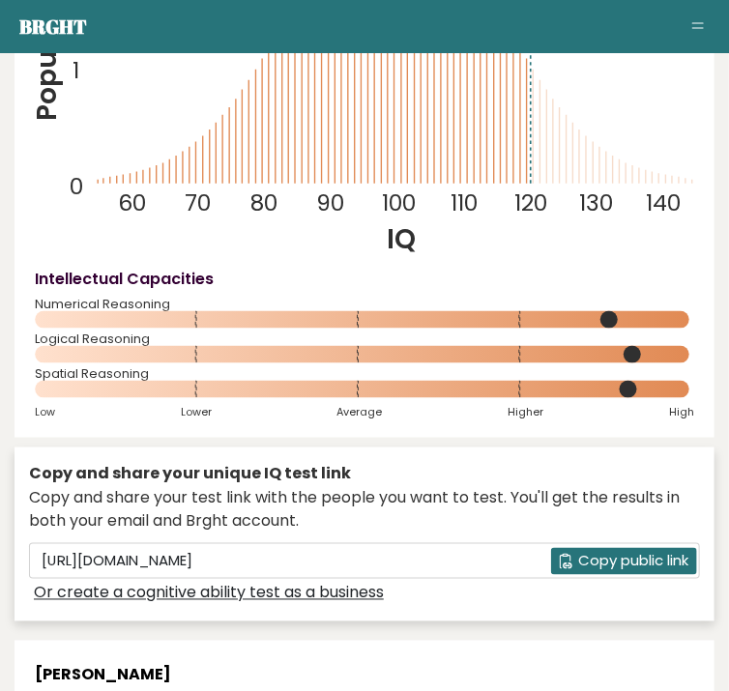
scroll to position [406, 0]
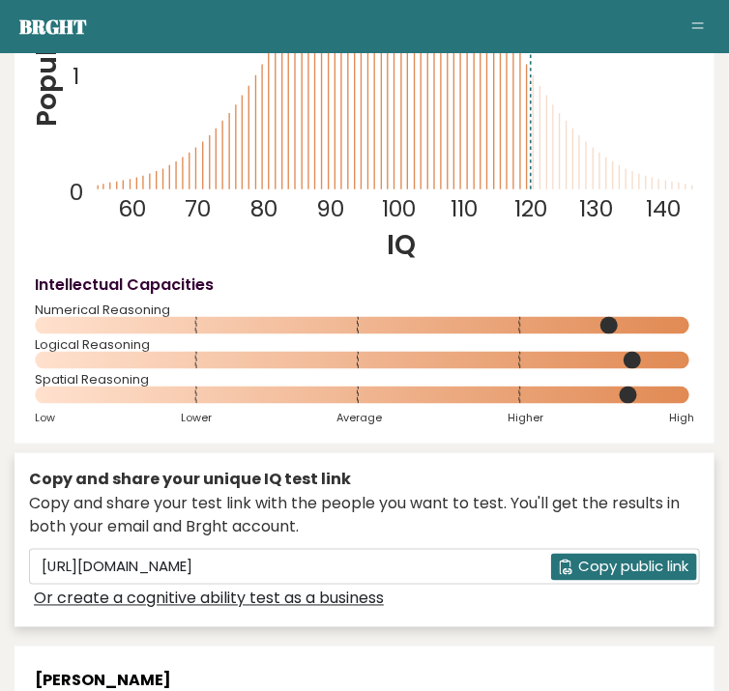
click at [629, 566] on span "Copy public link" at bounding box center [633, 568] width 110 height 22
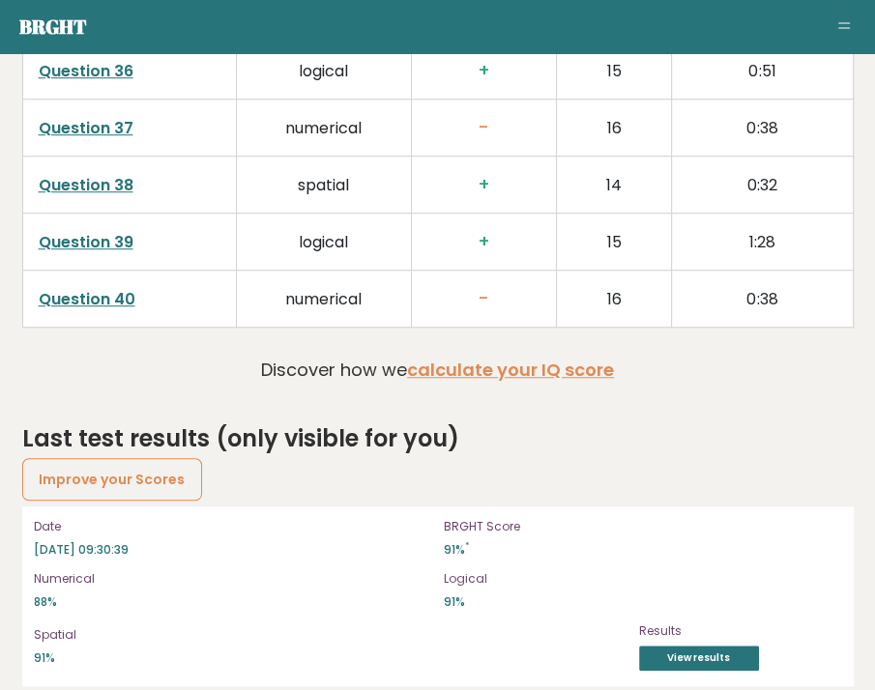
scroll to position [5221, 0]
